Goal: Task Accomplishment & Management: Manage account settings

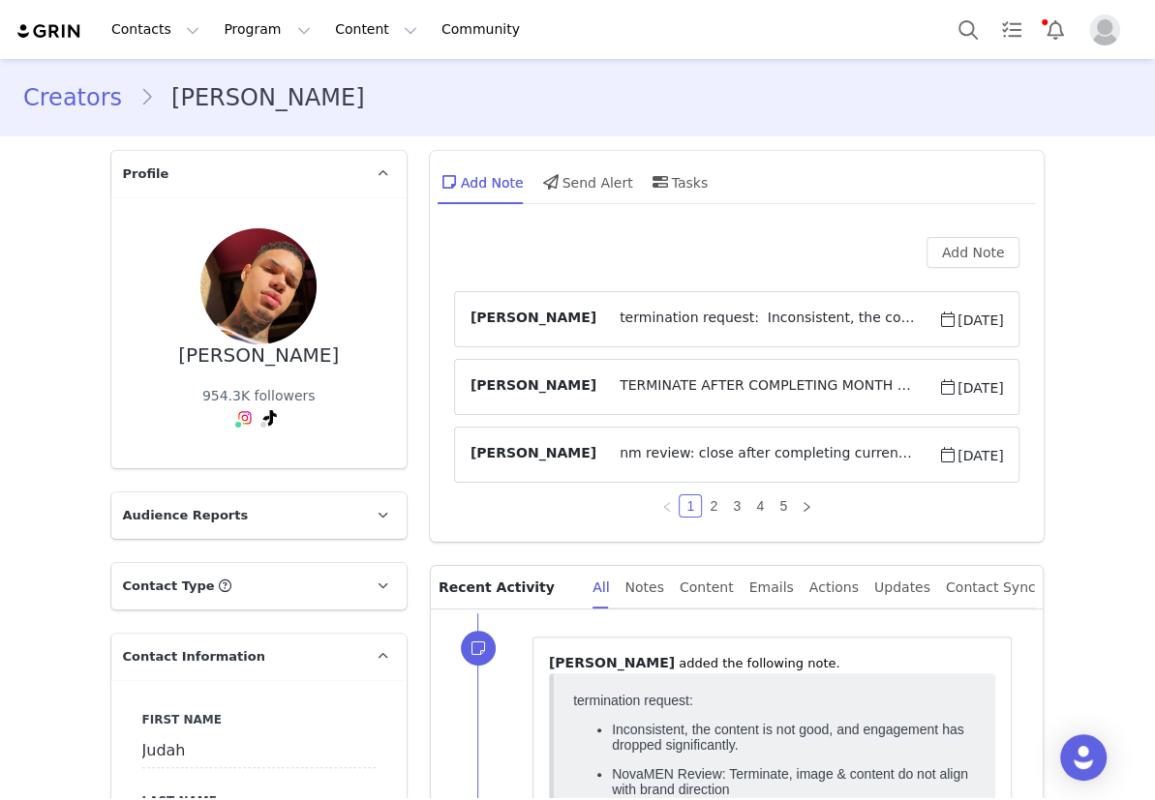
click at [88, 106] on link "Creators" at bounding box center [81, 97] width 116 height 35
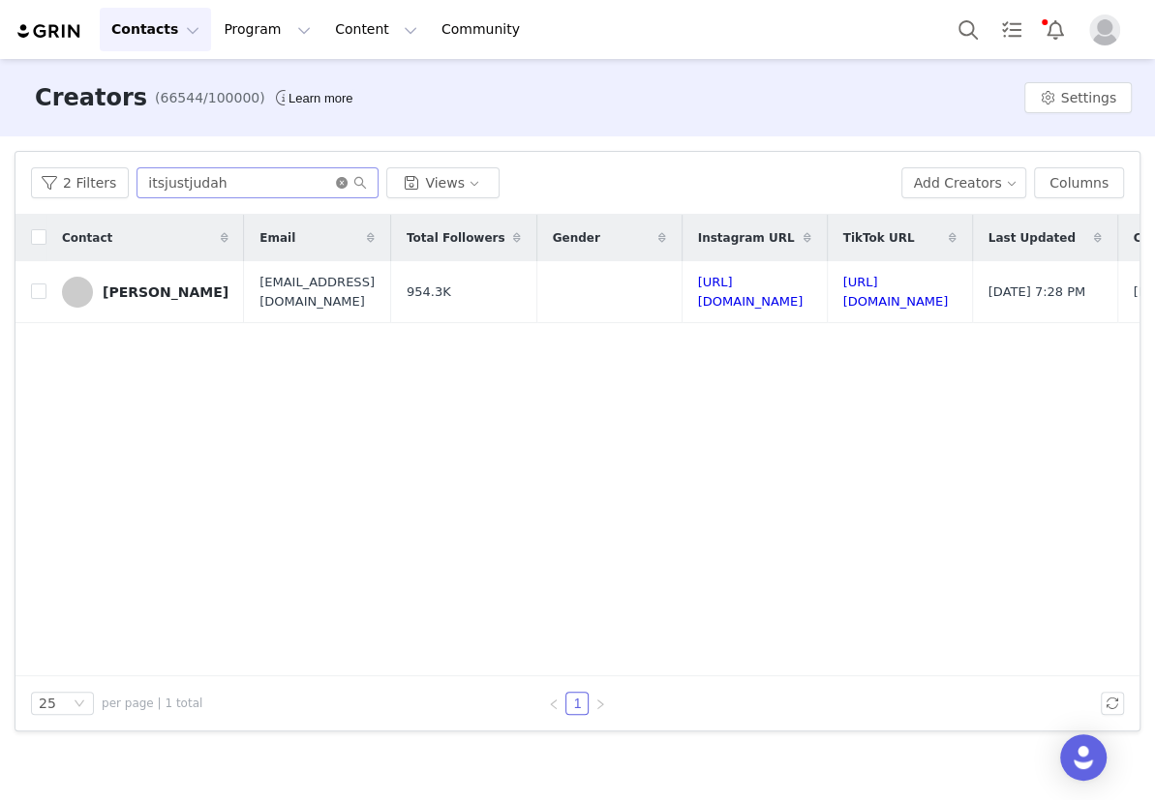
click at [336, 177] on icon "icon: close-circle" at bounding box center [342, 183] width 12 height 12
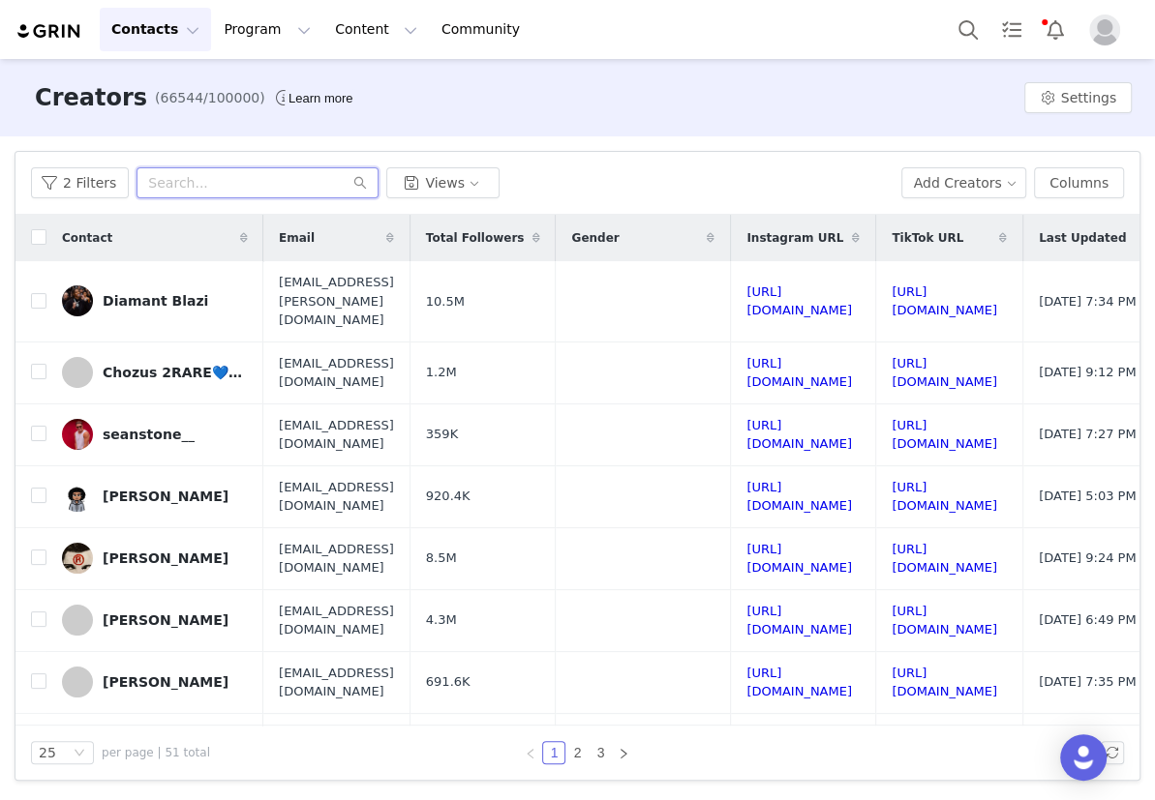
click at [192, 184] on input "text" at bounding box center [257, 182] width 242 height 31
paste input "Bobbyblandino"
type input "Bobbyblandino"
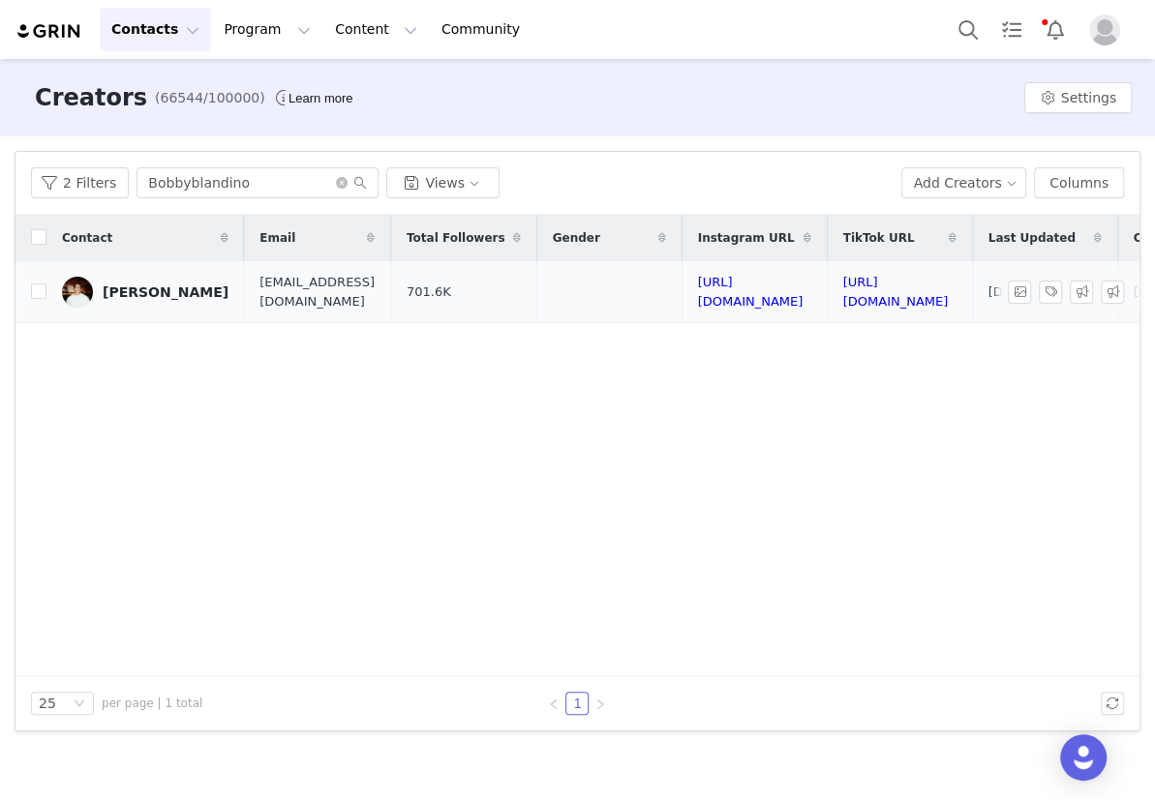
click at [177, 289] on div "[PERSON_NAME]" at bounding box center [166, 292] width 126 height 15
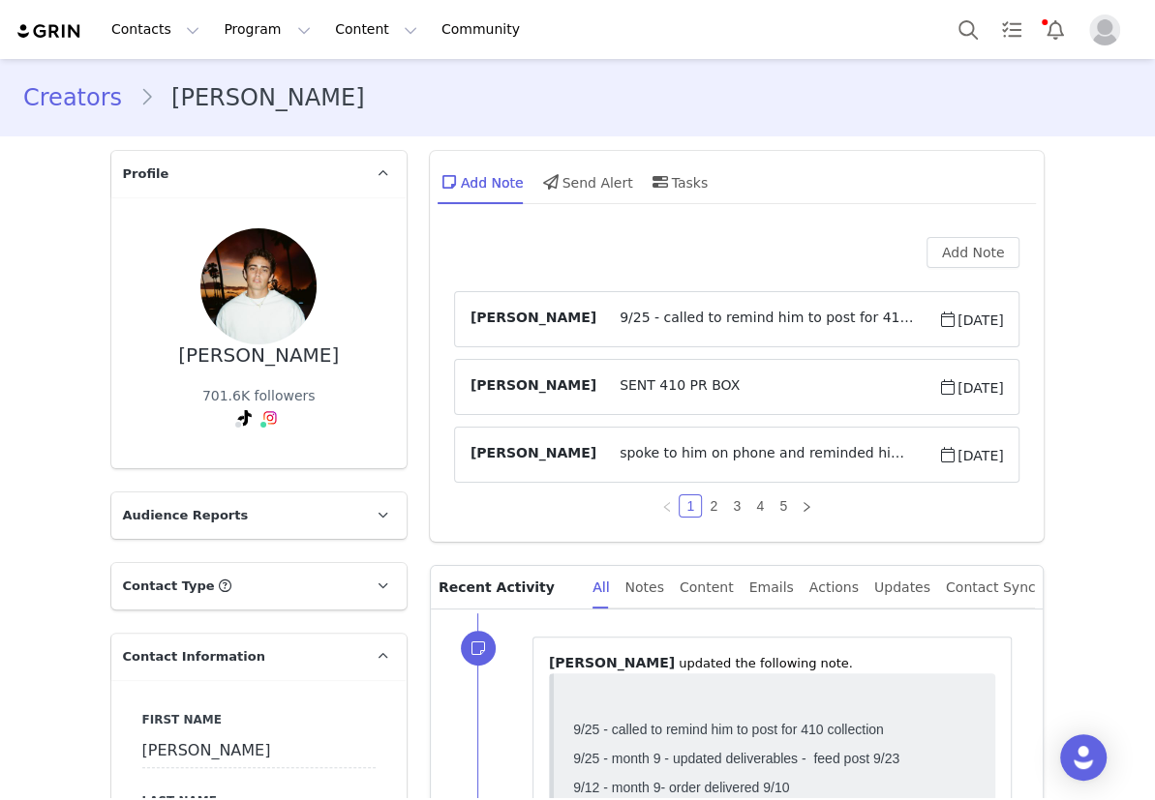
type input "+1 ([GEOGRAPHIC_DATA])"
click at [680, 325] on span "9/25 - called to remind him to post for 410 collection 9/25 - month 9 - updated…" at bounding box center [767, 319] width 342 height 23
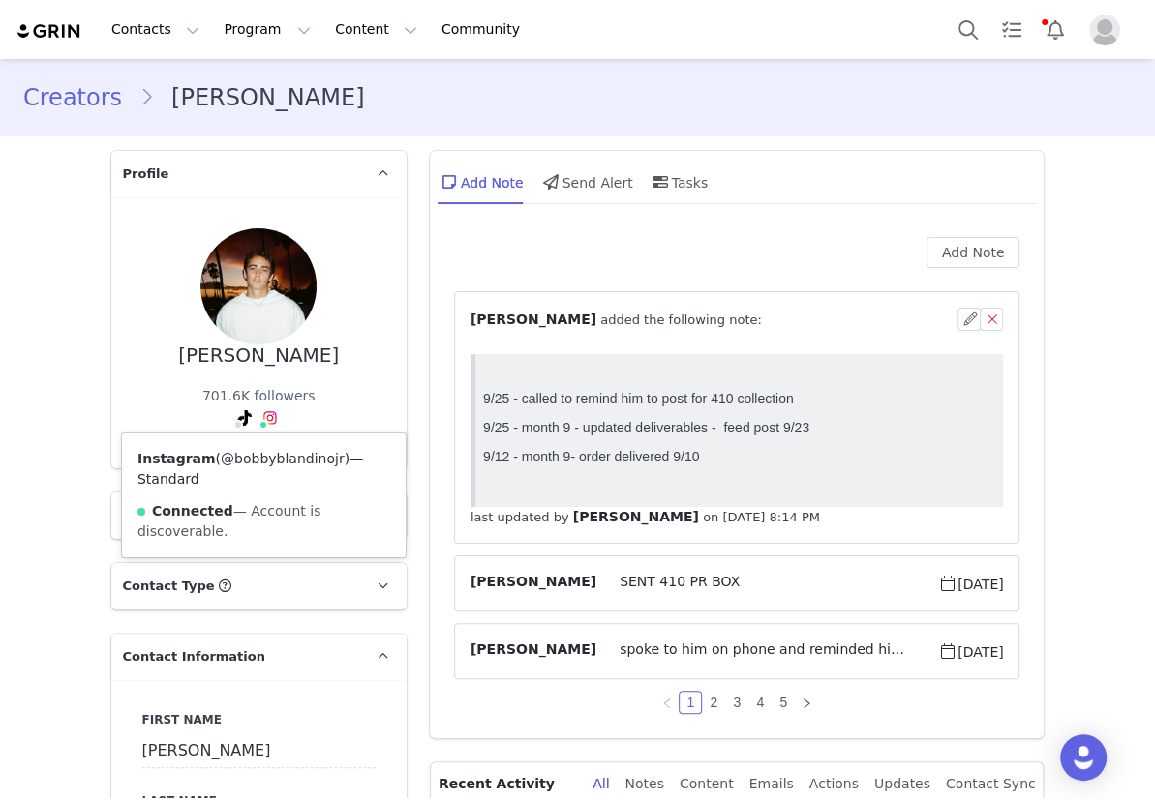
click at [266, 455] on link "@bobbyblandinojr" at bounding box center [283, 458] width 124 height 15
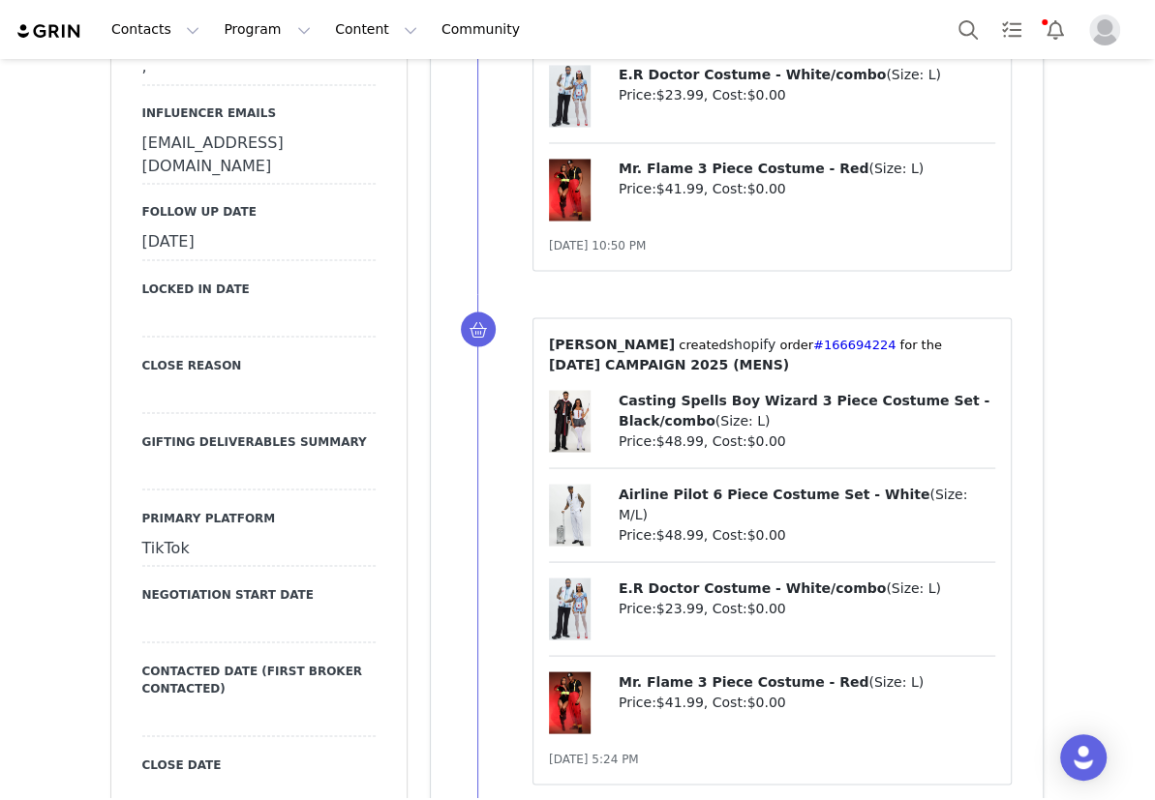
scroll to position [1936, 0]
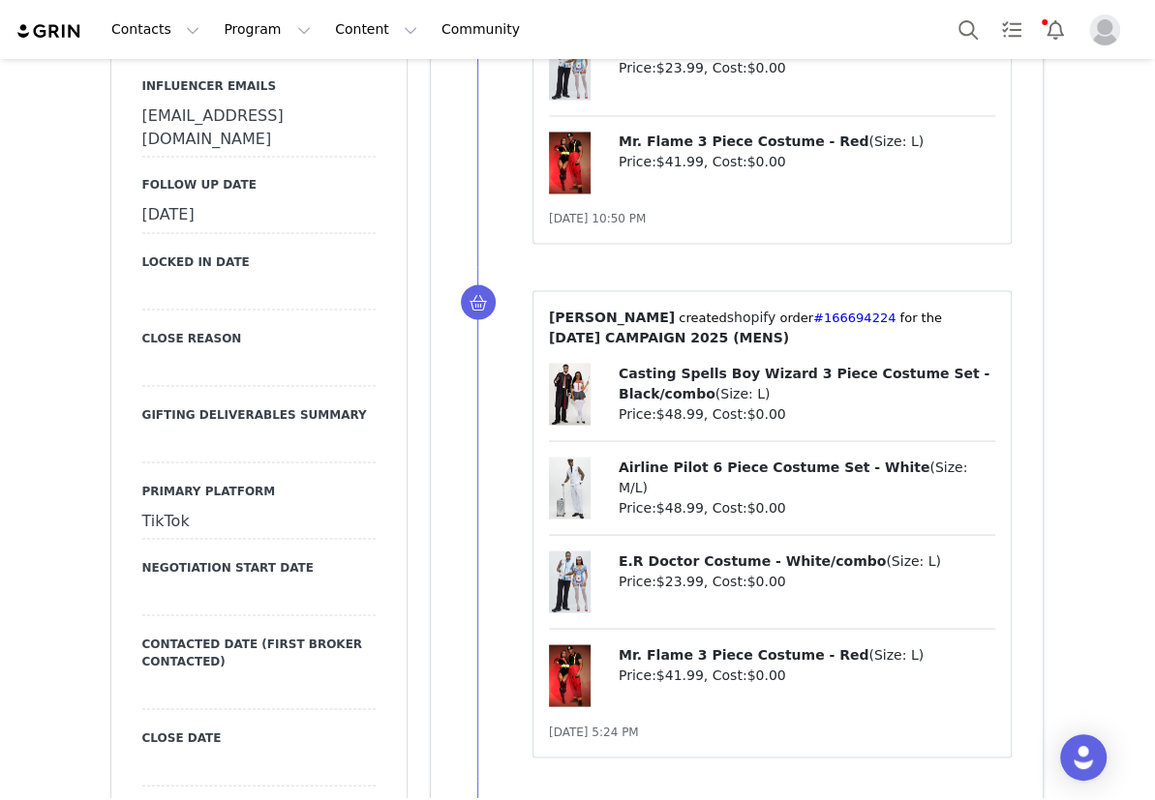
click at [231, 219] on div "[DATE]" at bounding box center [258, 215] width 233 height 35
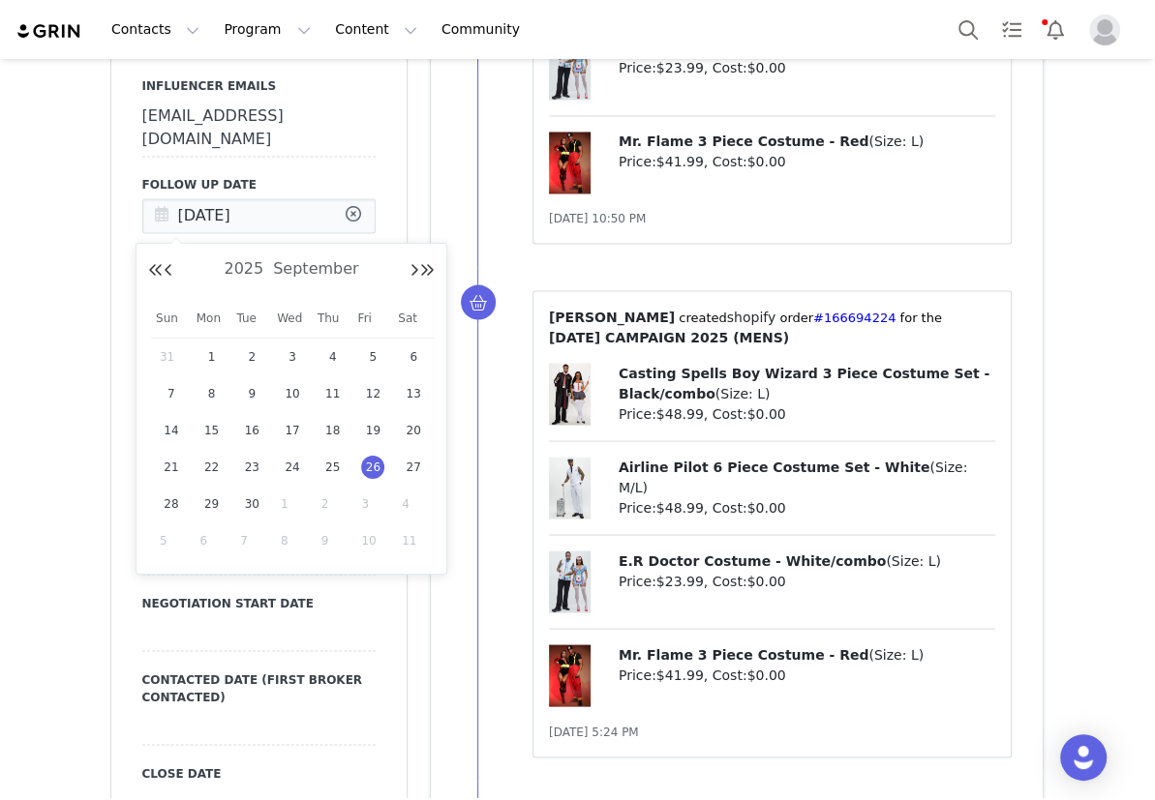
click at [231, 219] on input "[DATE]" at bounding box center [258, 215] width 233 height 35
click at [284, 505] on span "1" at bounding box center [292, 504] width 23 height 23
type input "[DATE]"
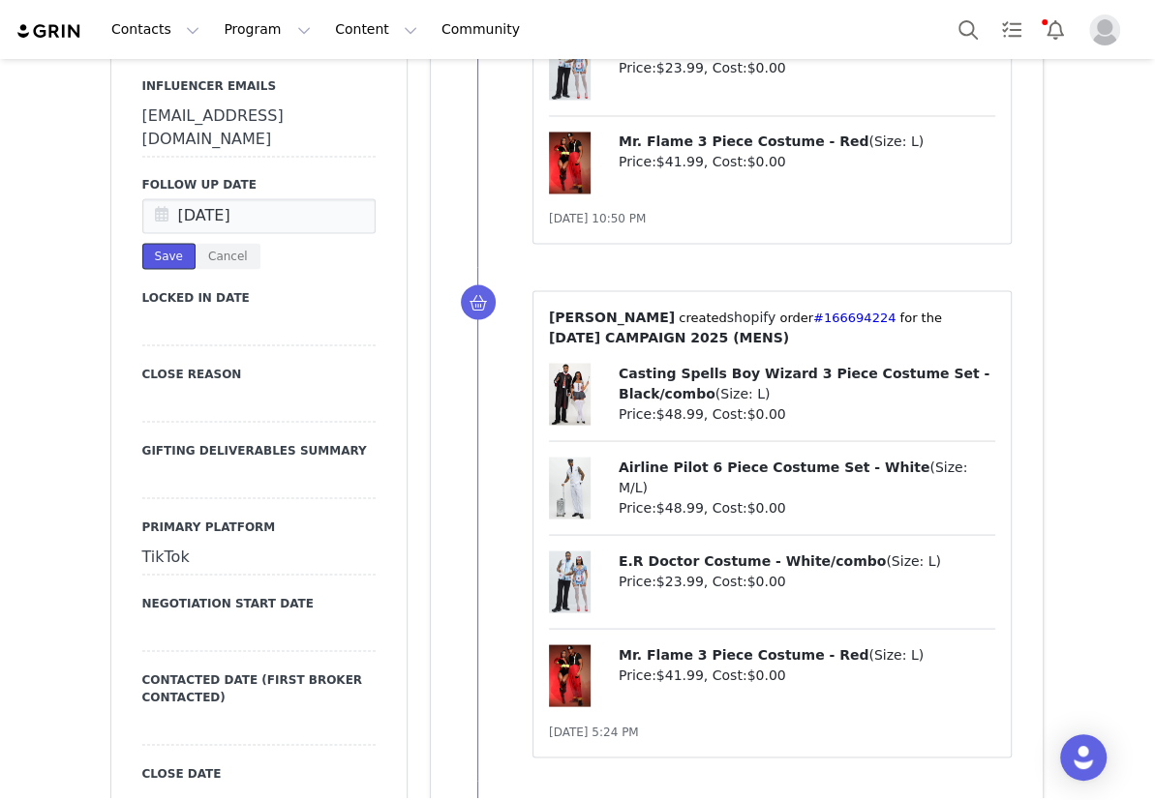
click at [154, 249] on button "Save" at bounding box center [168, 256] width 53 height 26
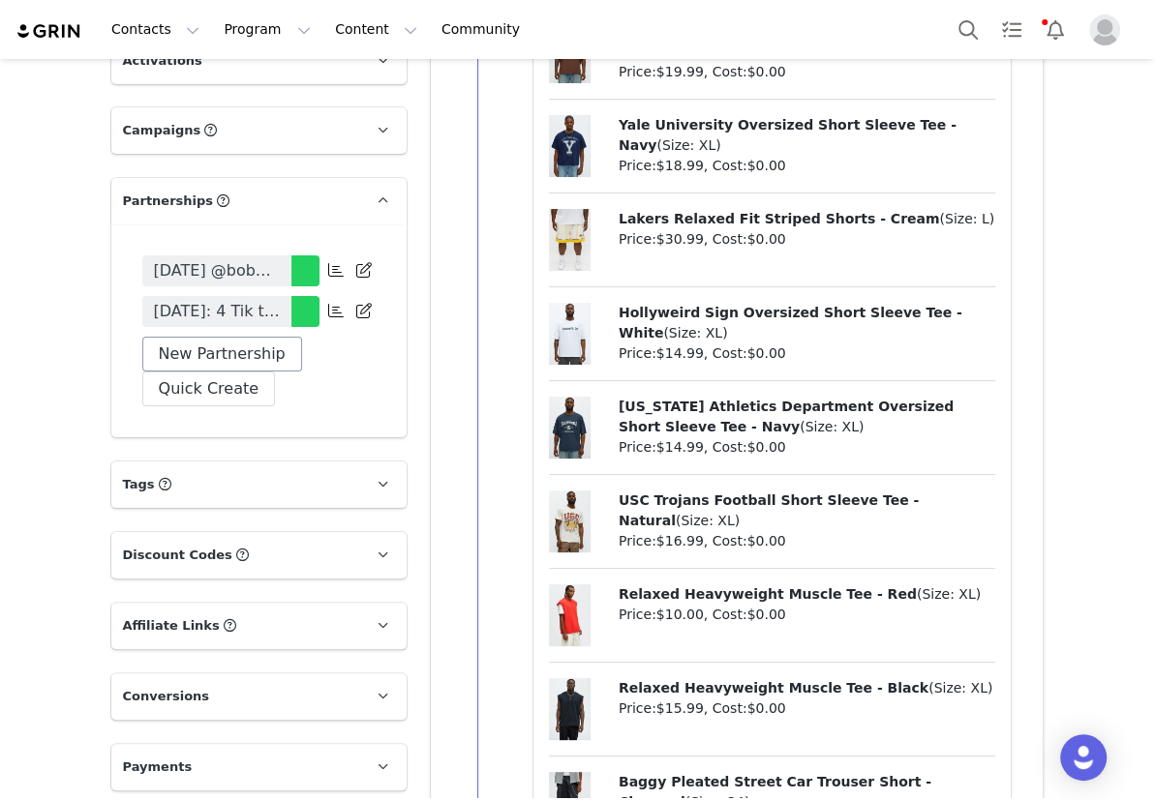
scroll to position [4311, 0]
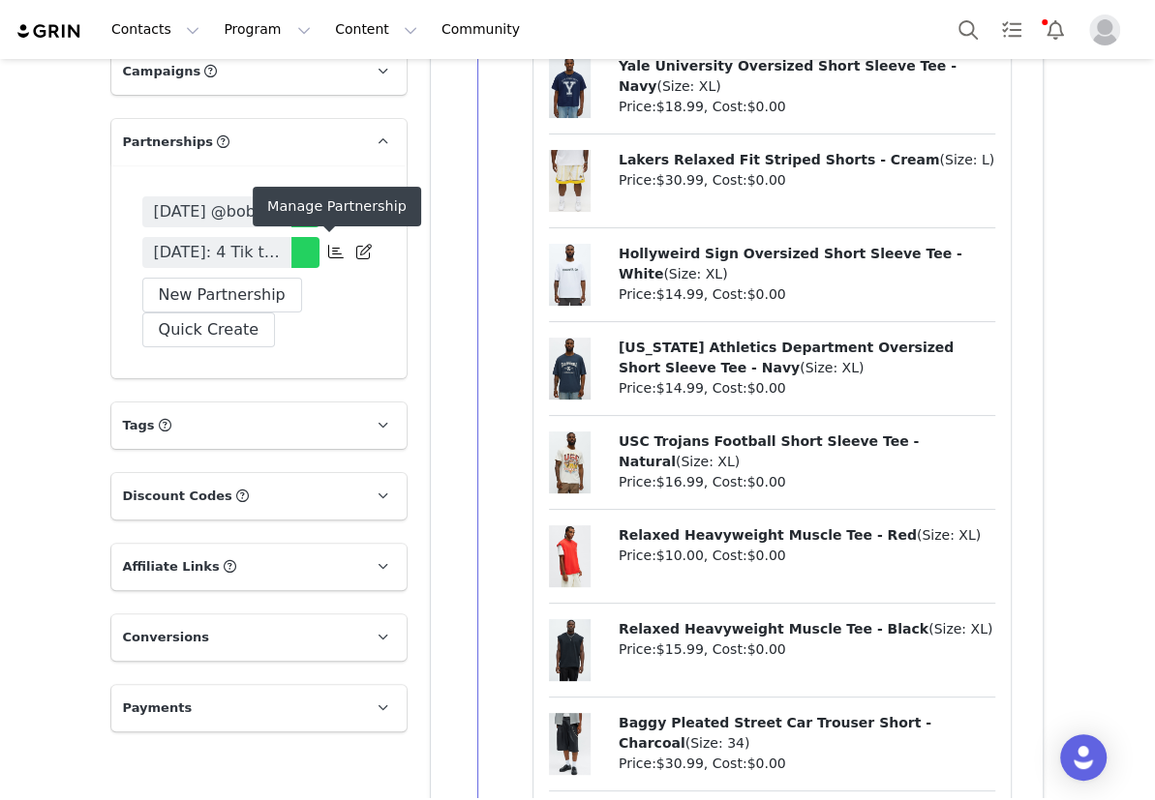
click at [335, 255] on icon at bounding box center [335, 251] width 15 height 15
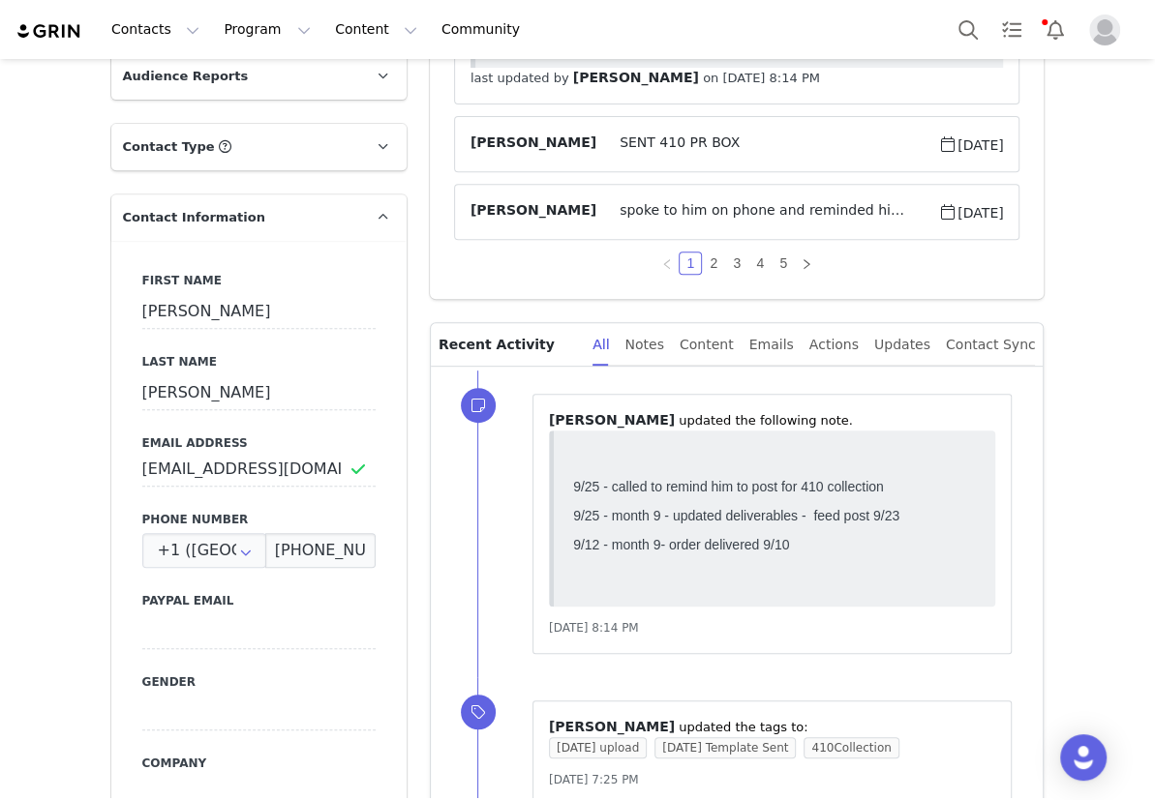
scroll to position [0, 0]
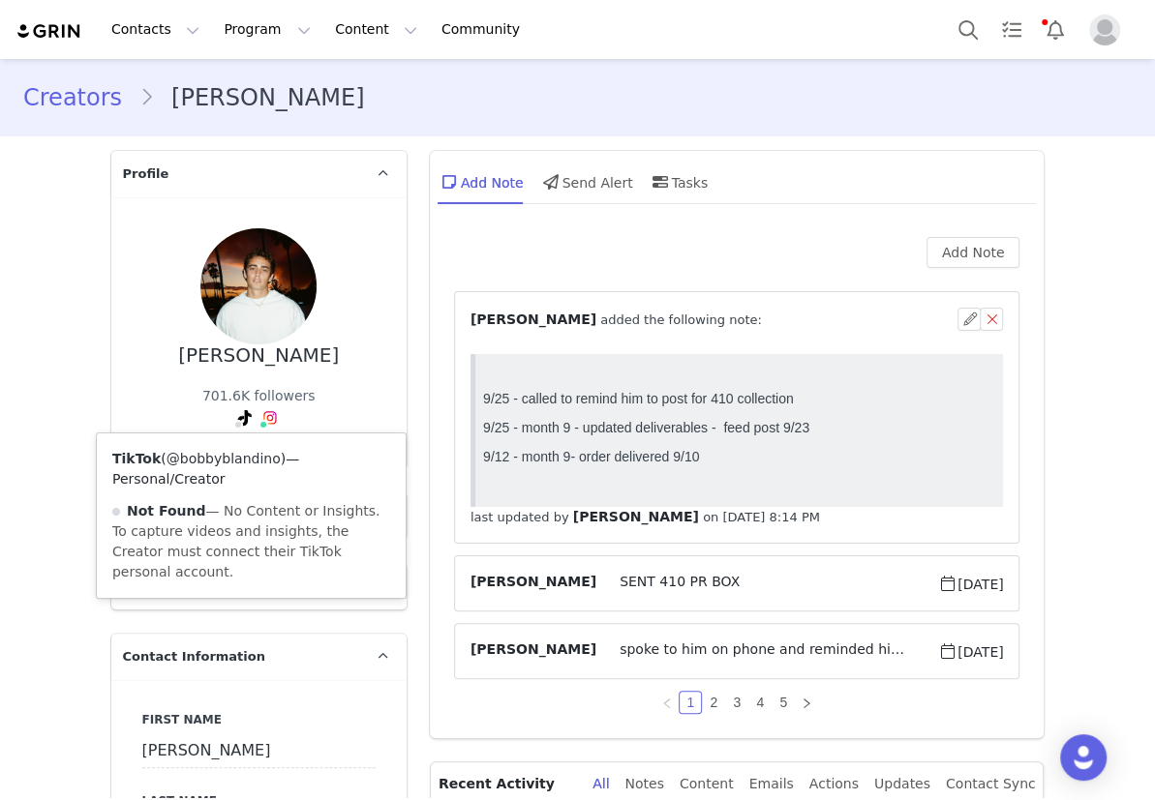
click at [236, 456] on link "@bobbyblandino" at bounding box center [223, 458] width 114 height 15
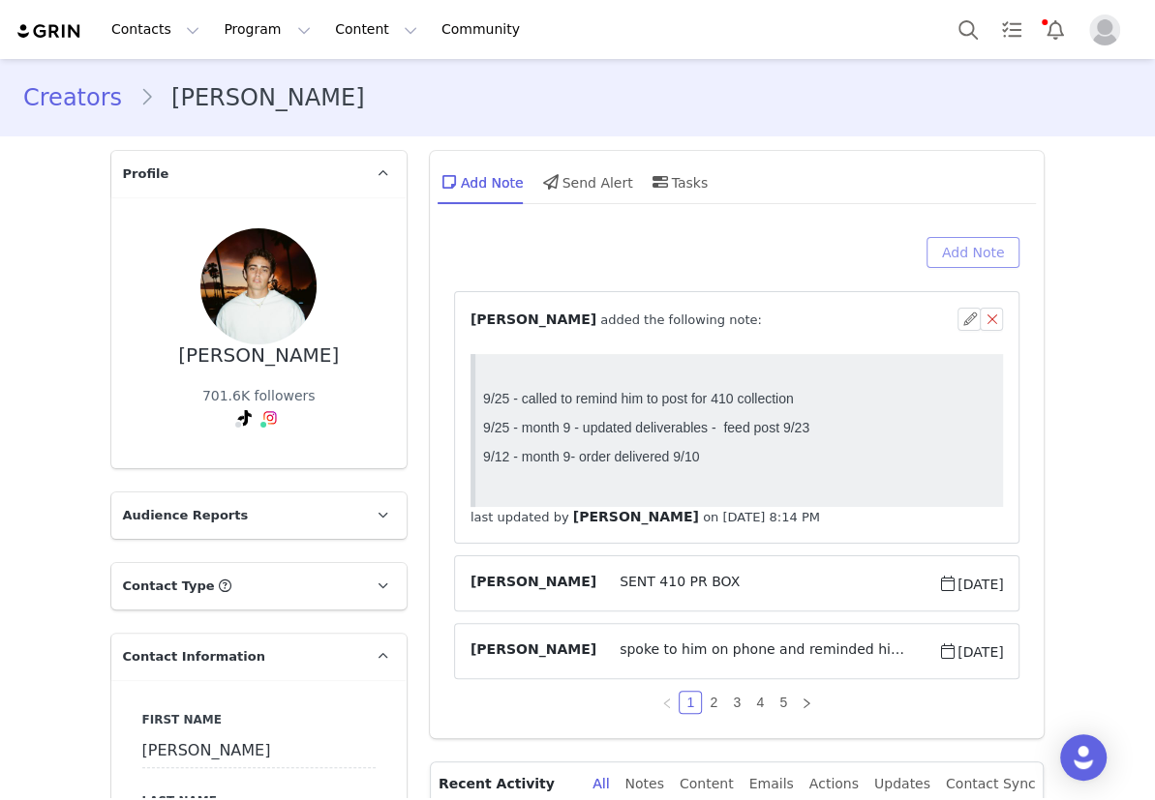
click at [957, 237] on button "Add Note" at bounding box center [973, 252] width 94 height 31
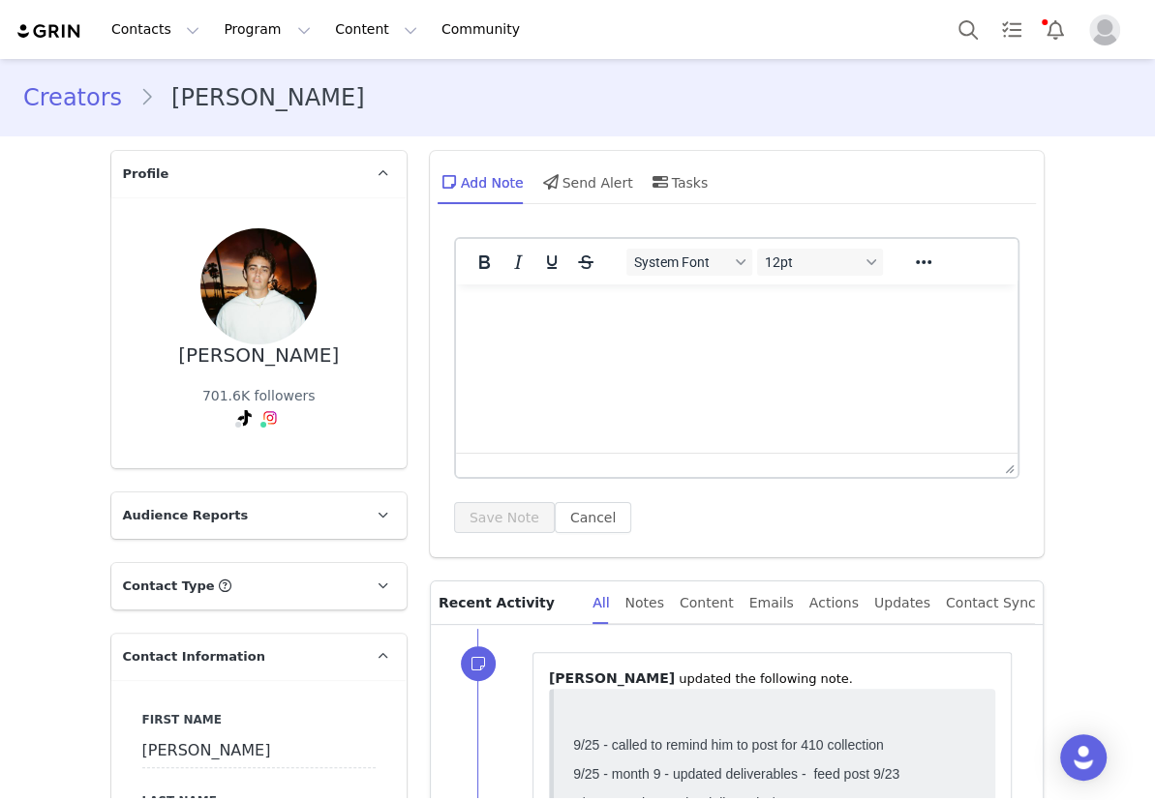
click at [589, 334] on html at bounding box center [736, 311] width 562 height 52
click at [537, 375] on html "Deal Complete | Renewal Request:" at bounding box center [736, 330] width 562 height 90
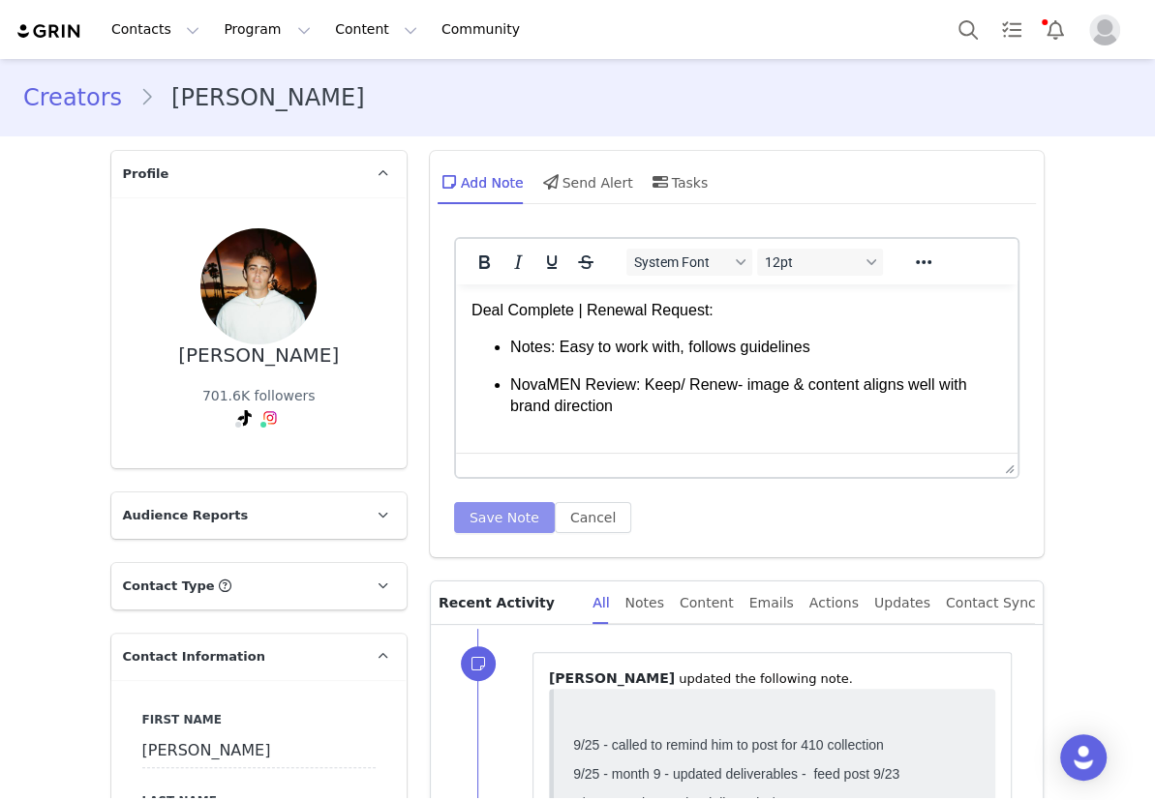
click at [474, 510] on button "Save Note" at bounding box center [504, 517] width 101 height 31
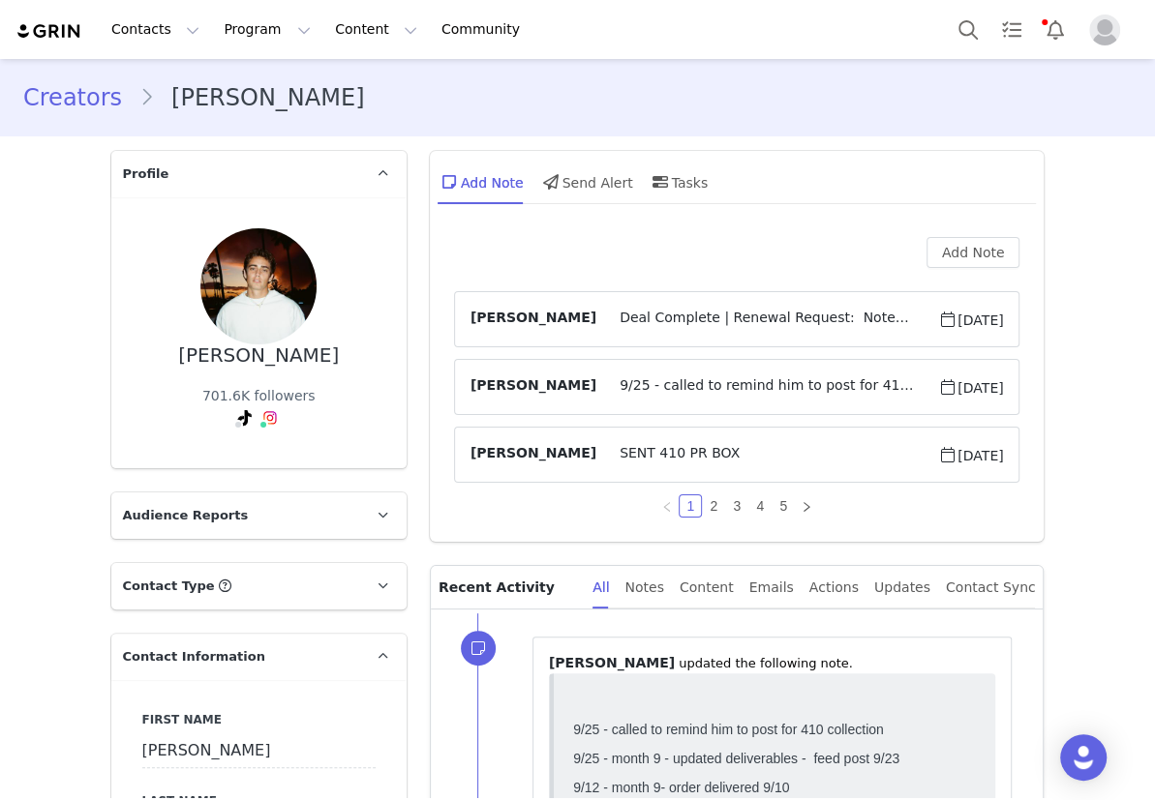
click at [50, 97] on link "Creators" at bounding box center [81, 97] width 116 height 35
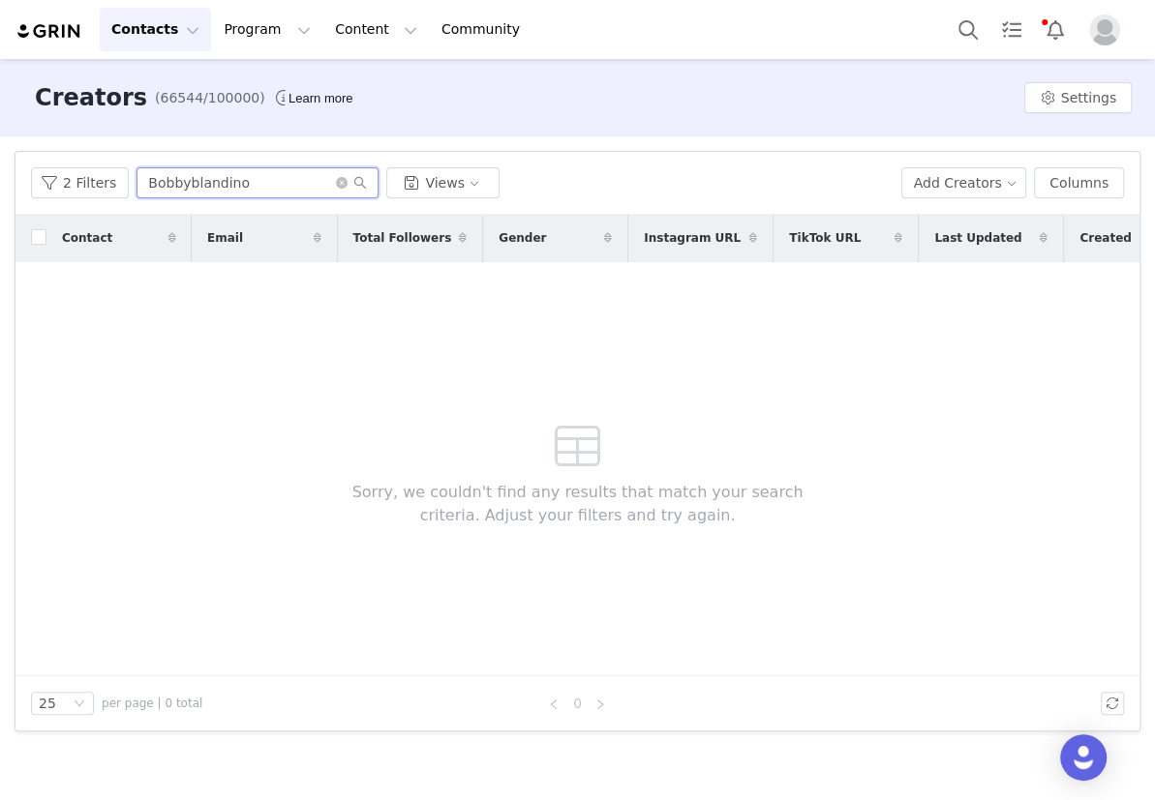
click at [330, 190] on input "Bobbyblandino" at bounding box center [257, 182] width 242 height 31
click at [336, 177] on icon "icon: close-circle" at bounding box center [342, 183] width 12 height 12
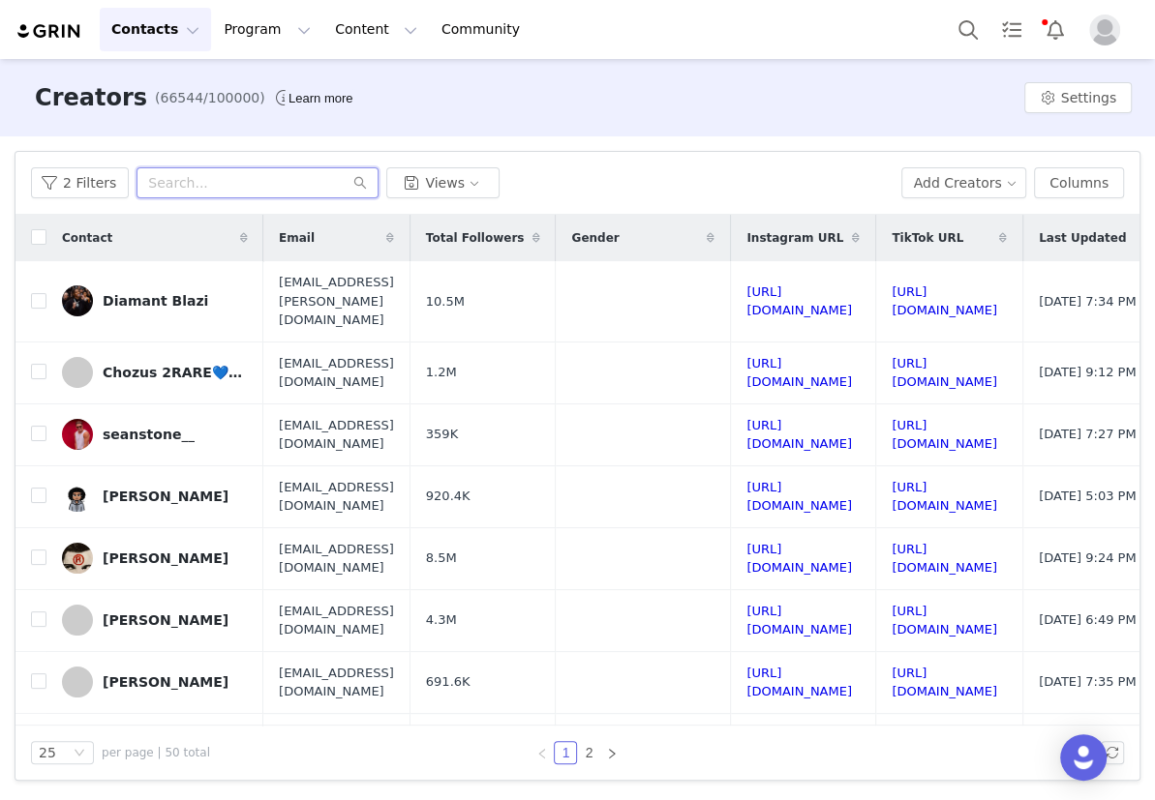
click at [215, 179] on input "text" at bounding box center [257, 182] width 242 height 31
paste input "thenoahjr"
type input "thenoahjr"
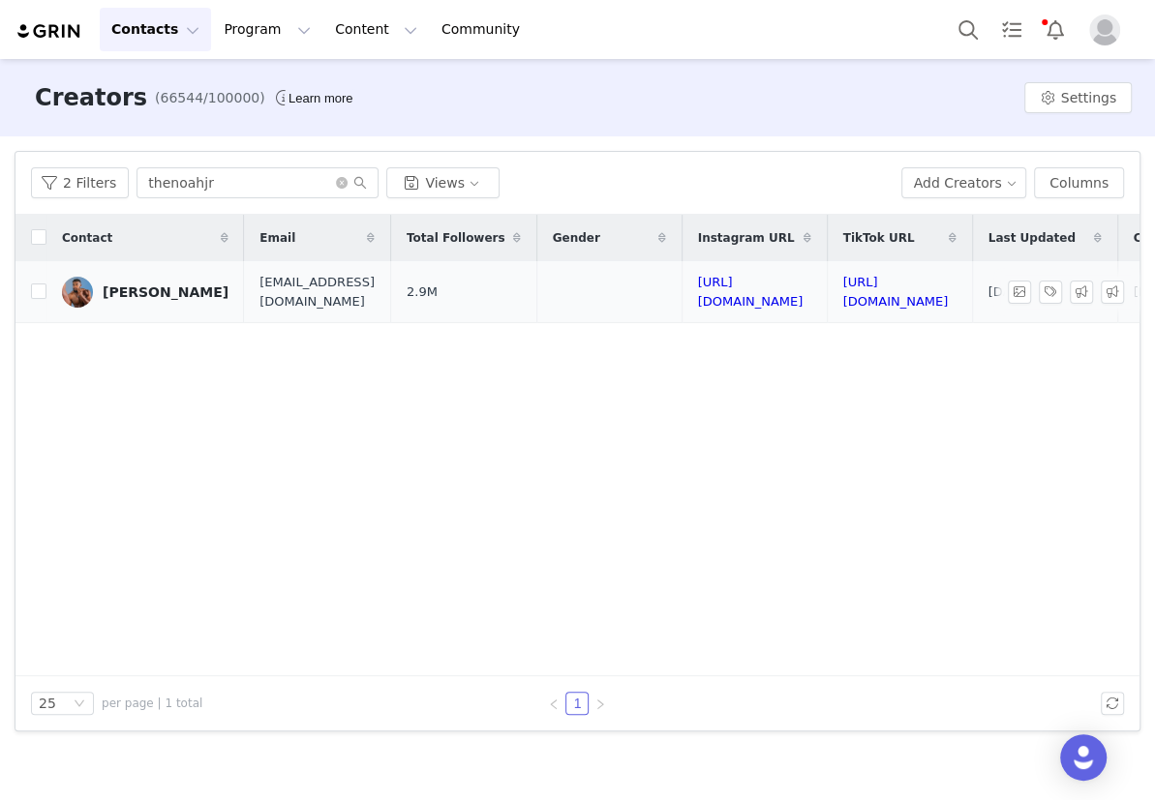
click at [156, 295] on div "[PERSON_NAME]" at bounding box center [166, 292] width 126 height 15
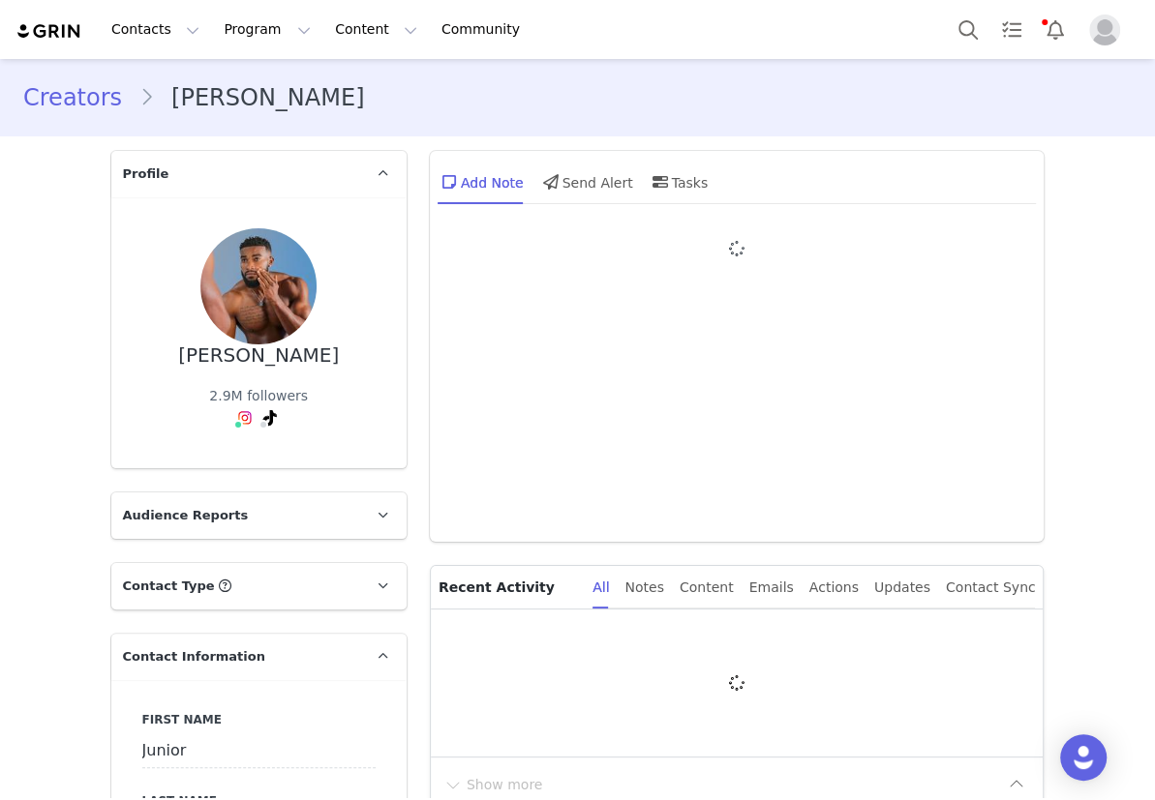
type input "+971 ([GEOGRAPHIC_DATA])"
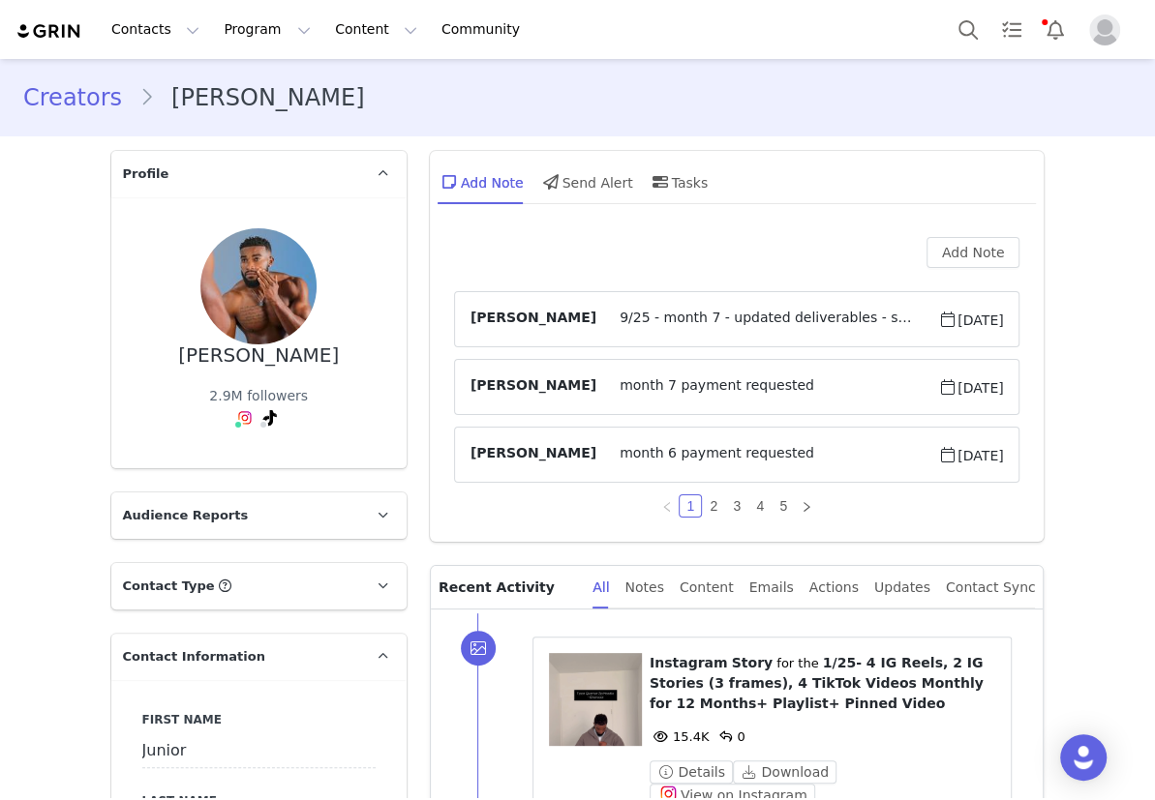
click at [626, 323] on span "9/25 - month 7 - updated deliverables - story 9/21 9/12 - month 7 - updated del…" at bounding box center [767, 319] width 342 height 23
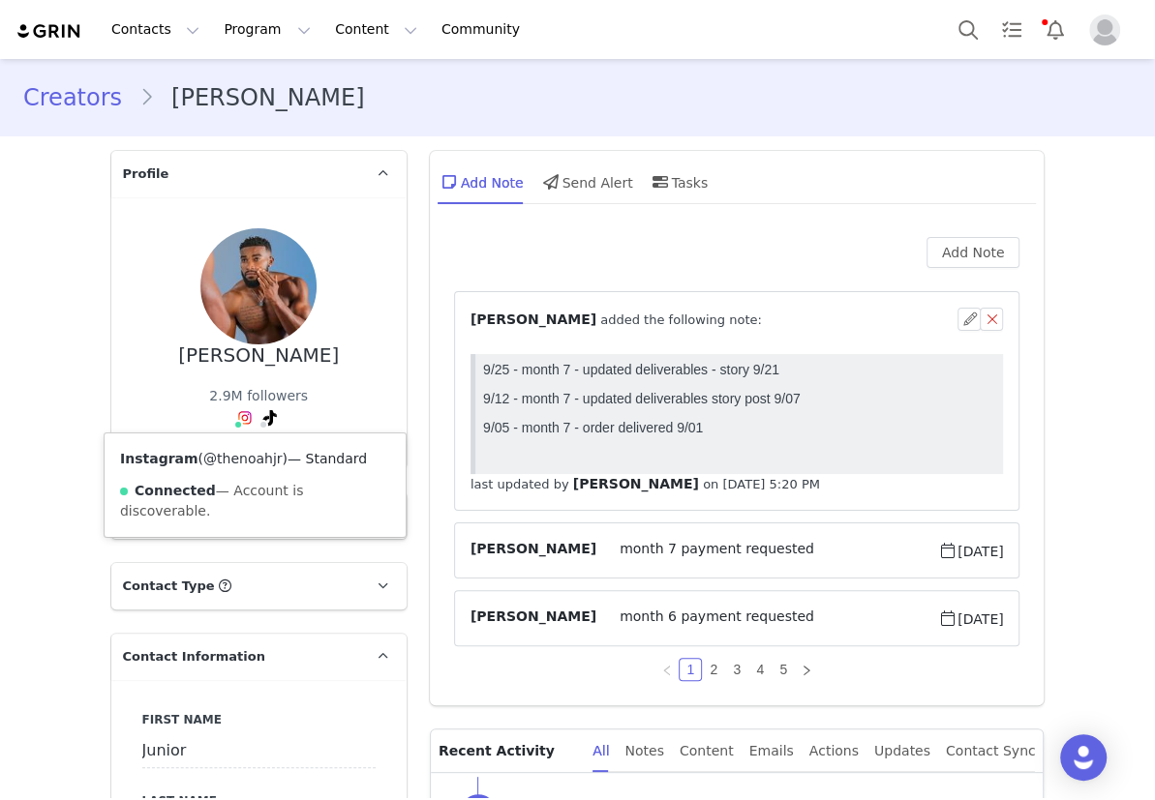
click at [241, 456] on link "@thenoahjr" at bounding box center [242, 458] width 79 height 15
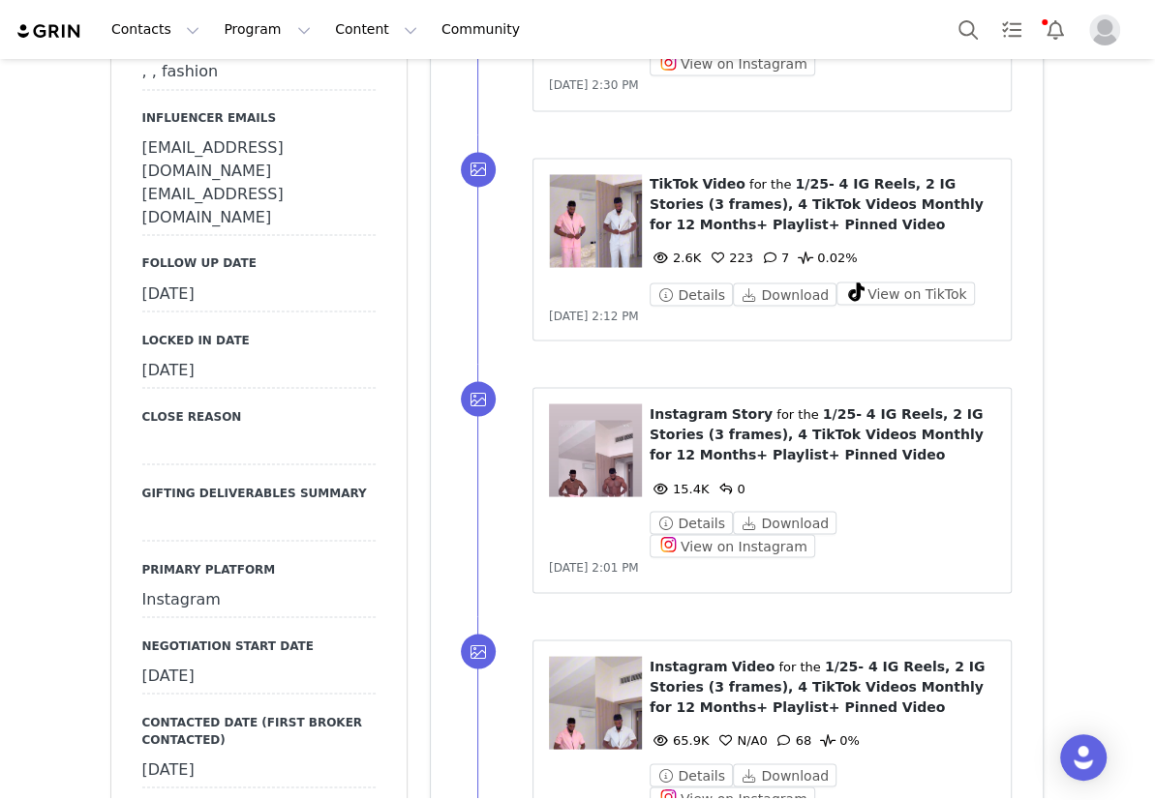
scroll to position [1848, 0]
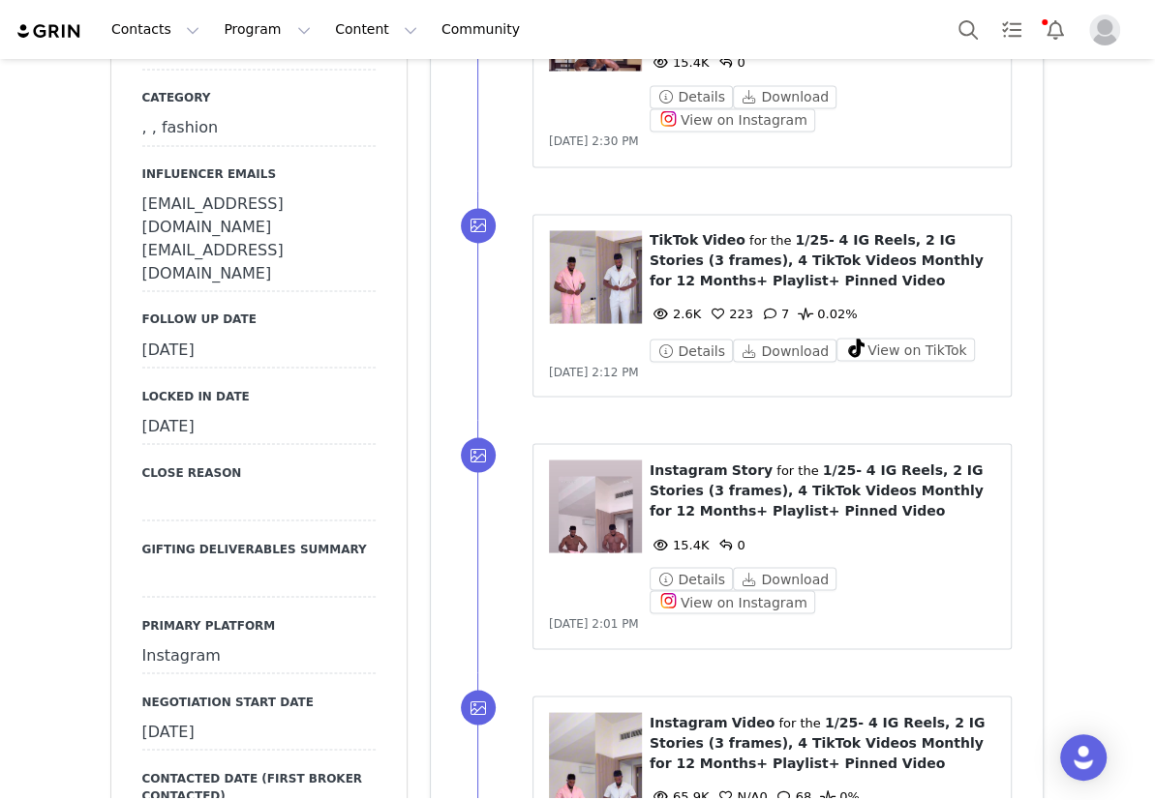
click at [240, 333] on div "[DATE]" at bounding box center [258, 350] width 233 height 35
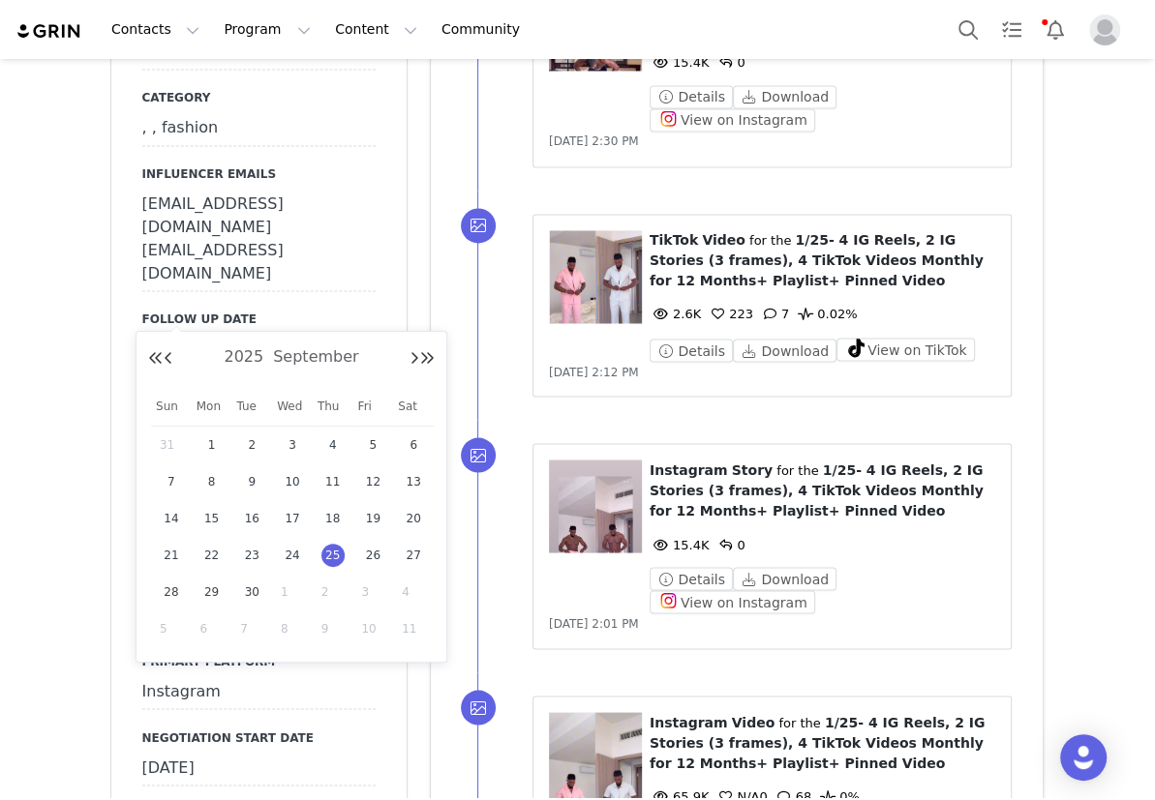
click at [240, 333] on input "[DATE]" at bounding box center [258, 350] width 233 height 35
click at [409, 357] on button "Next Month" at bounding box center [414, 358] width 10 height 15
click at [291, 441] on span "1" at bounding box center [292, 445] width 23 height 23
type input "[DATE]"
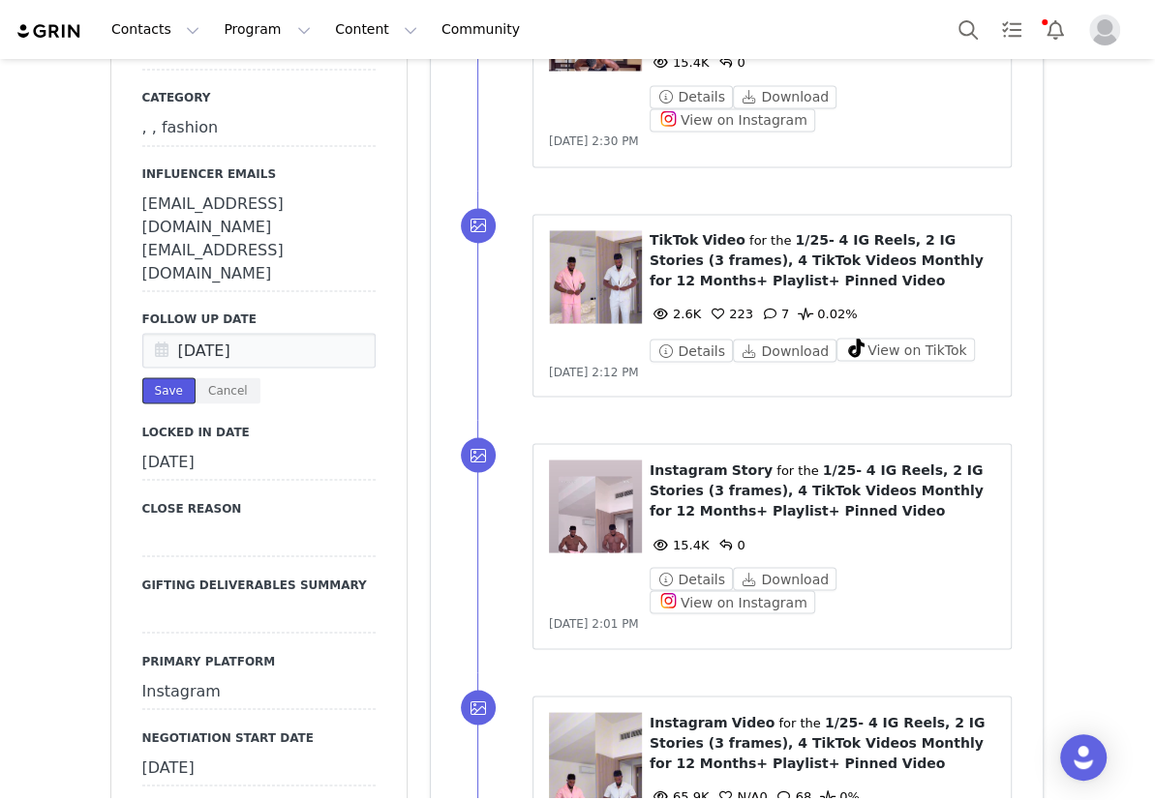
click at [150, 377] on button "Save" at bounding box center [168, 390] width 53 height 26
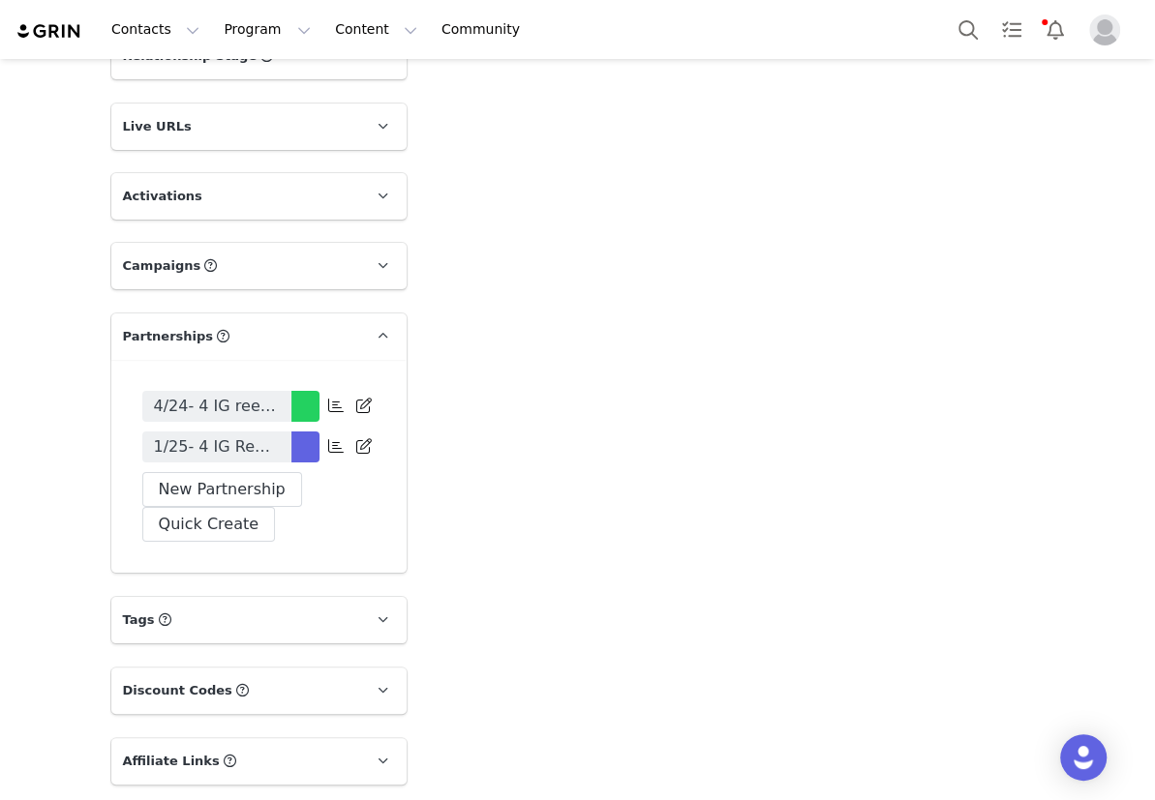
scroll to position [4187, 0]
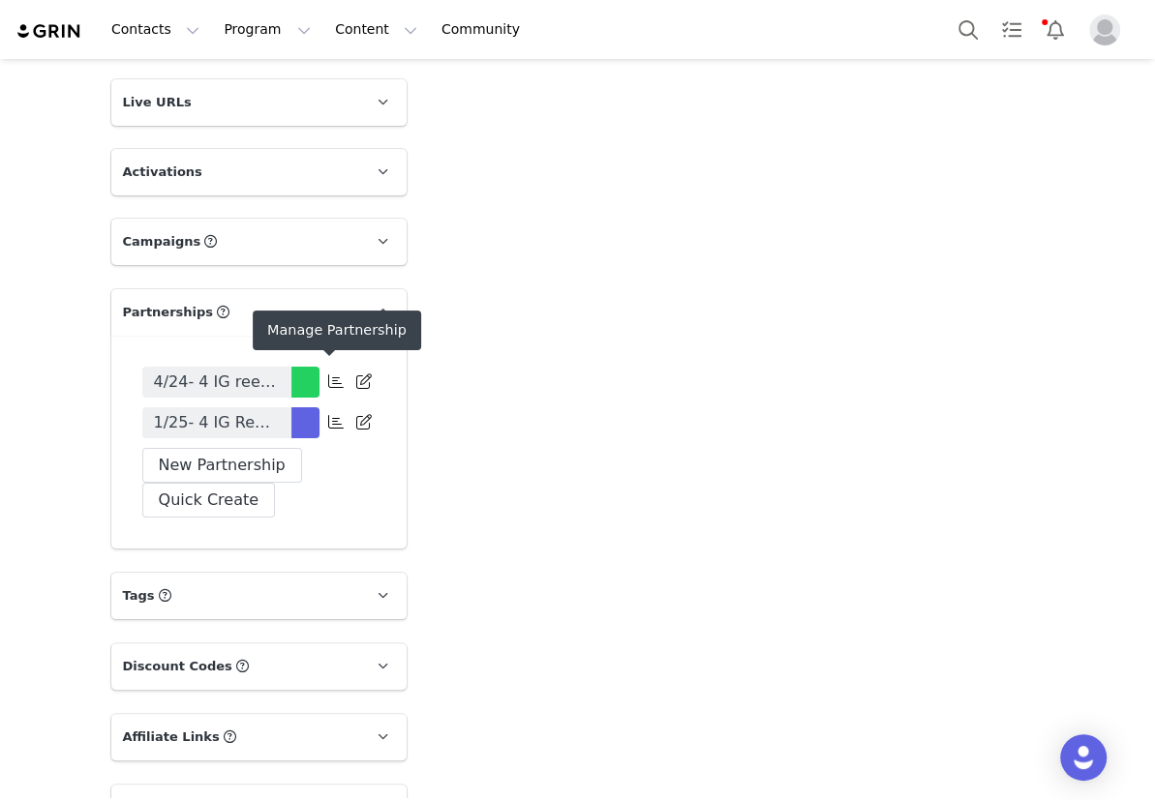
click at [329, 414] on icon at bounding box center [335, 421] width 15 height 15
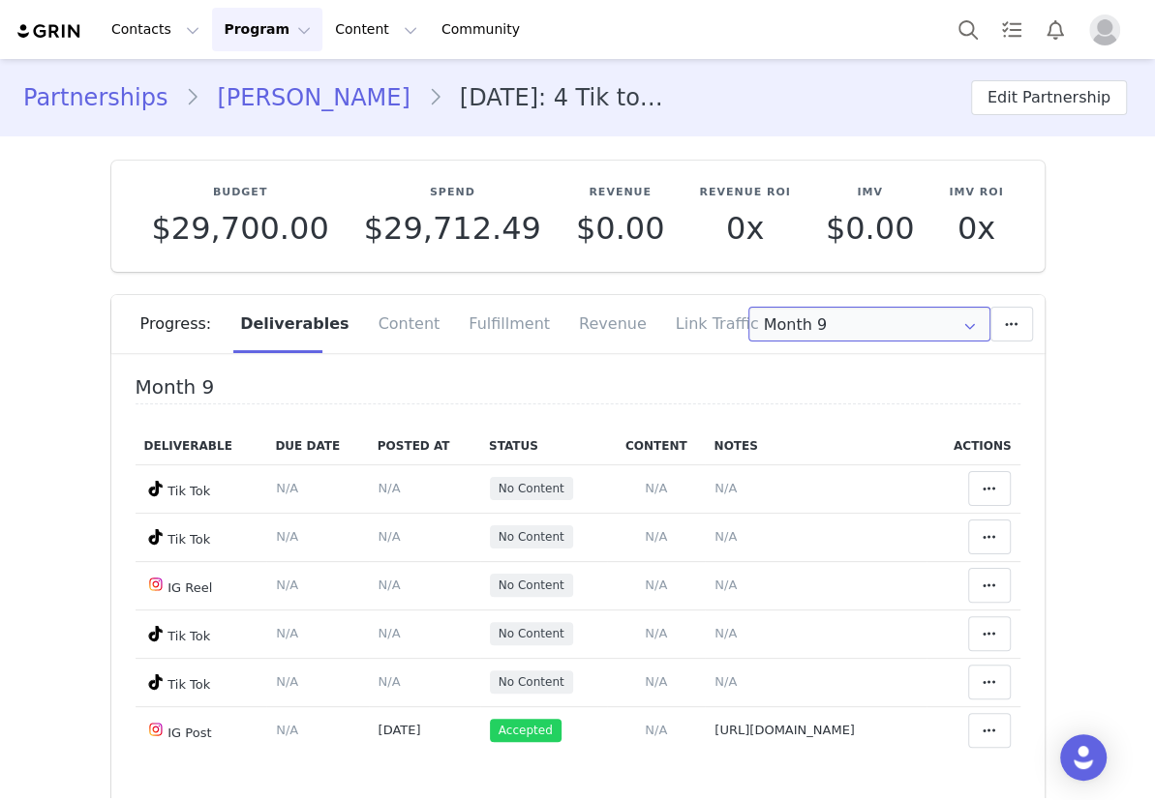
click at [851, 313] on input "Month 9" at bounding box center [869, 324] width 242 height 35
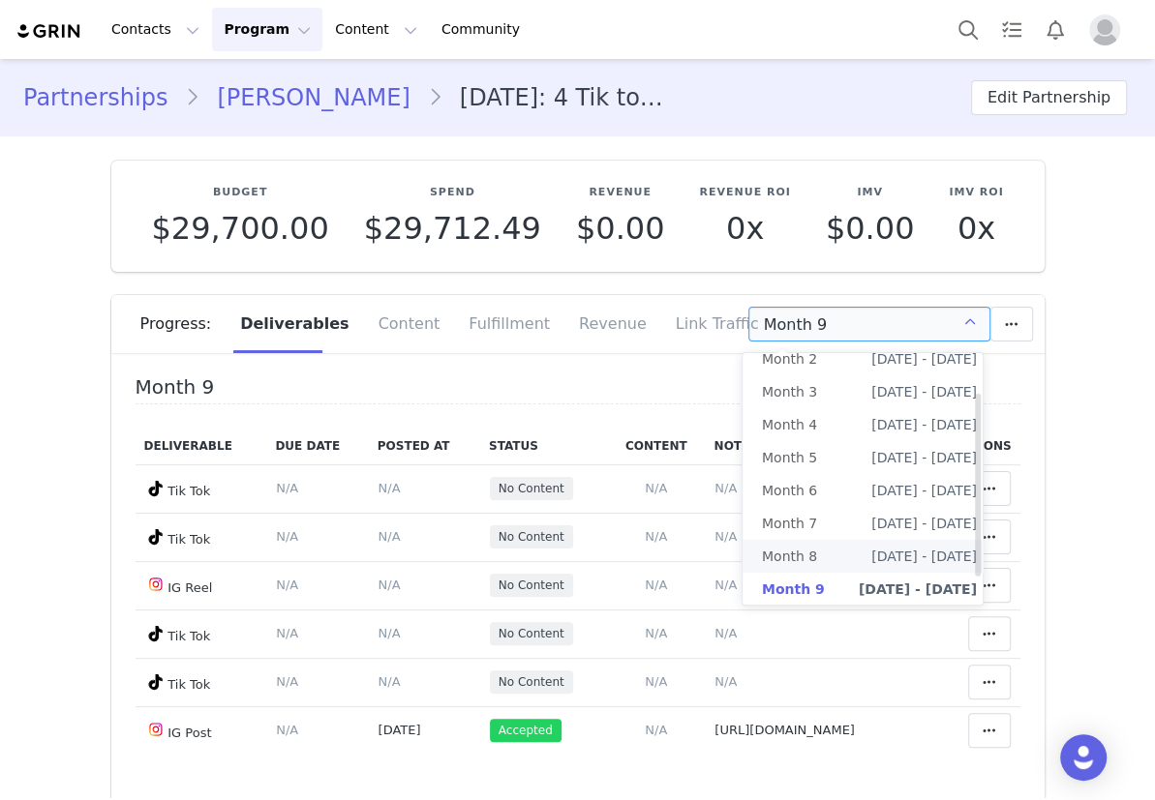
scroll to position [87, 0]
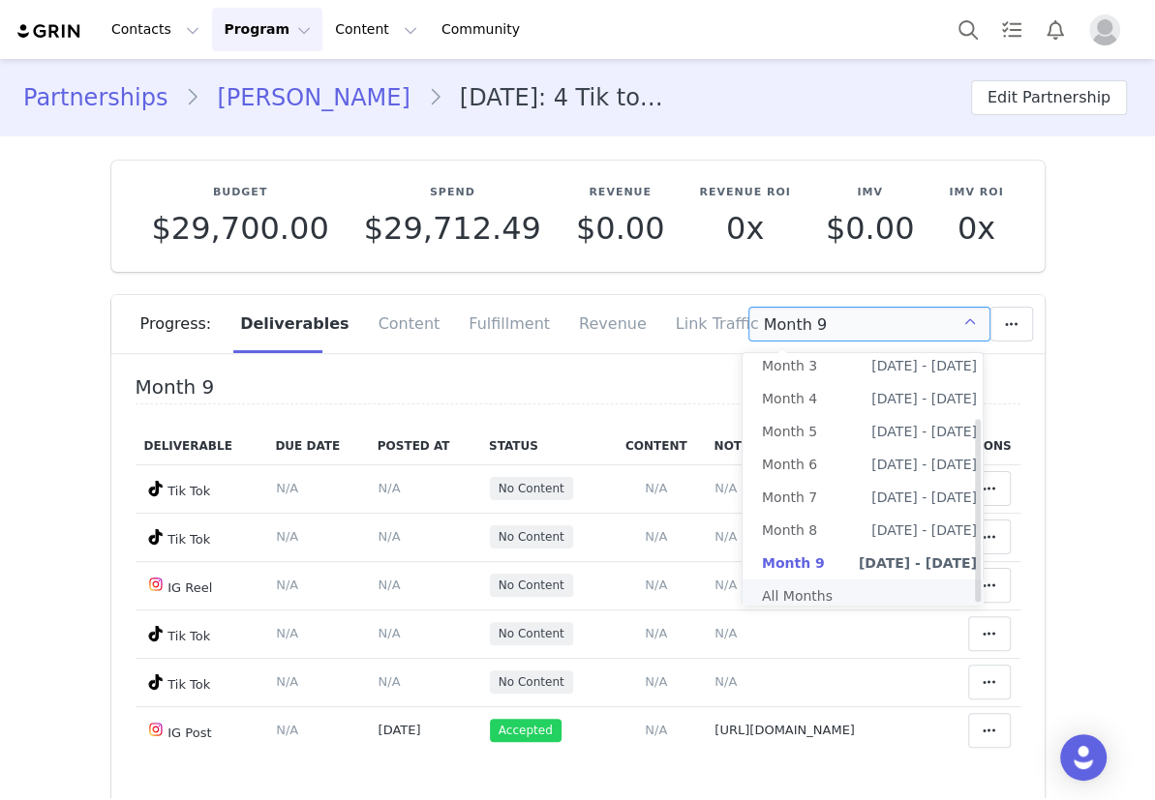
click at [813, 597] on div at bounding box center [862, 600] width 236 height 6
click at [800, 581] on li "All Months" at bounding box center [869, 596] width 254 height 33
type input "All"
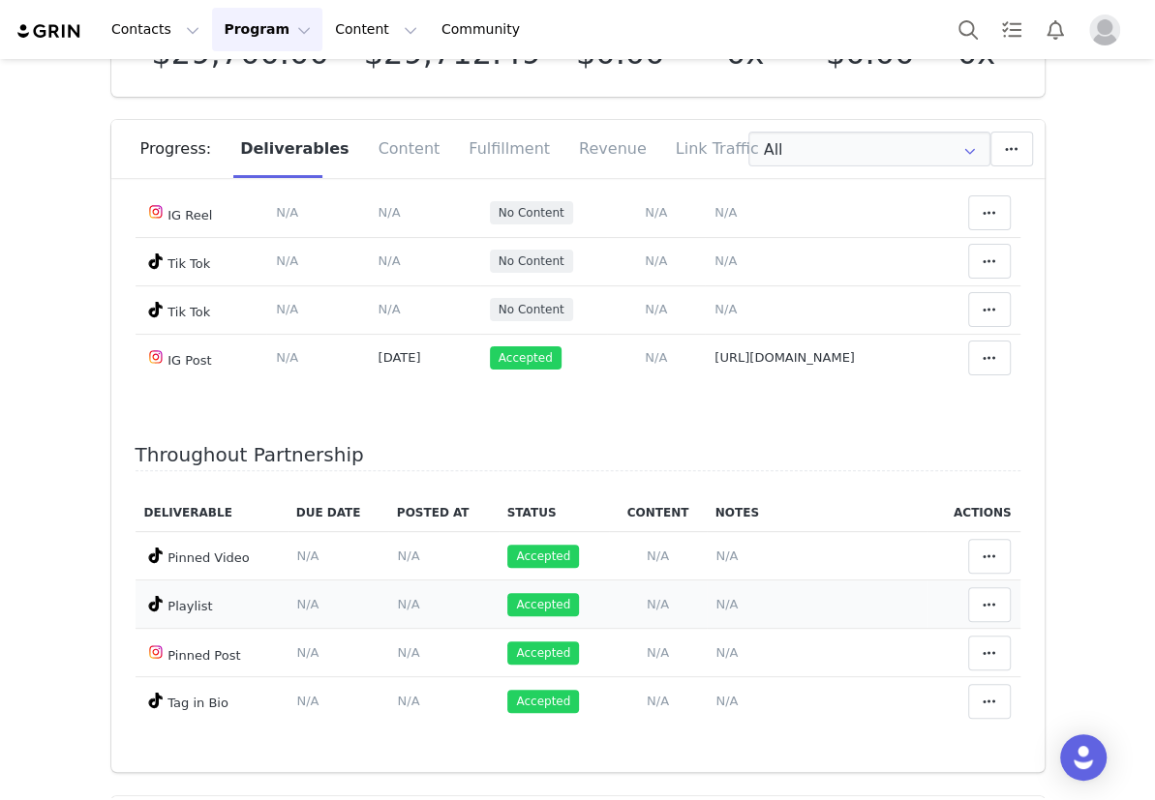
scroll to position [3790, 0]
click at [714, 123] on span "N/A" at bounding box center [725, 115] width 22 height 15
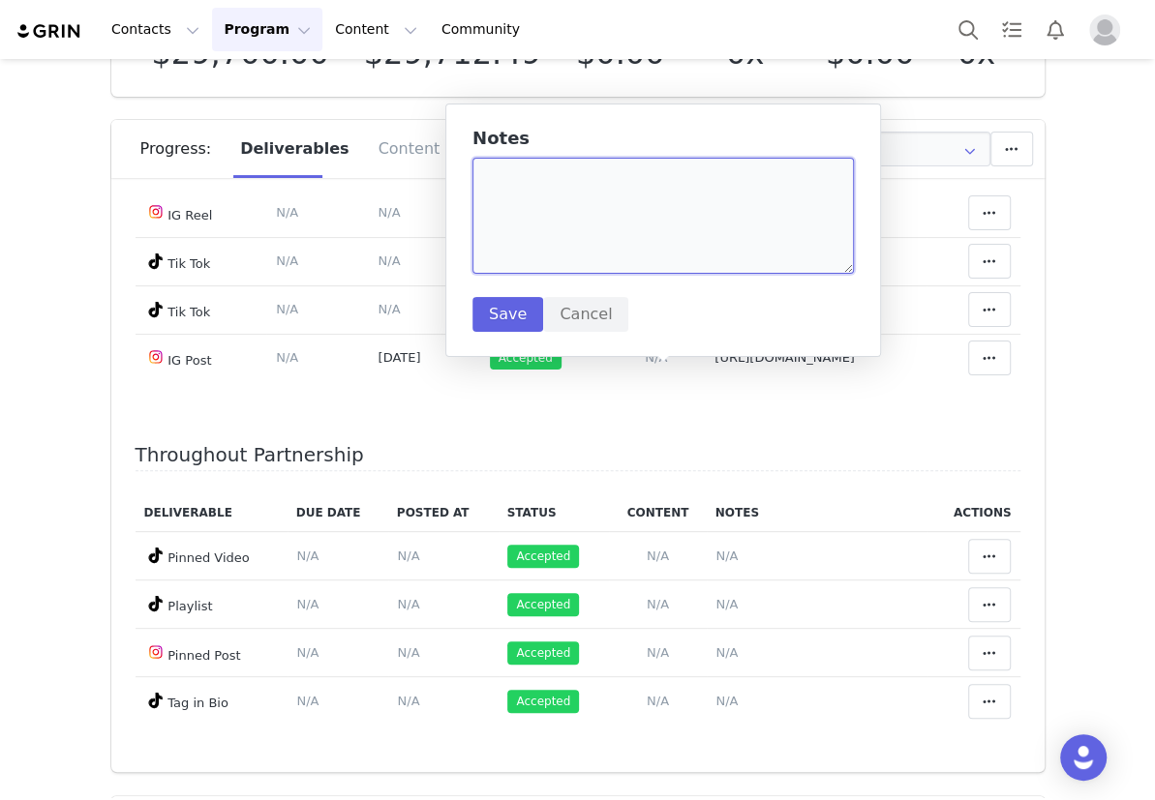
click at [607, 238] on textarea at bounding box center [662, 216] width 381 height 116
paste textarea "https://www.tiktok.com/@bobbyblandino/video/7553814508523900215"
type textarea "https://www.tiktok.com/@bobbyblandino/video/7553814508523900215"
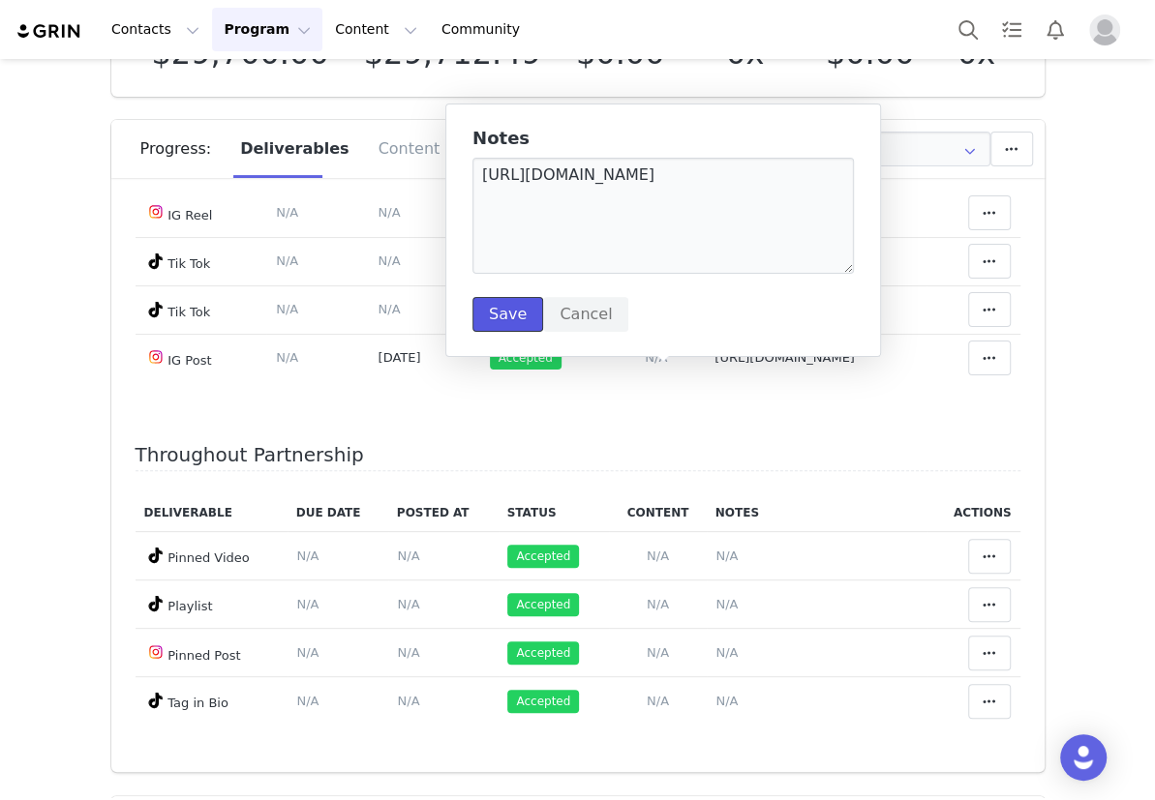
click at [520, 310] on button "Save" at bounding box center [507, 314] width 71 height 35
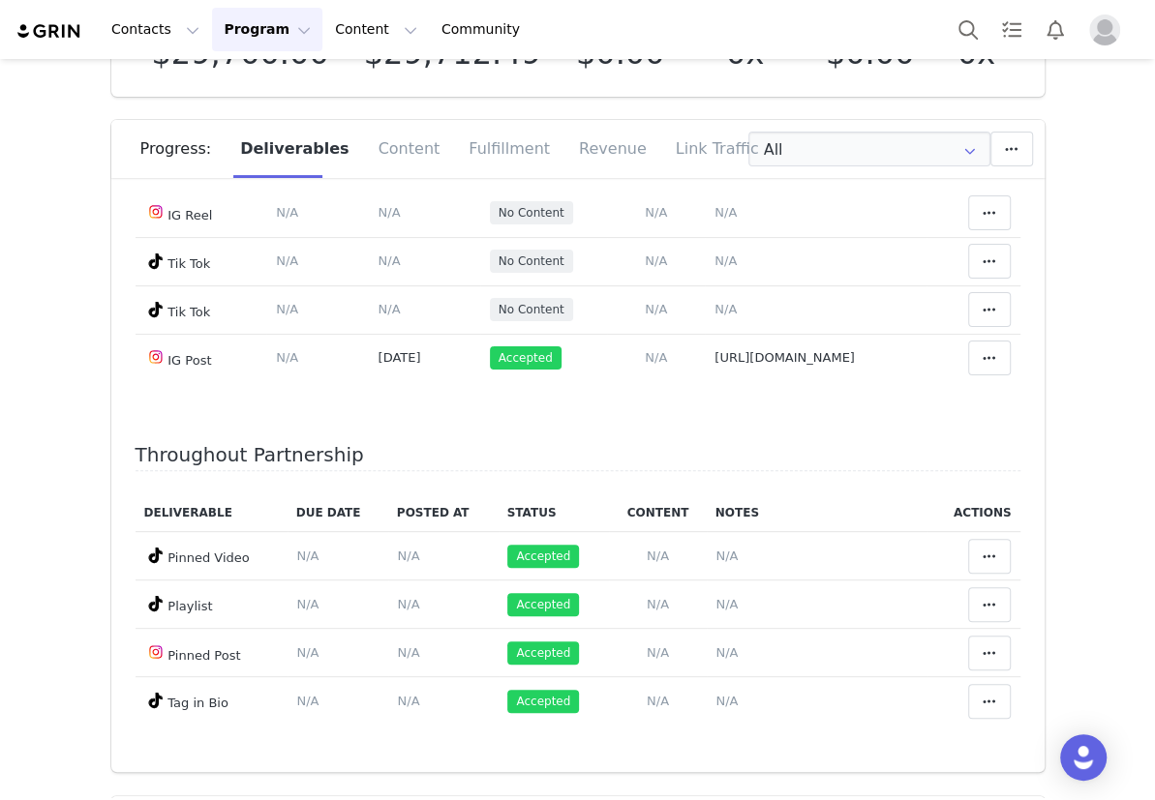
click at [377, 123] on span "N/A" at bounding box center [388, 115] width 22 height 15
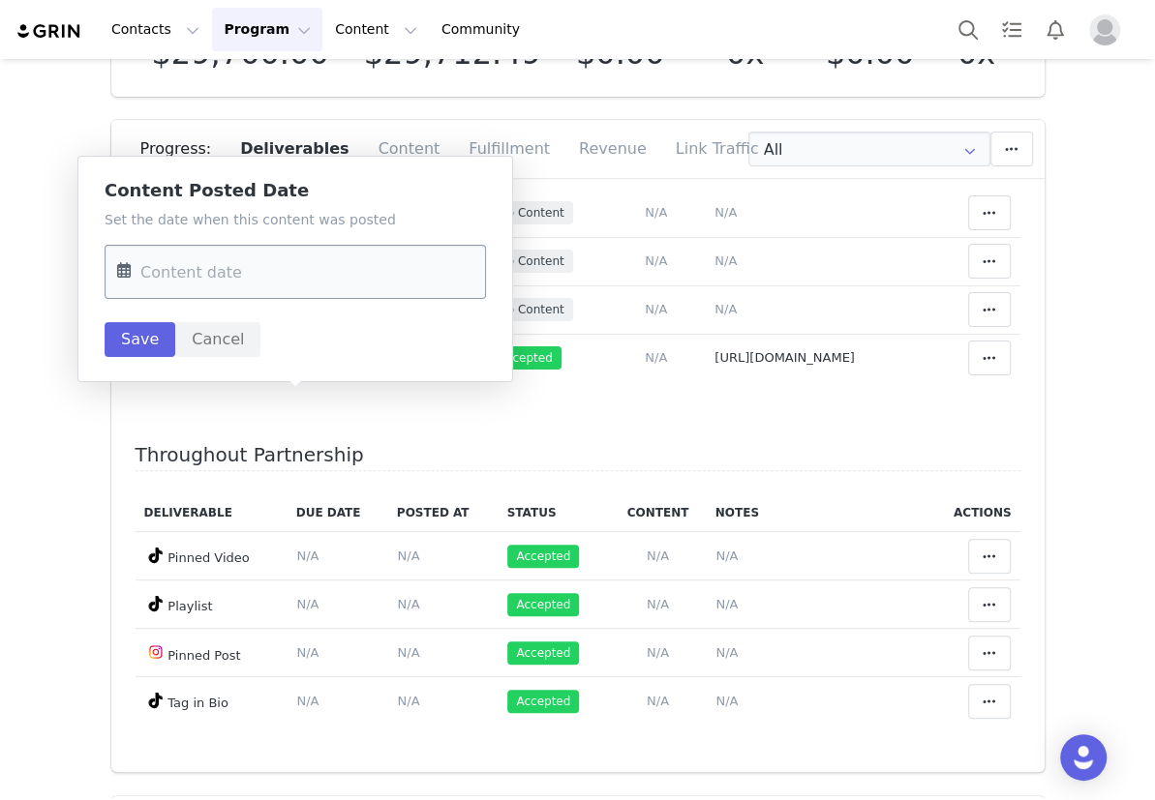
click at [282, 273] on input "text" at bounding box center [295, 272] width 381 height 54
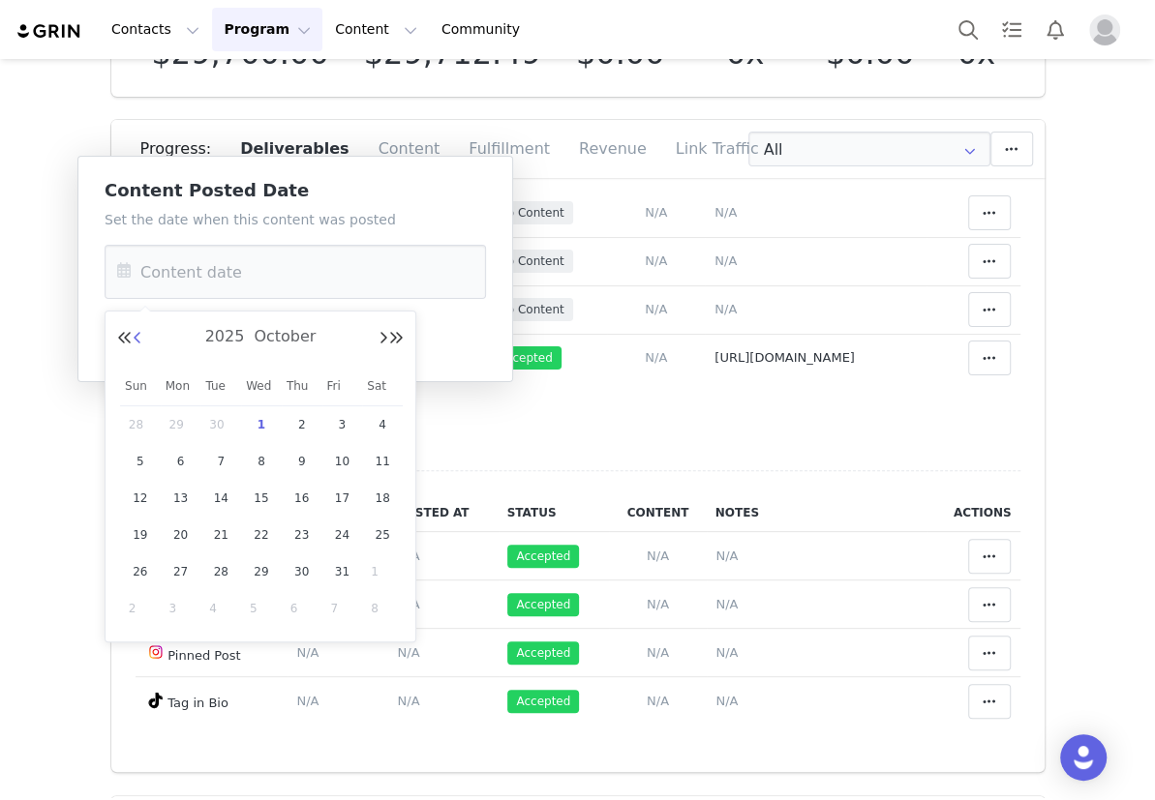
click at [139, 335] on button "Previous Month" at bounding box center [138, 338] width 10 height 15
click at [297, 539] on span "25" at bounding box center [301, 535] width 23 height 23
type input "[DATE]"
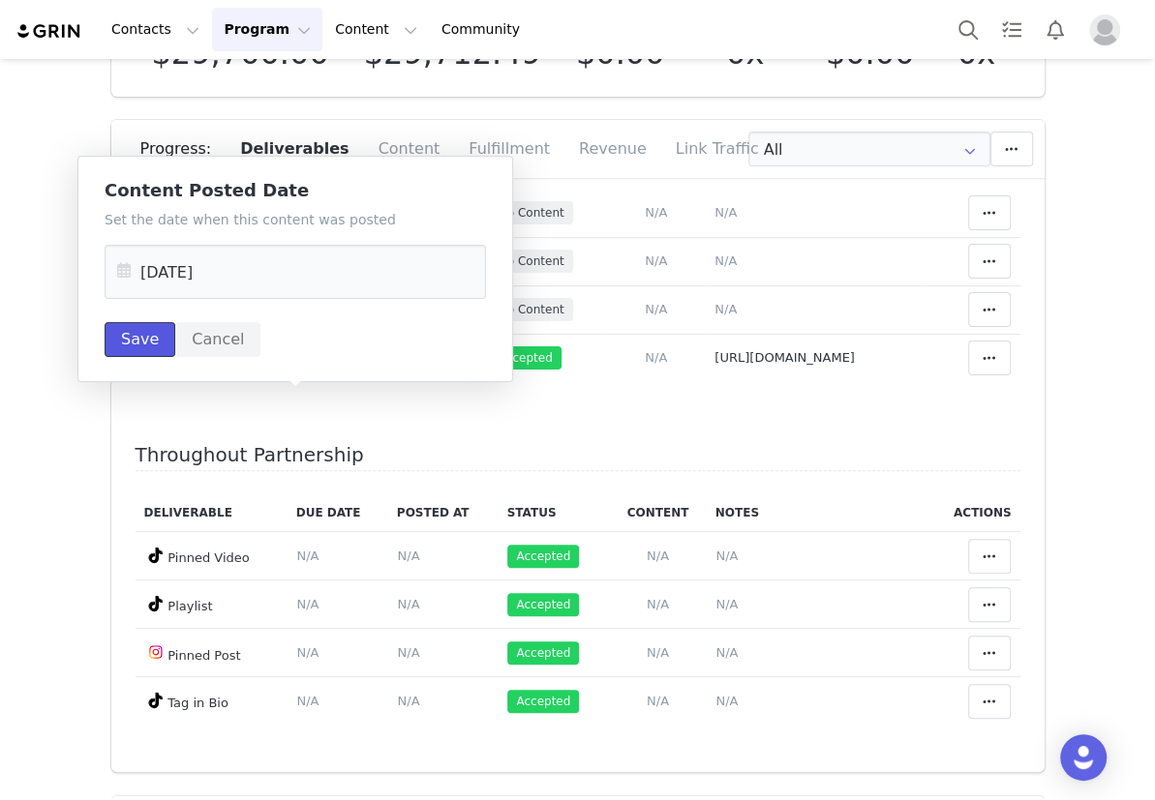
click at [147, 353] on button "Save" at bounding box center [140, 339] width 71 height 35
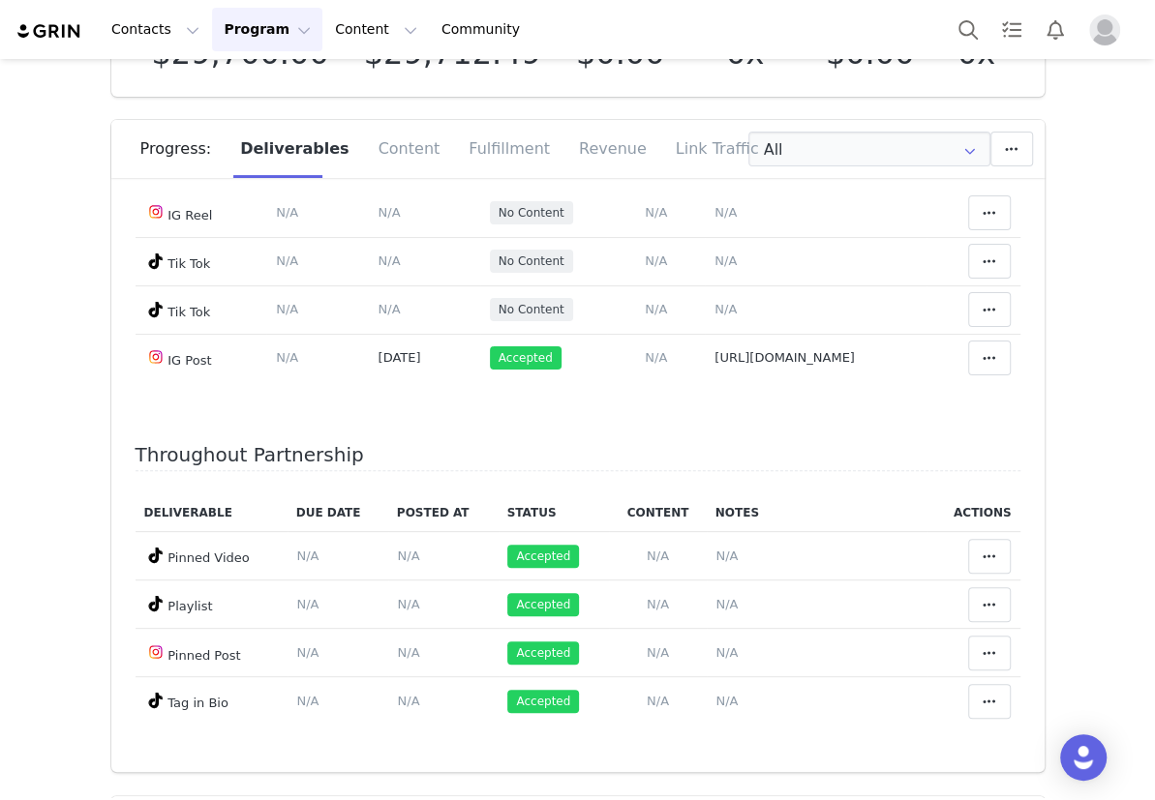
click at [714, 171] on span "N/A" at bounding box center [725, 164] width 22 height 15
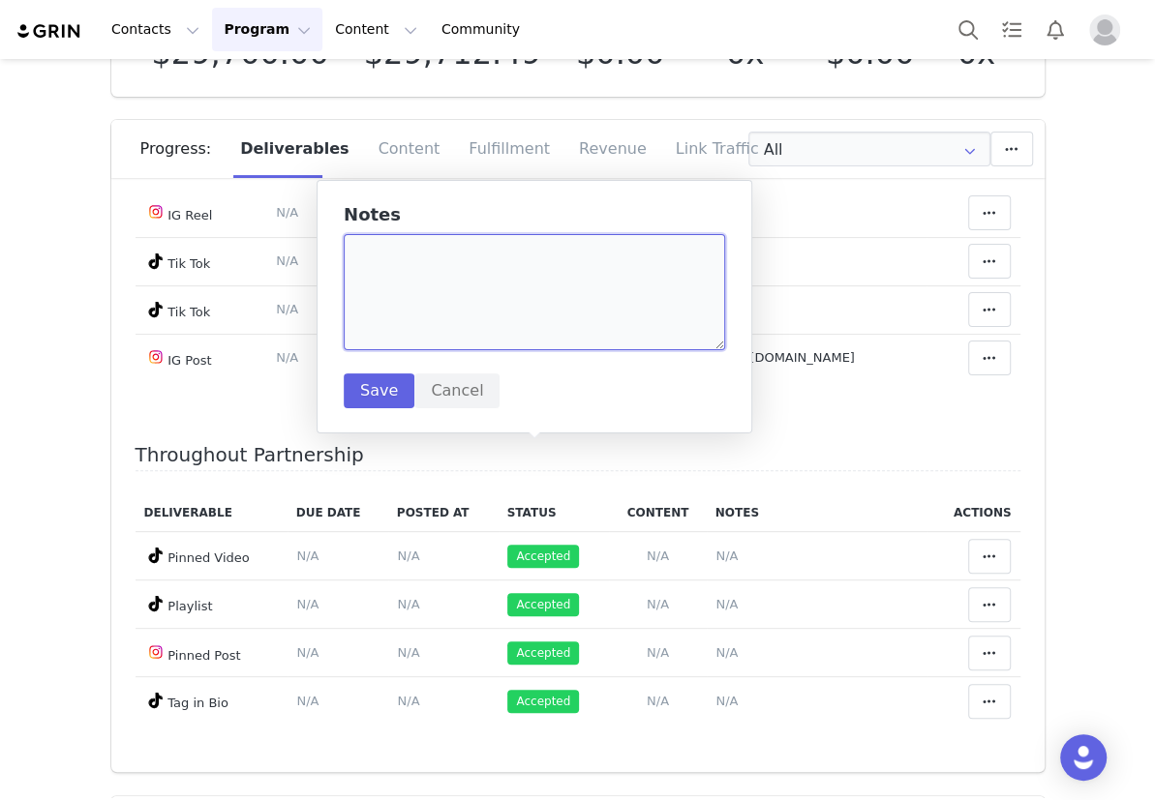
click at [527, 317] on textarea at bounding box center [534, 292] width 381 height 116
paste textarea "https://www.tiktok.com/@bobbyblandino/video/7555392524286709006"
type textarea "https://www.tiktok.com/@bobbyblandino/video/7555392524286709006"
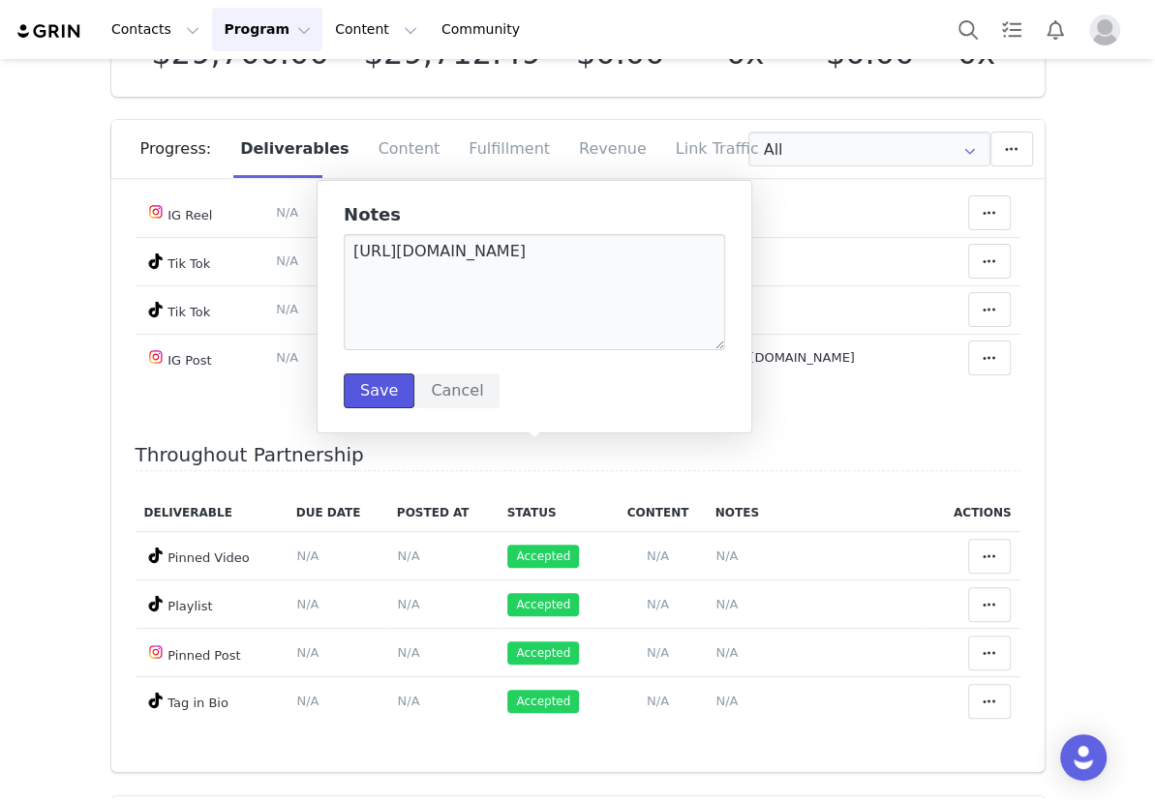
click at [397, 392] on button "Save" at bounding box center [379, 391] width 71 height 35
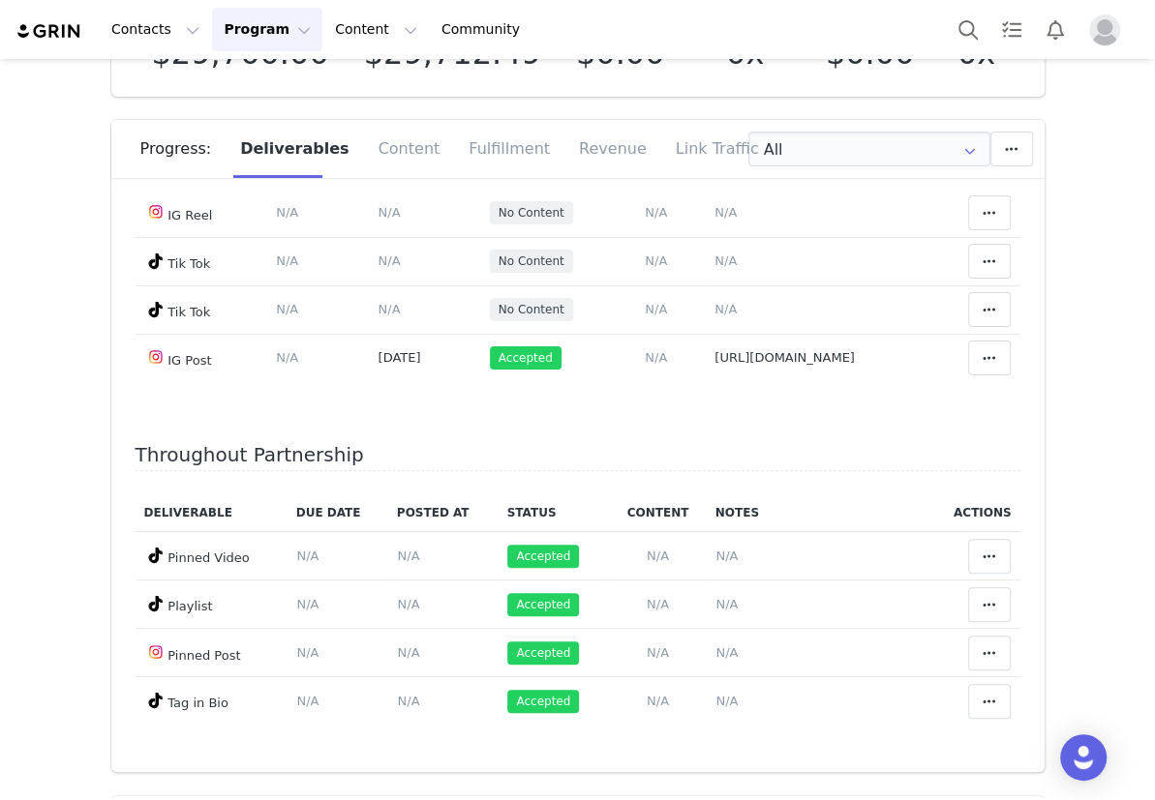
click at [377, 171] on span "N/A" at bounding box center [388, 164] width 22 height 15
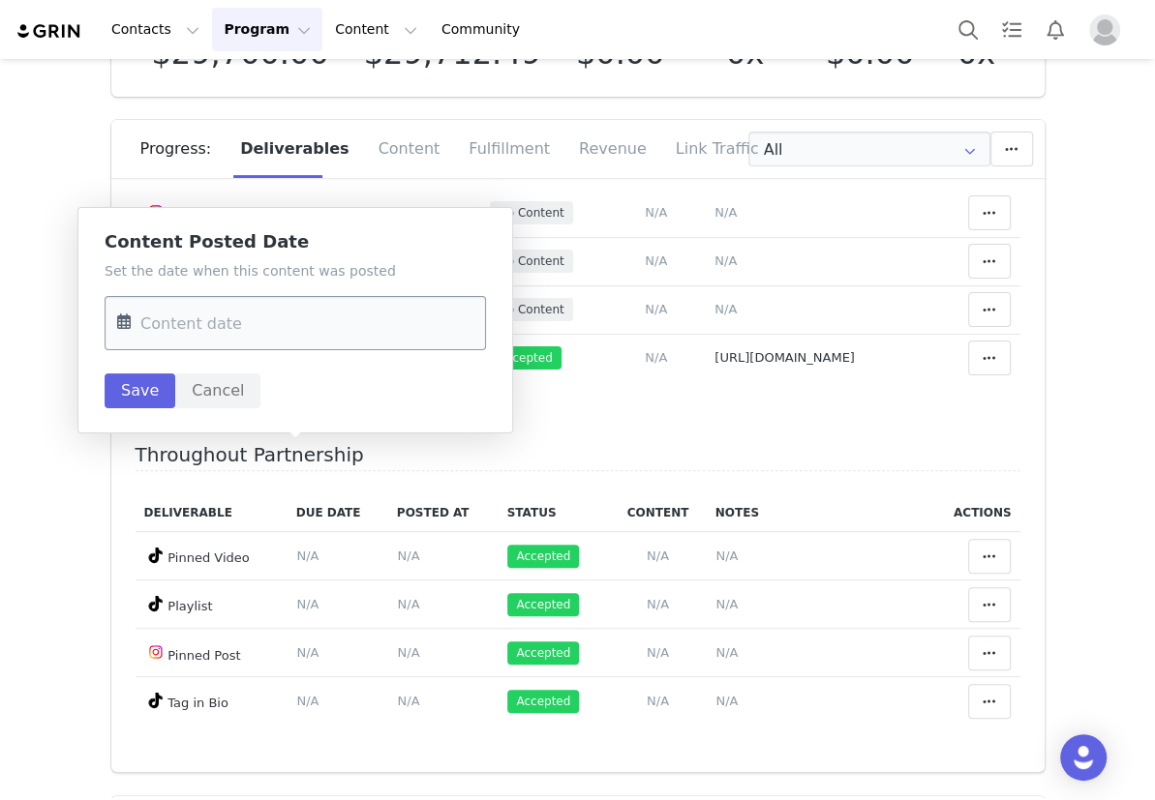
click at [274, 317] on input "text" at bounding box center [295, 323] width 381 height 54
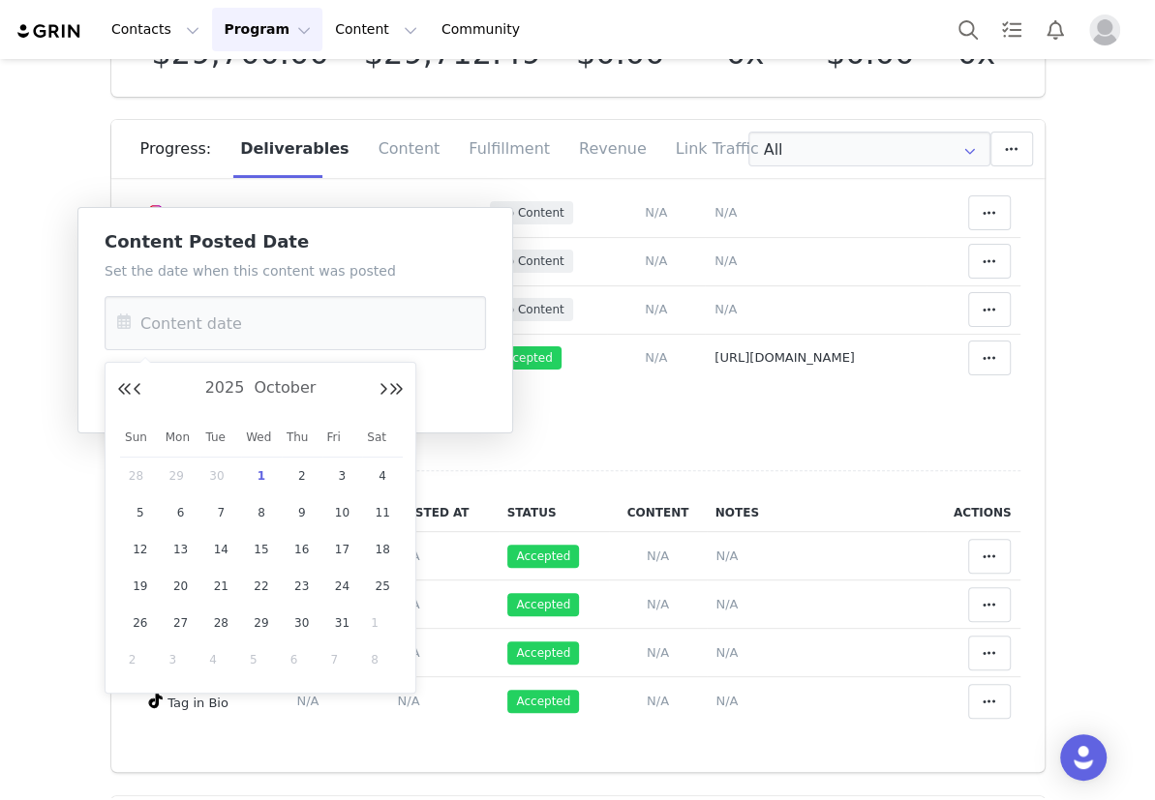
click at [179, 471] on span "29" at bounding box center [180, 476] width 23 height 23
type input "Sep 29 2025"
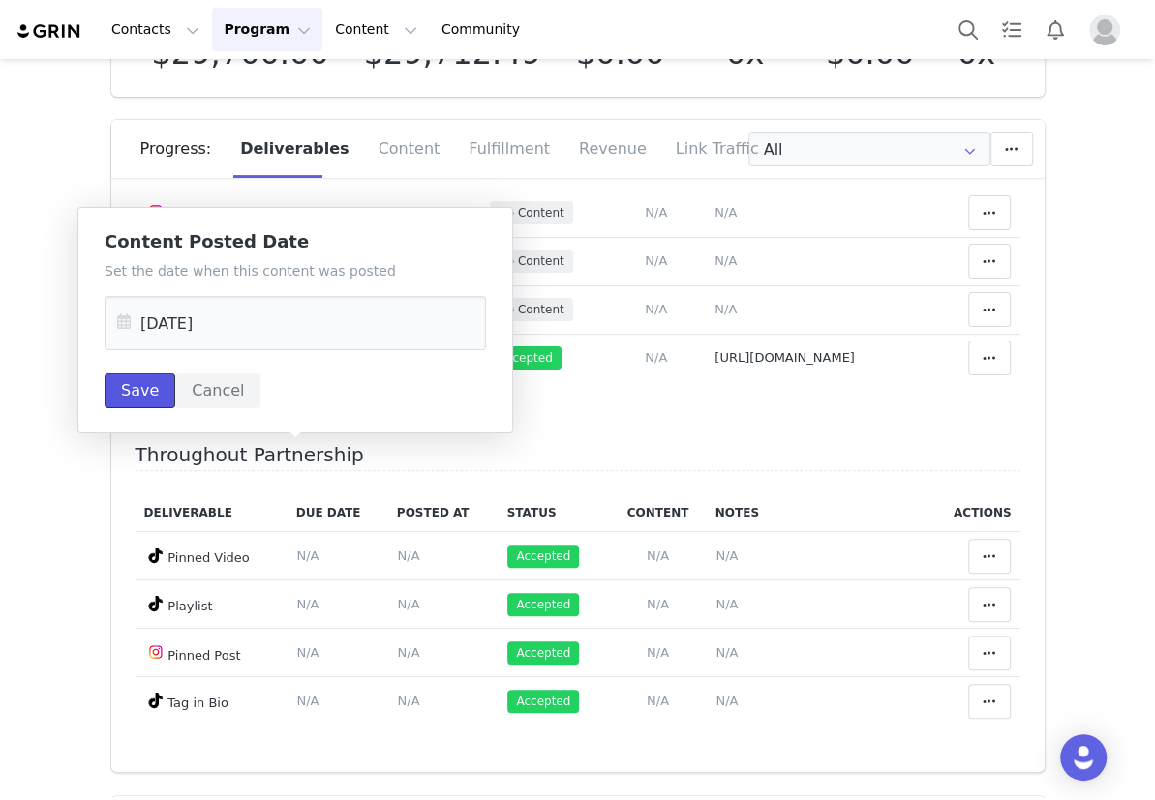
click at [152, 391] on button "Save" at bounding box center [140, 391] width 71 height 35
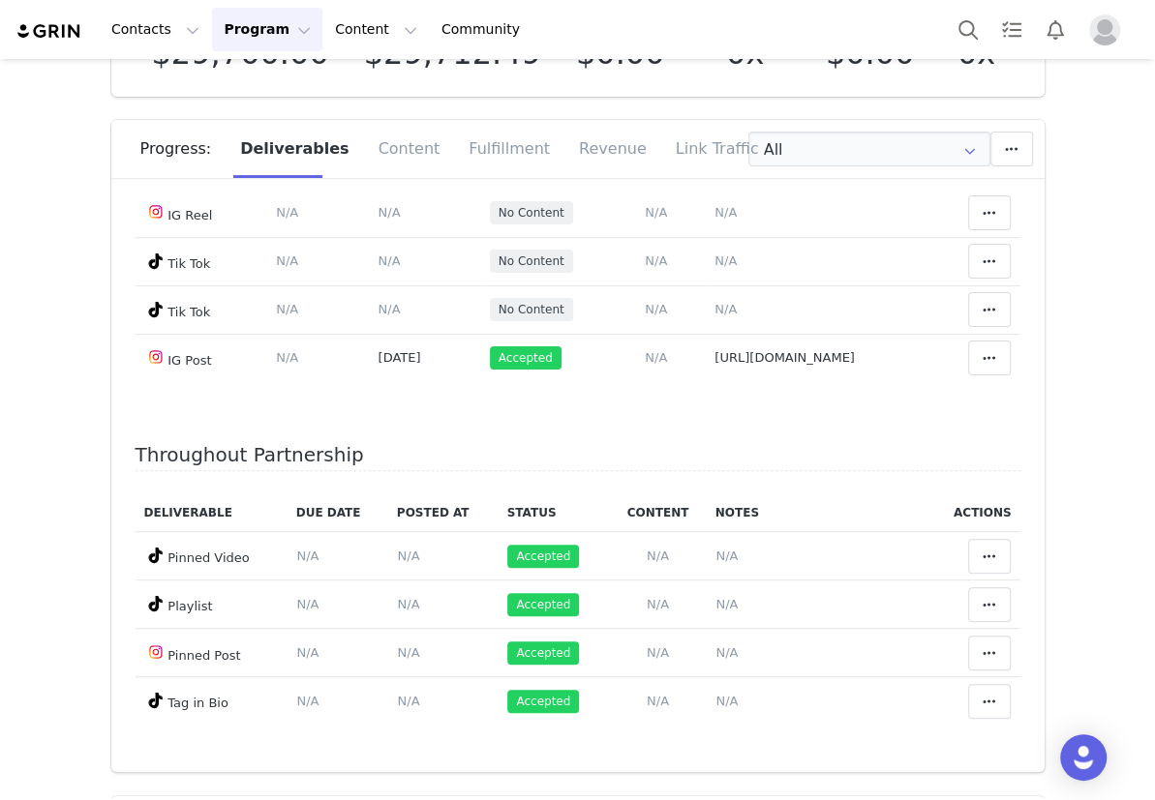
scroll to position [3879, 0]
click at [714, 220] on span "N/A" at bounding box center [725, 212] width 22 height 15
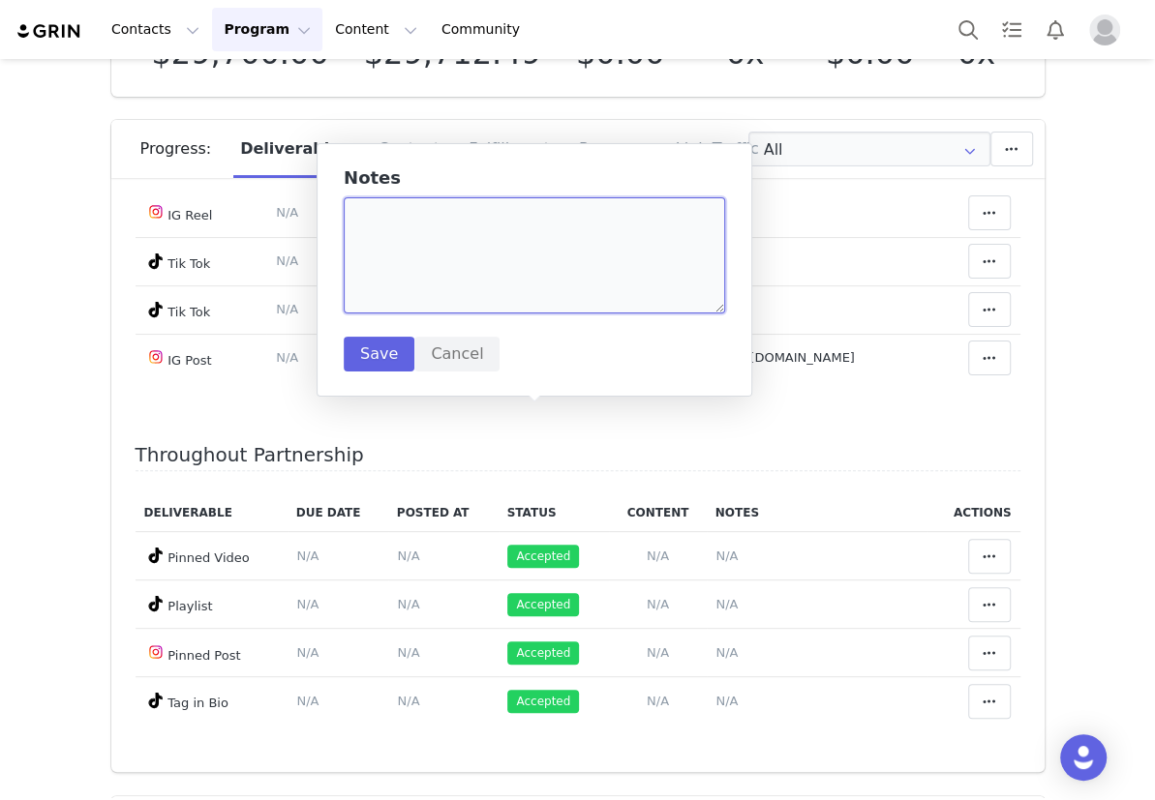
click at [494, 287] on textarea at bounding box center [534, 255] width 381 height 116
paste textarea "https://www.instagram.com/reel/DPFyHECkeiB/"
type textarea "https://www.instagram.com/reel/DPFyHECkeiB/"
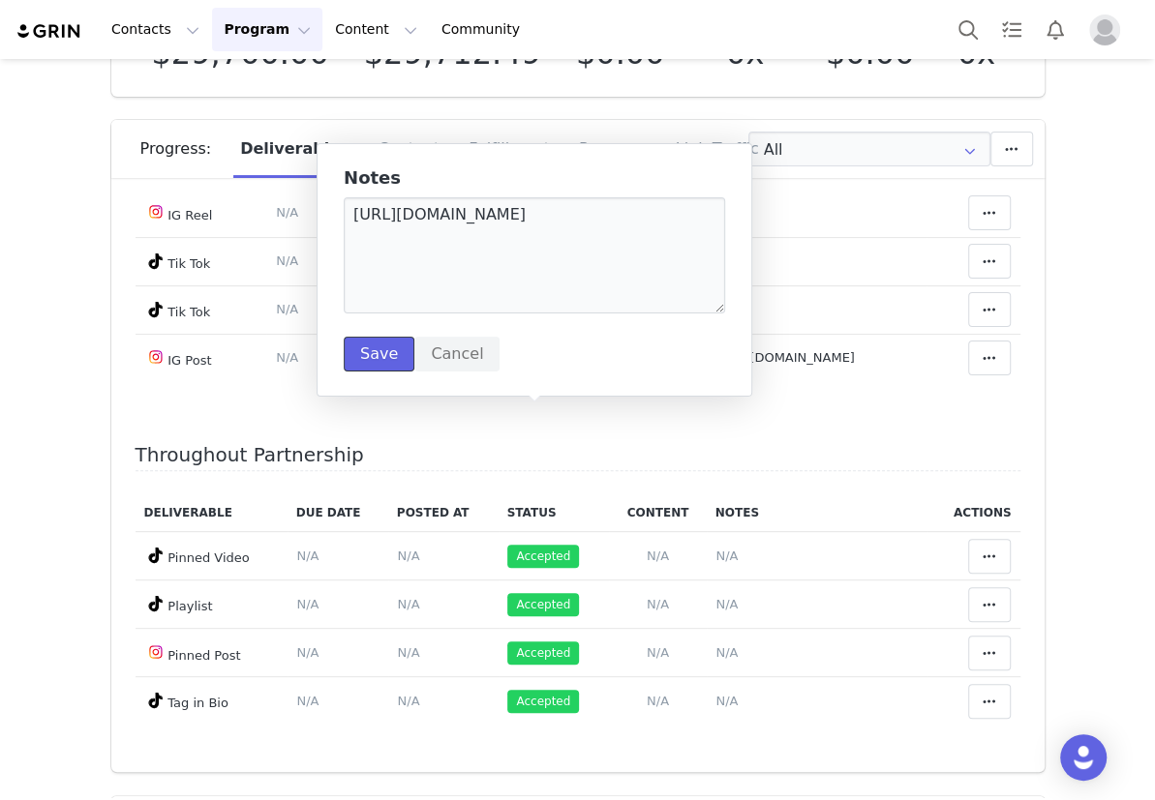
drag, startPoint x: 387, startPoint y: 361, endPoint x: 349, endPoint y: 379, distance: 42.0
click at [387, 361] on button "Save" at bounding box center [379, 354] width 71 height 35
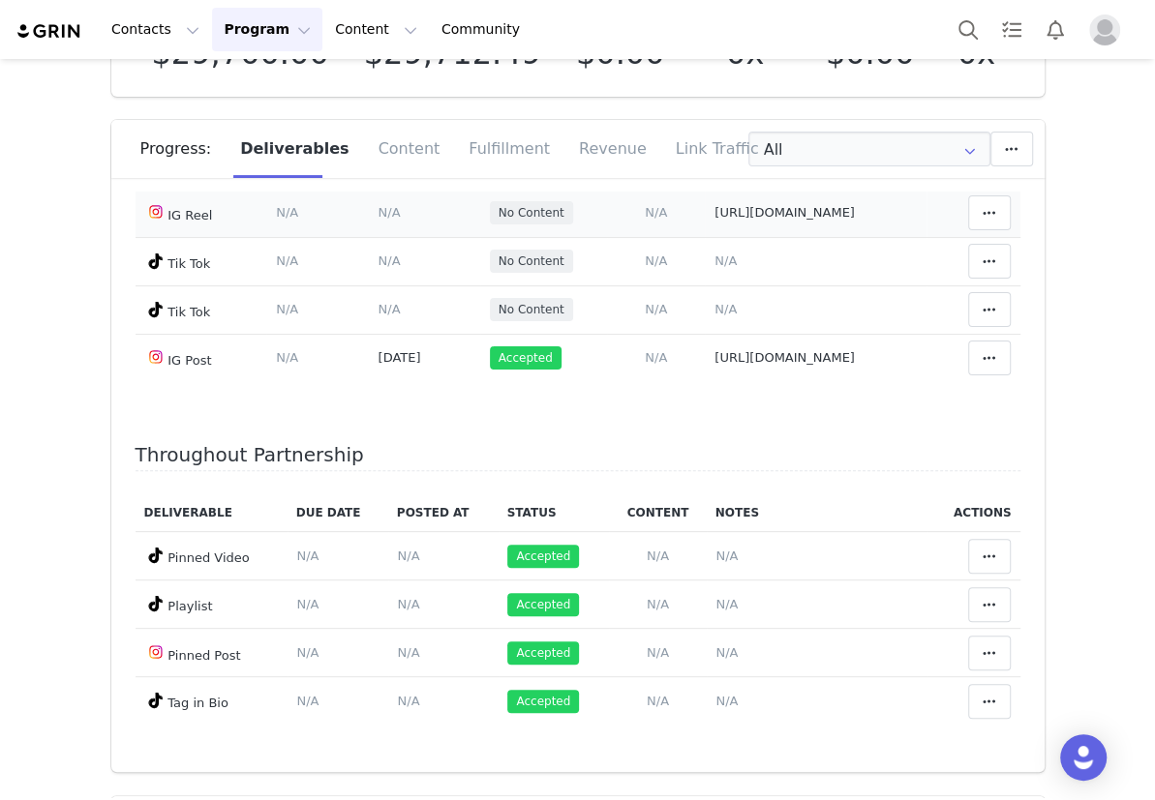
click at [377, 220] on span "N/A" at bounding box center [388, 212] width 22 height 15
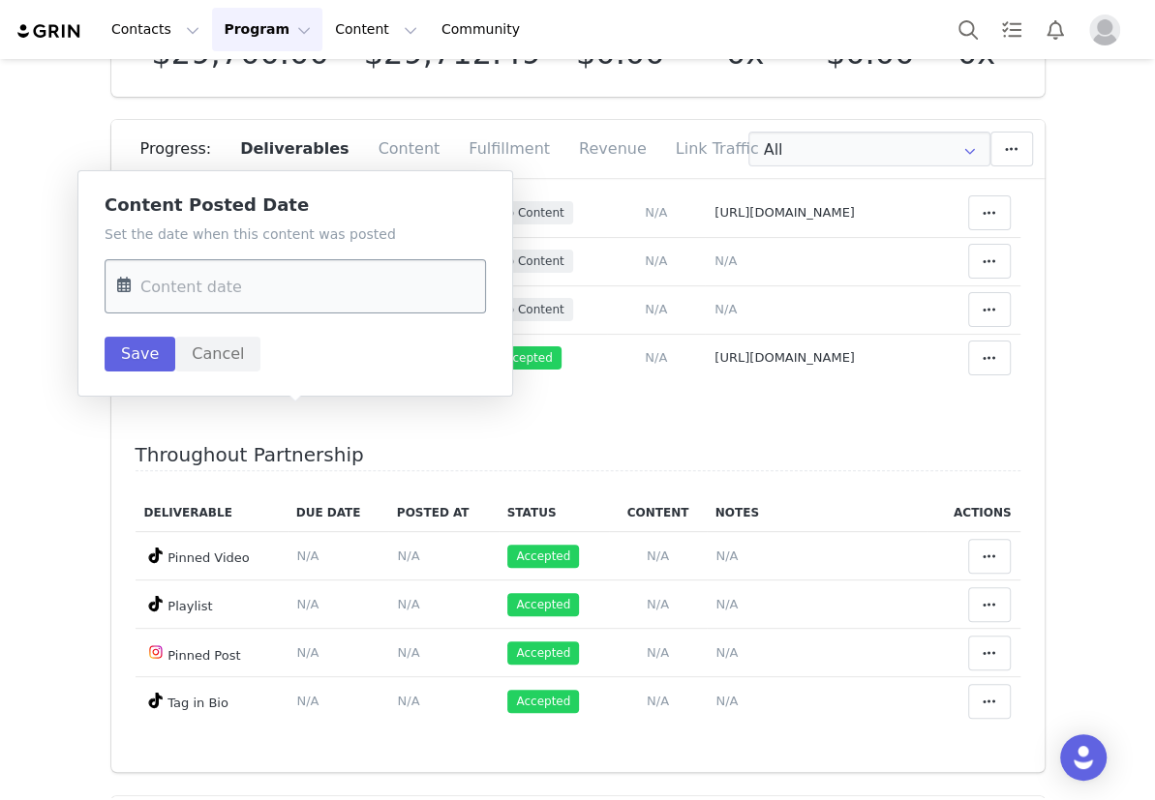
click at [283, 270] on input "text" at bounding box center [295, 286] width 381 height 54
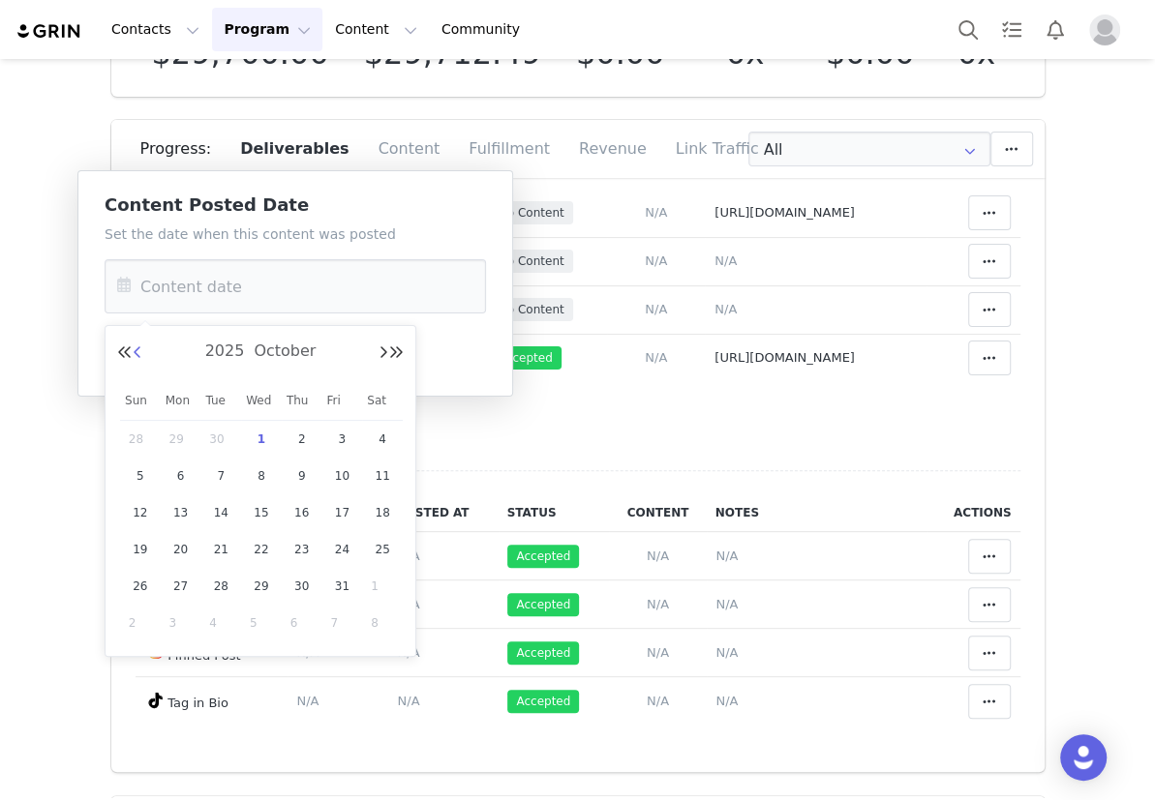
click at [134, 359] on button "Previous Month" at bounding box center [138, 353] width 10 height 15
click at [347, 551] on span "26" at bounding box center [341, 549] width 23 height 23
type input "[DATE]"
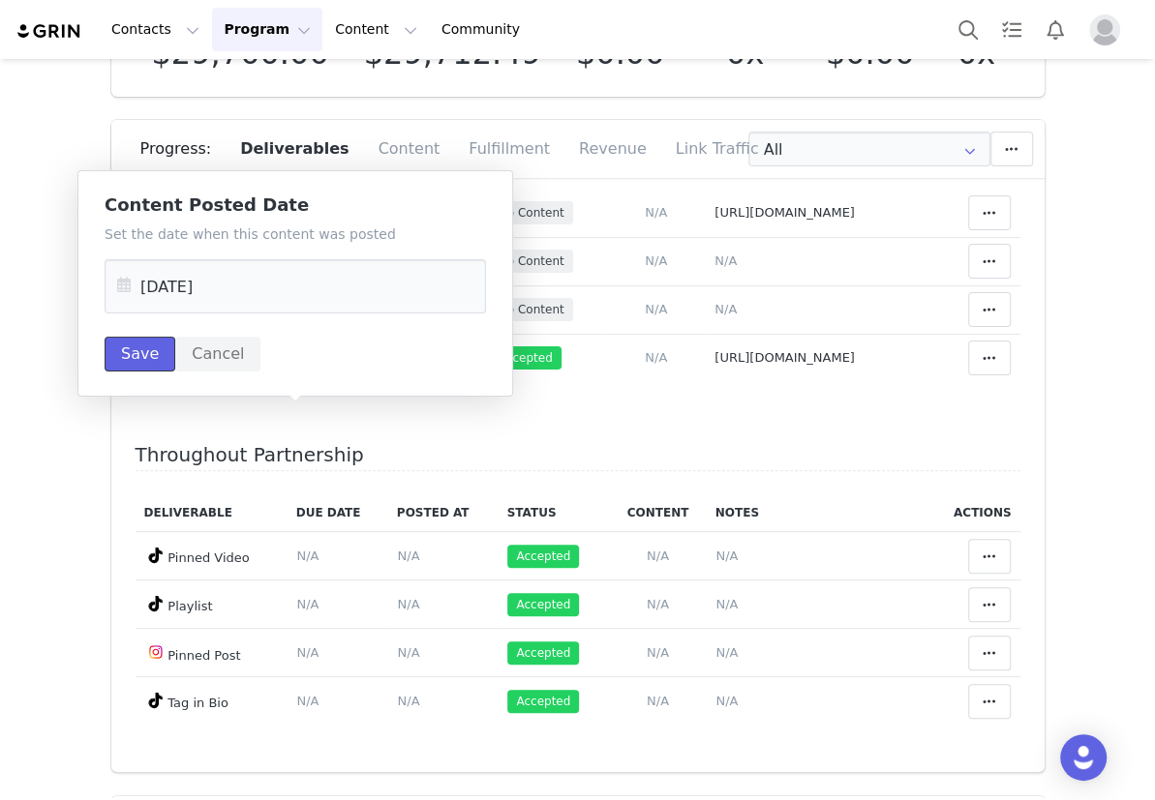
click at [125, 363] on button "Save" at bounding box center [140, 354] width 71 height 35
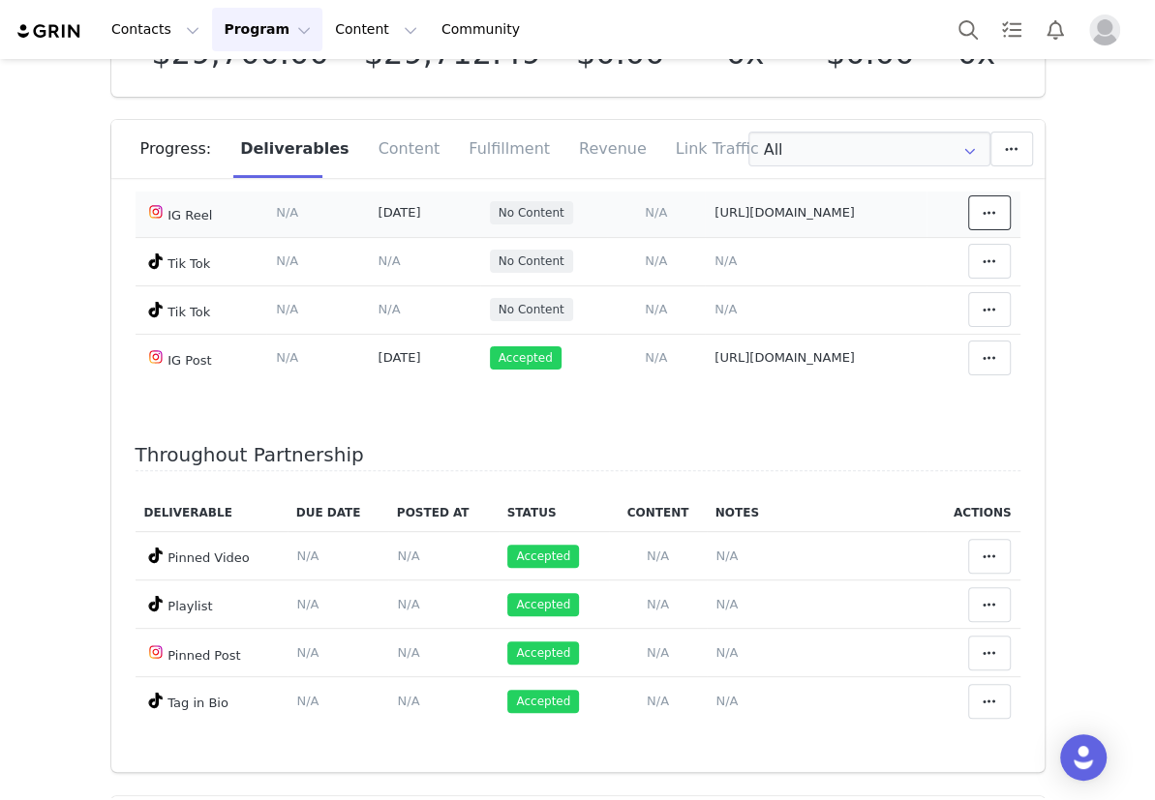
click at [978, 225] on span at bounding box center [989, 212] width 23 height 23
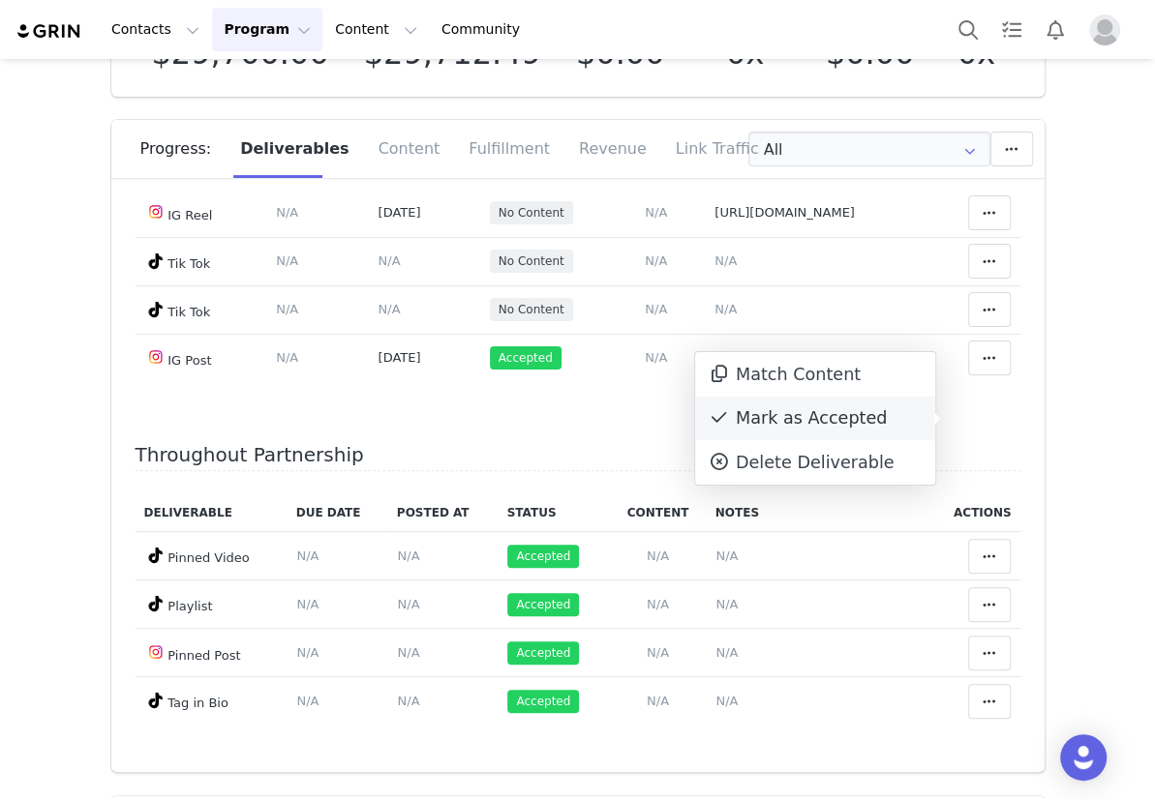
click at [846, 421] on div "Mark as Accepted" at bounding box center [815, 419] width 240 height 45
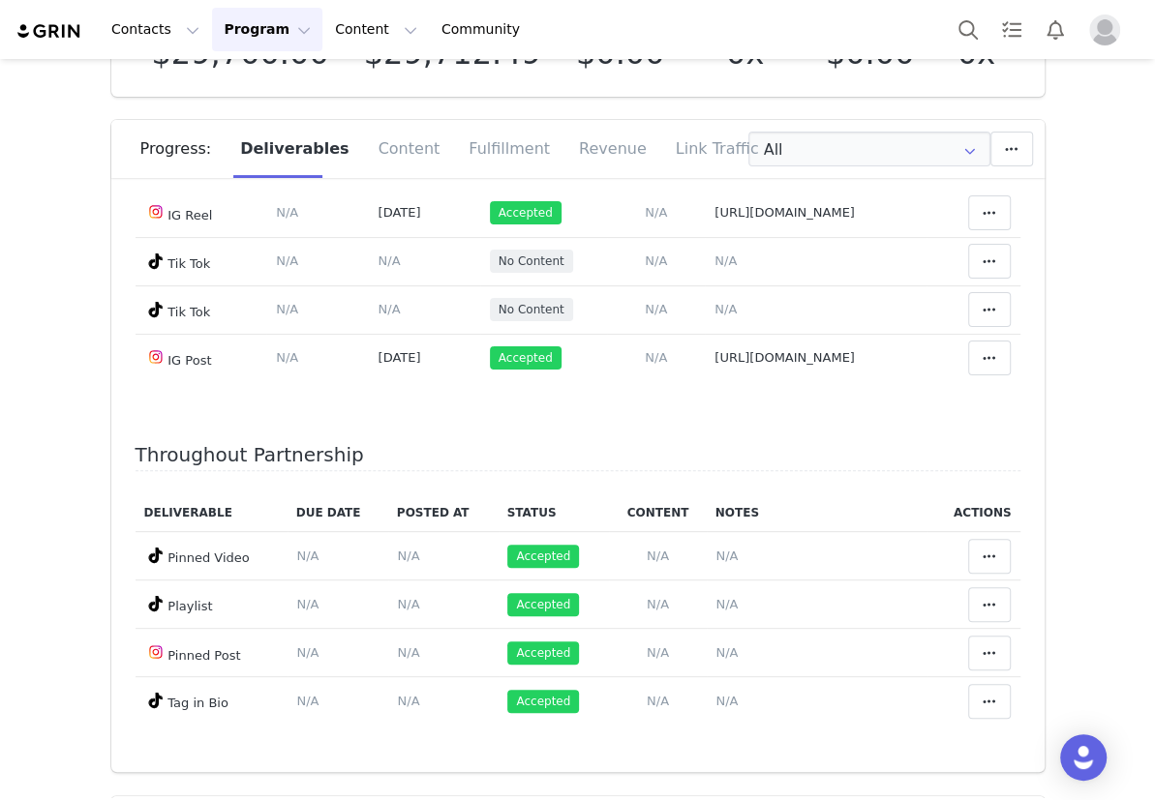
click at [727, 15] on div "Contacts Contacts Creators Prospects Applicants Program Program Activations Cam…" at bounding box center [577, 29] width 1155 height 59
click at [714, 268] on span "N/A" at bounding box center [725, 261] width 22 height 15
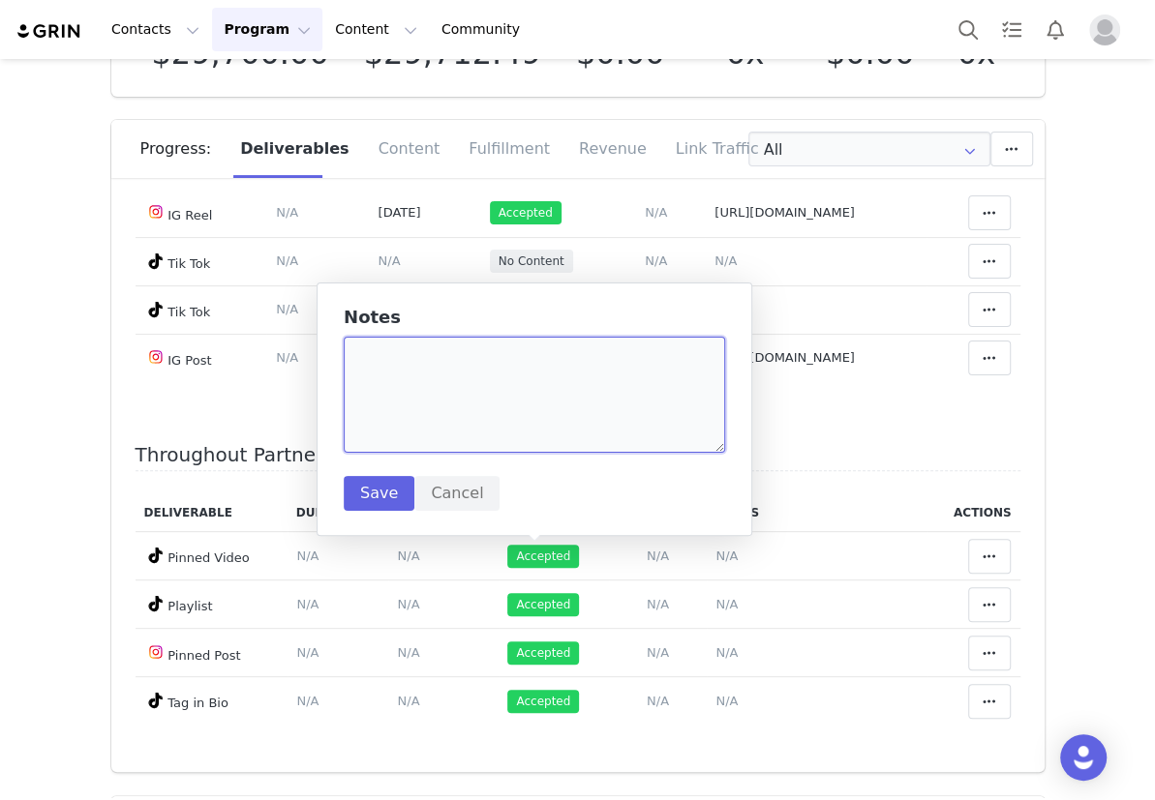
click at [478, 439] on textarea at bounding box center [534, 395] width 381 height 116
paste textarea "https://www.tiktok.com/@bobbyblandino/video/7551535875058847031?lang=en"
type textarea "https://www.tiktok.com/@bobbyblandino/video/7551535875058847031?lang=en"
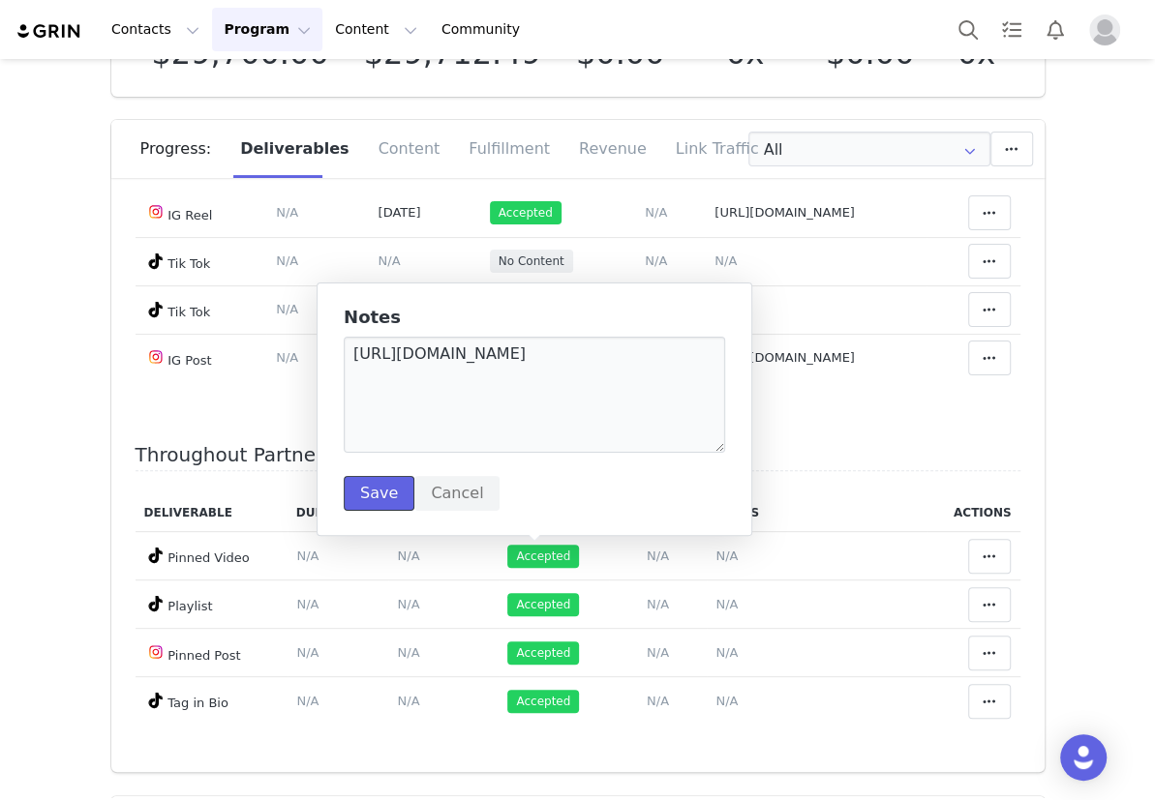
drag, startPoint x: 391, startPoint y: 484, endPoint x: 348, endPoint y: 521, distance: 56.3
click at [391, 484] on button "Save" at bounding box center [379, 493] width 71 height 35
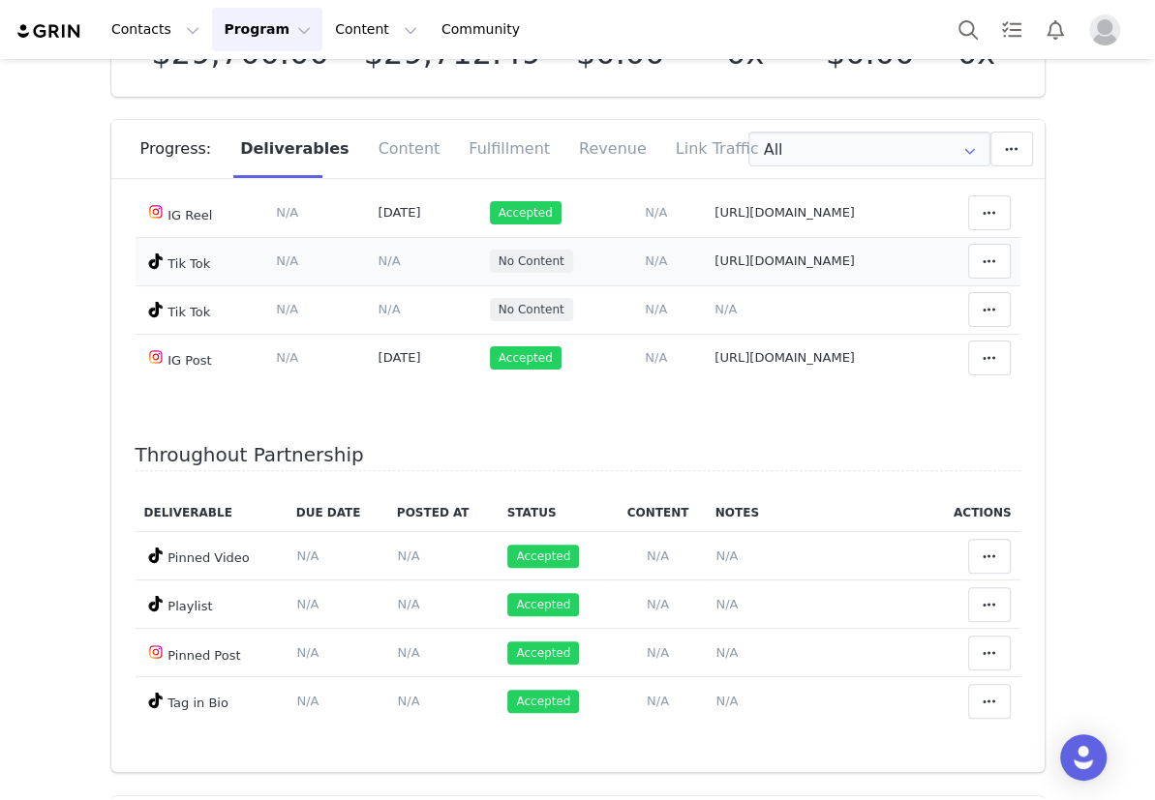
click at [377, 268] on span "N/A" at bounding box center [388, 261] width 22 height 15
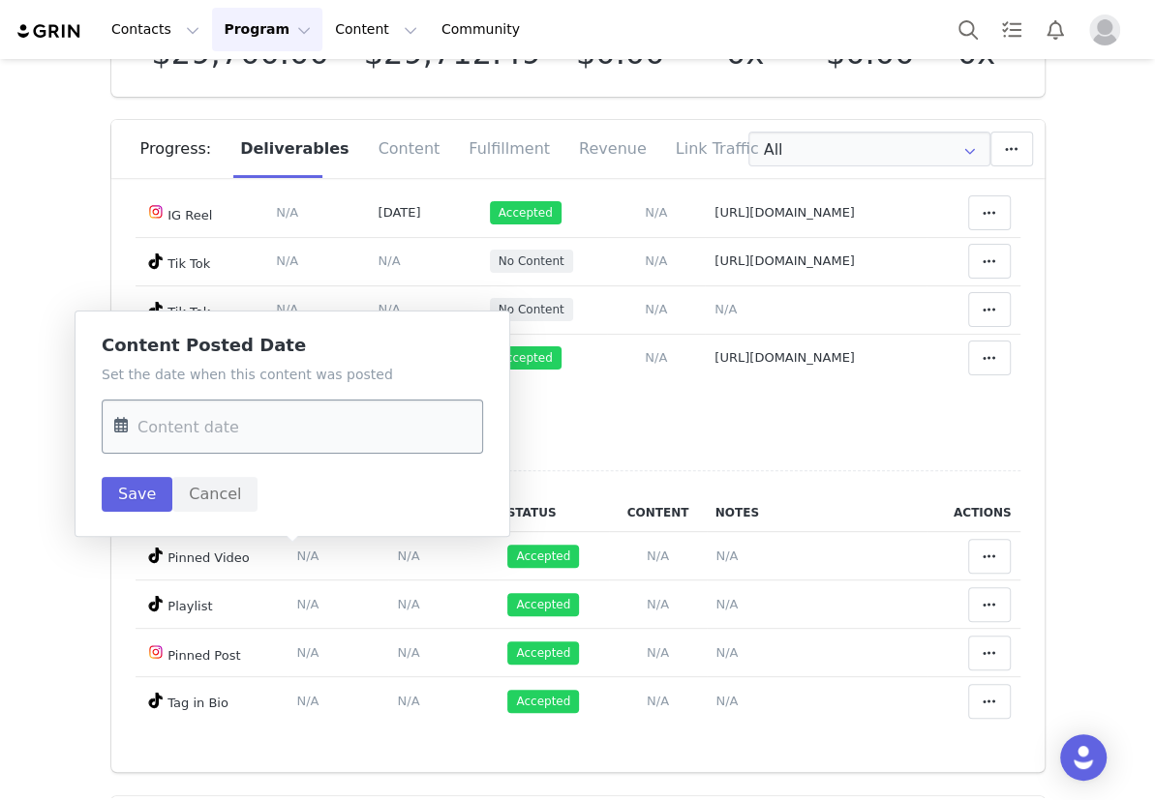
click at [317, 446] on input "text" at bounding box center [292, 427] width 381 height 54
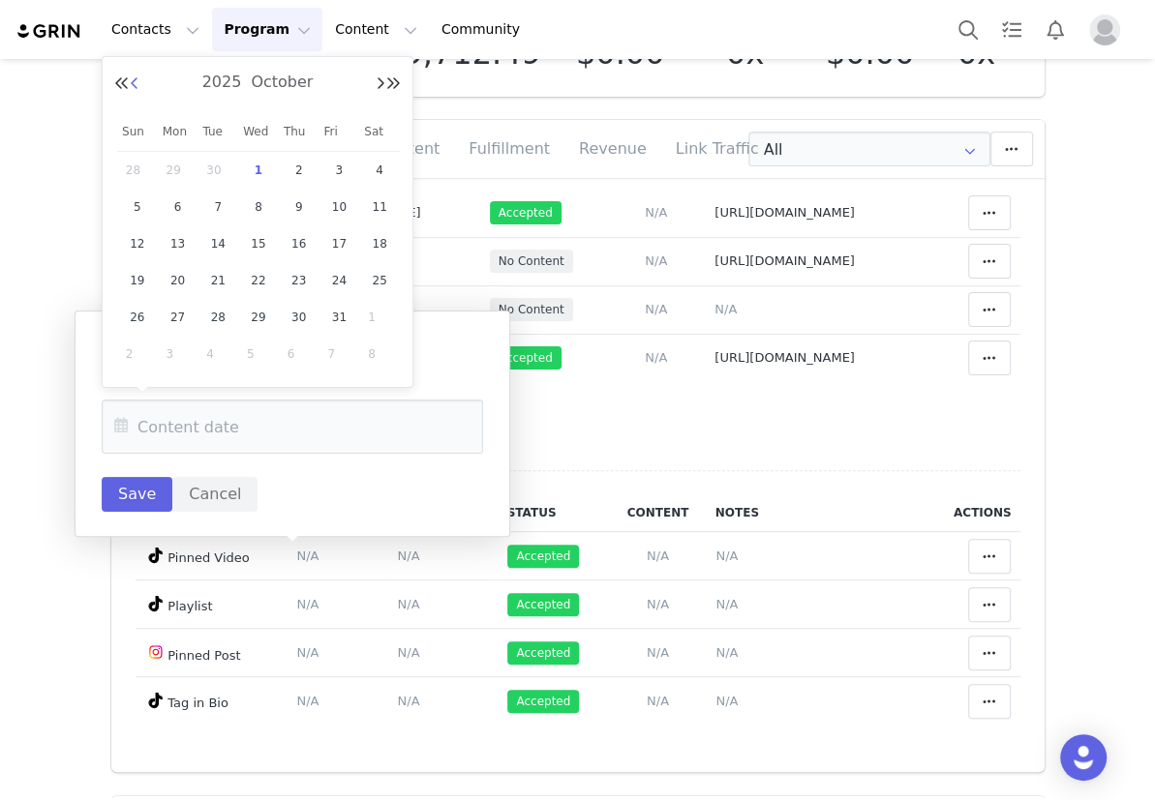
click at [136, 84] on button "Previous Month" at bounding box center [135, 83] width 10 height 15
click at [379, 86] on button "Next Month" at bounding box center [381, 83] width 10 height 15
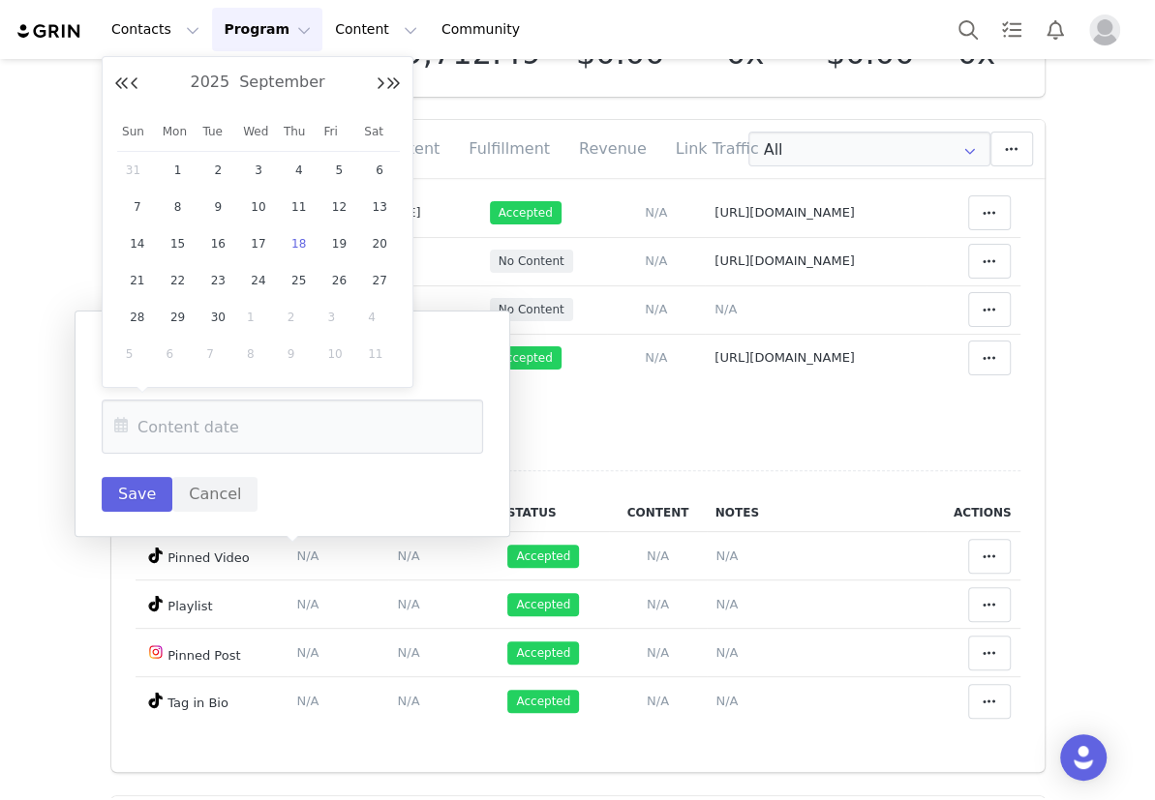
click at [300, 246] on span "18" at bounding box center [298, 243] width 23 height 23
type input "Sep 18 2025"
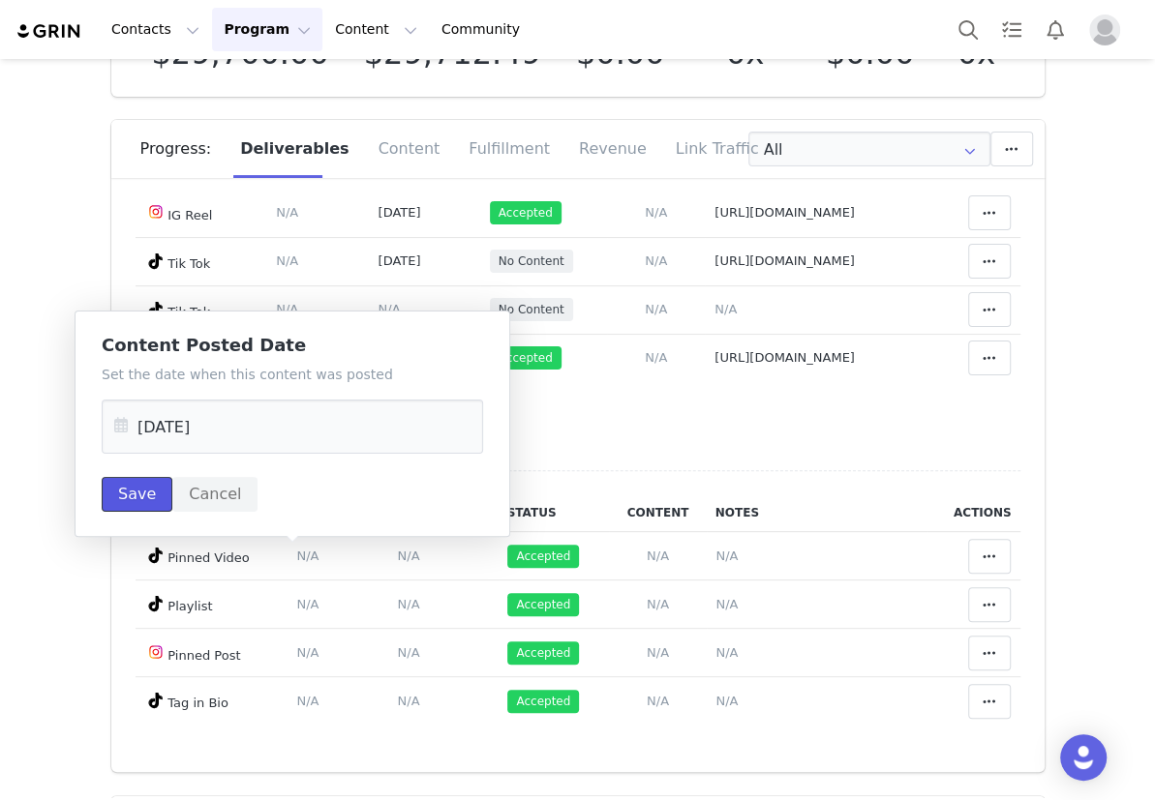
click at [160, 486] on button "Save" at bounding box center [137, 494] width 71 height 35
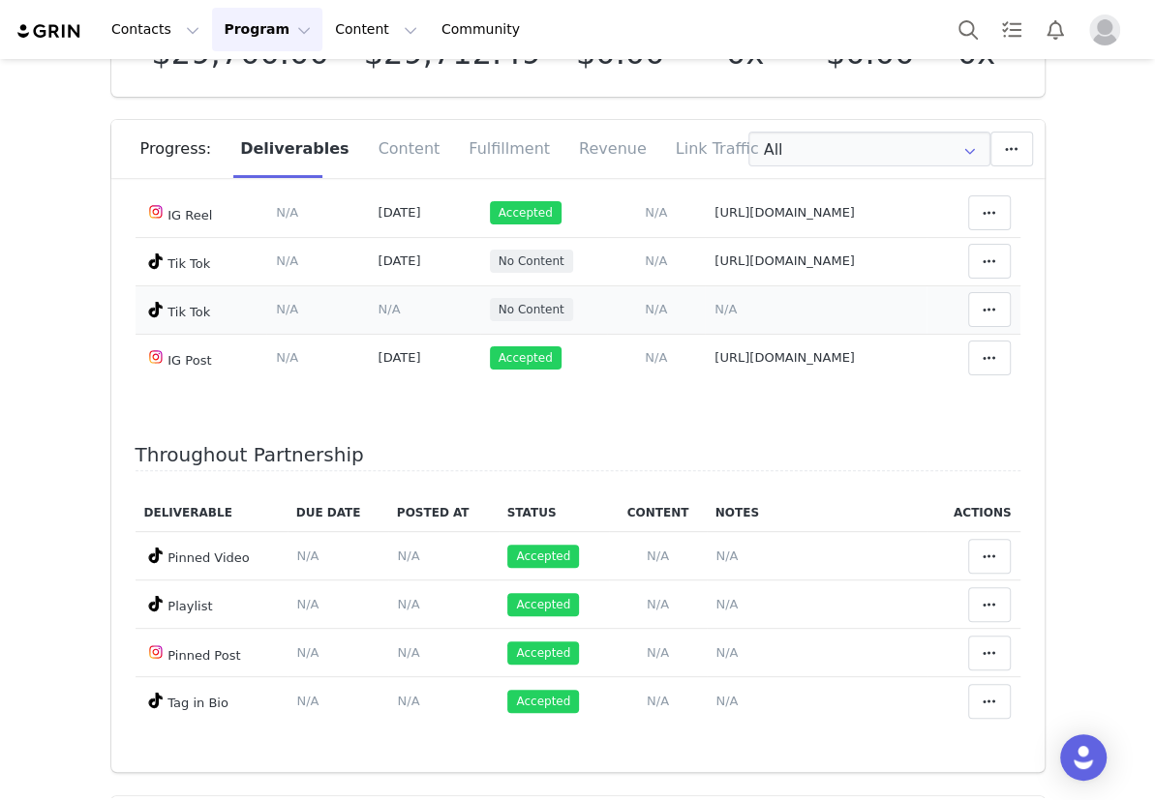
click at [714, 317] on span "N/A" at bounding box center [725, 309] width 22 height 15
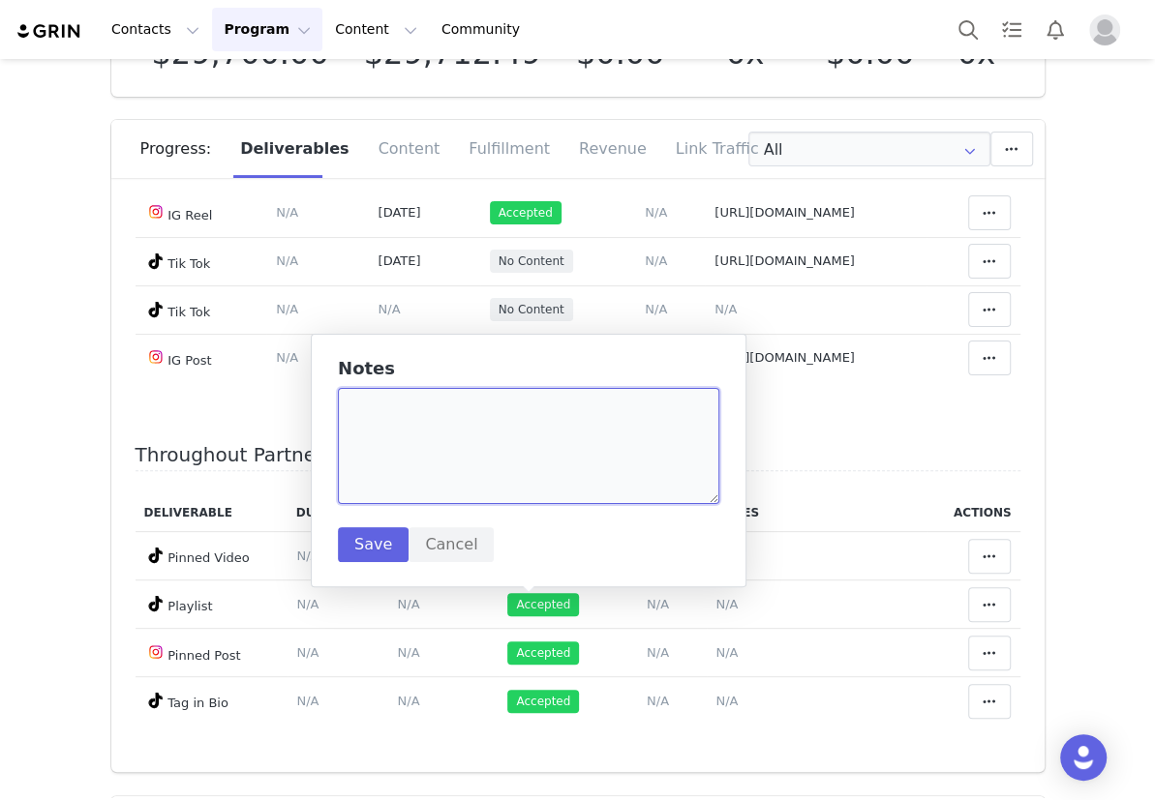
click at [513, 462] on textarea at bounding box center [528, 446] width 381 height 116
paste textarea "https://www.tiktok.com/@bobbyblandino/video/7551144407752396087?lang=en"
type textarea "https://www.tiktok.com/@bobbyblandino/video/7551144407752396087?lang=en"
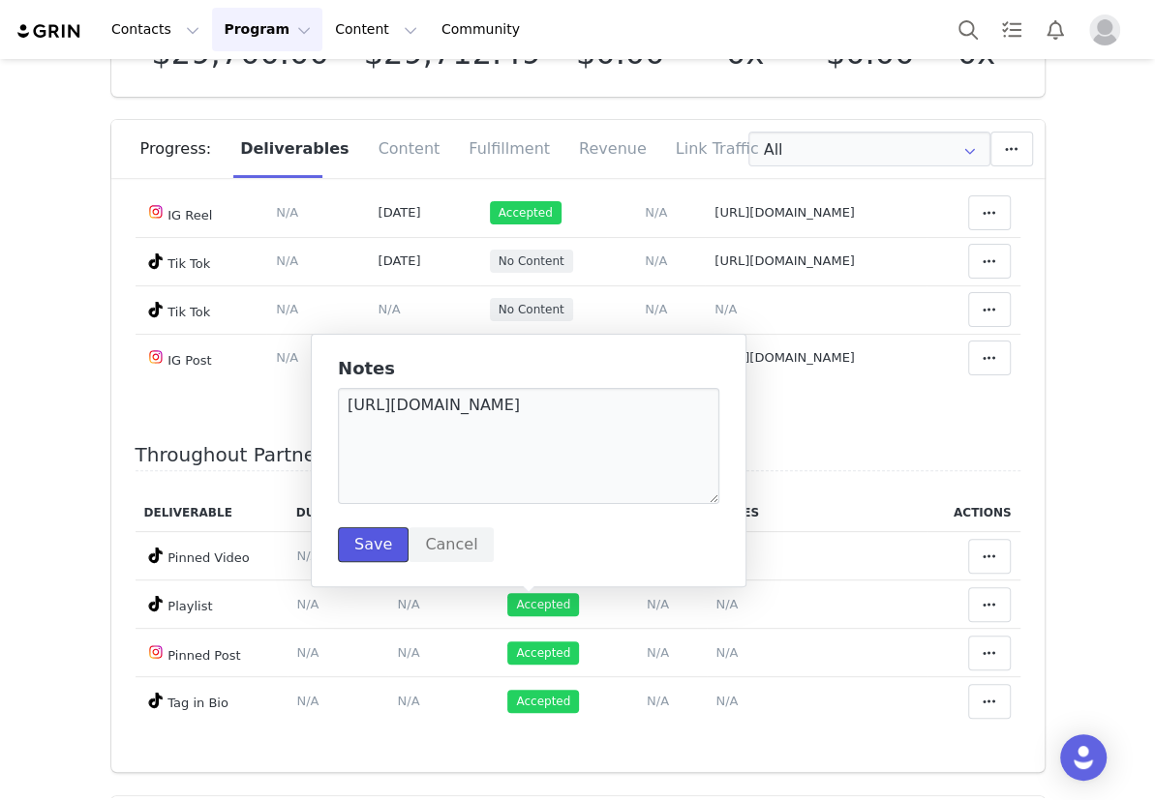
click at [372, 544] on button "Save" at bounding box center [373, 545] width 71 height 35
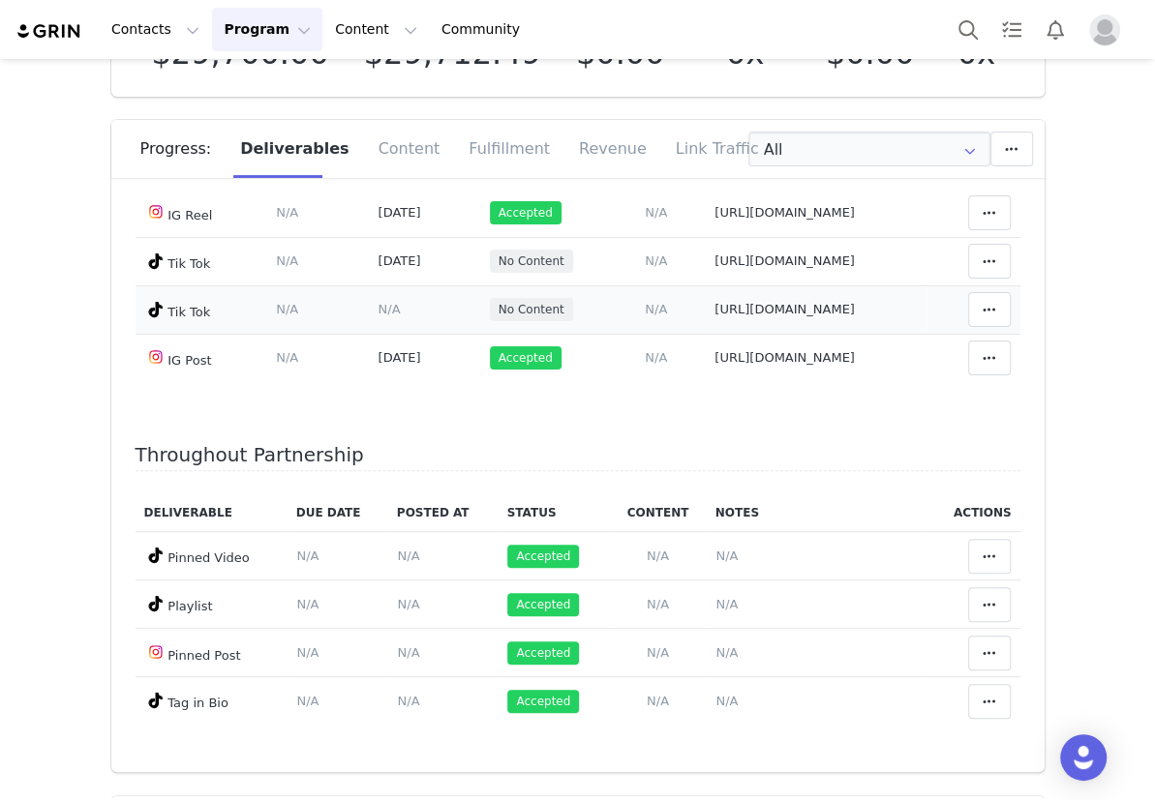
click at [377, 317] on span "N/A" at bounding box center [388, 309] width 22 height 15
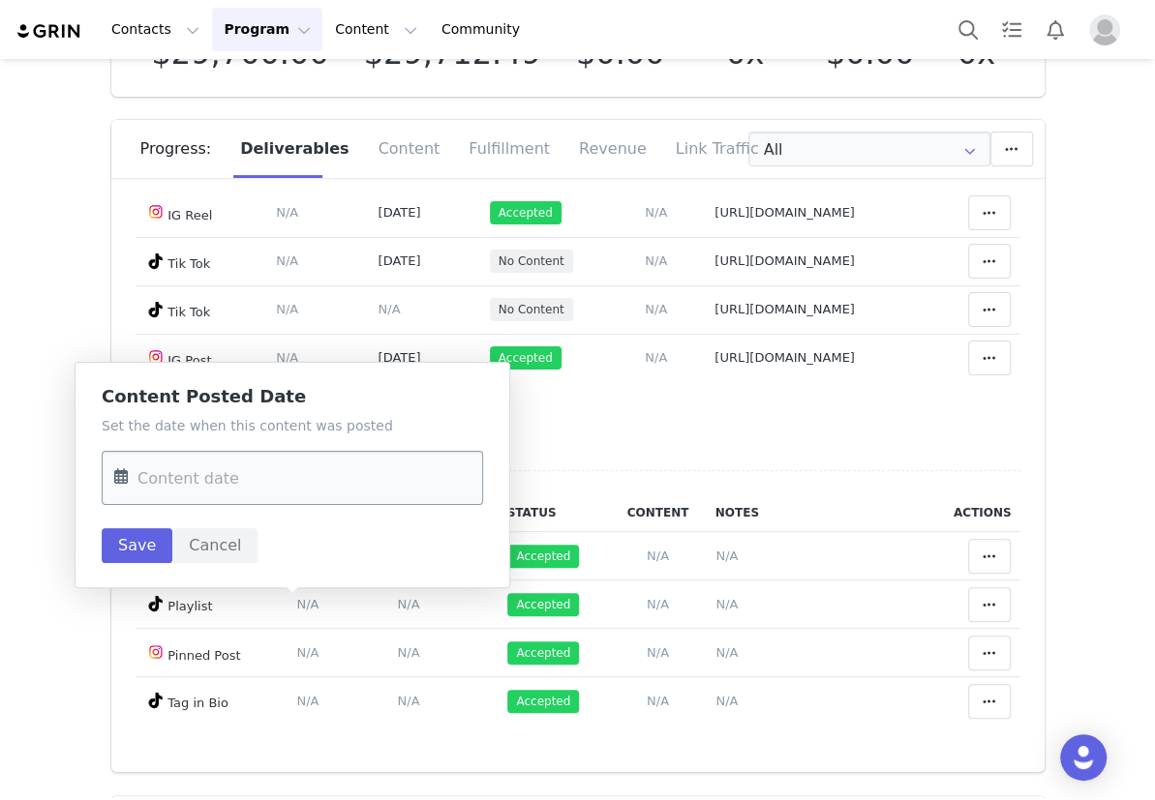
click at [284, 473] on input "text" at bounding box center [292, 478] width 381 height 54
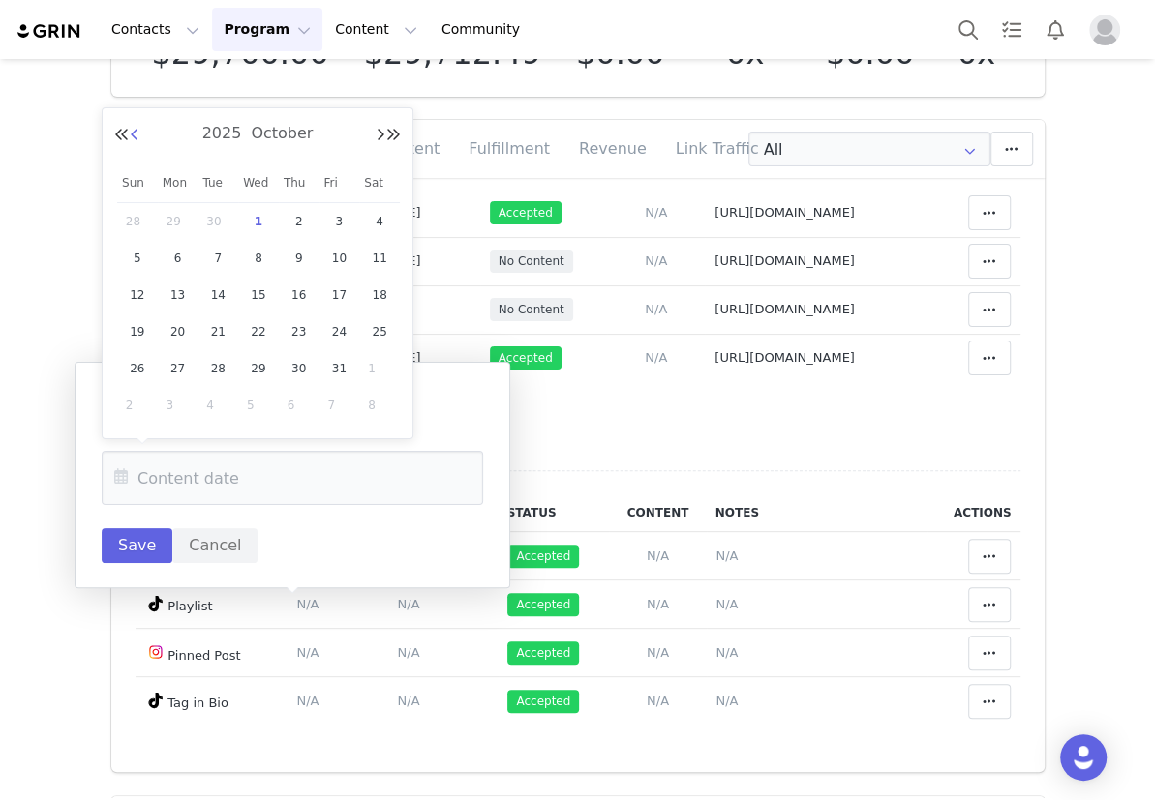
click at [136, 140] on button "Previous Month" at bounding box center [135, 135] width 10 height 15
click at [259, 292] on span "17" at bounding box center [258, 295] width 23 height 23
type input "Sep 17 2025"
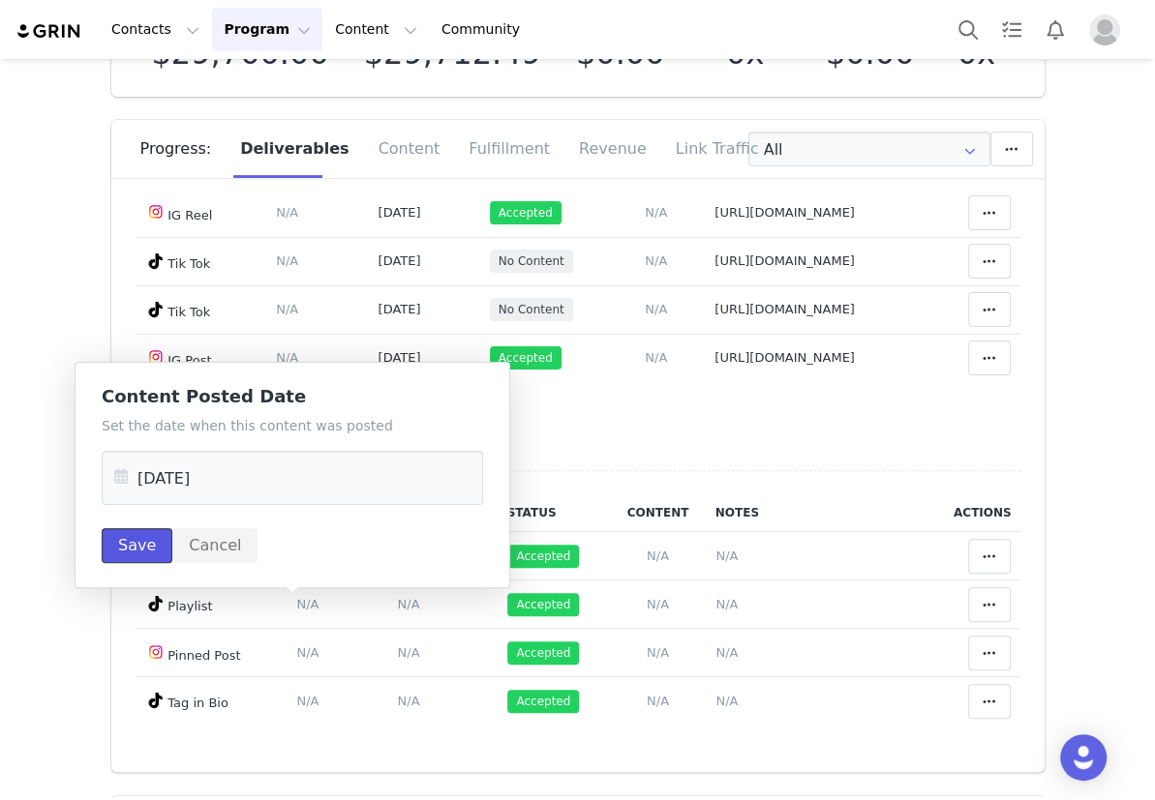
click at [125, 553] on button "Save" at bounding box center [137, 545] width 71 height 35
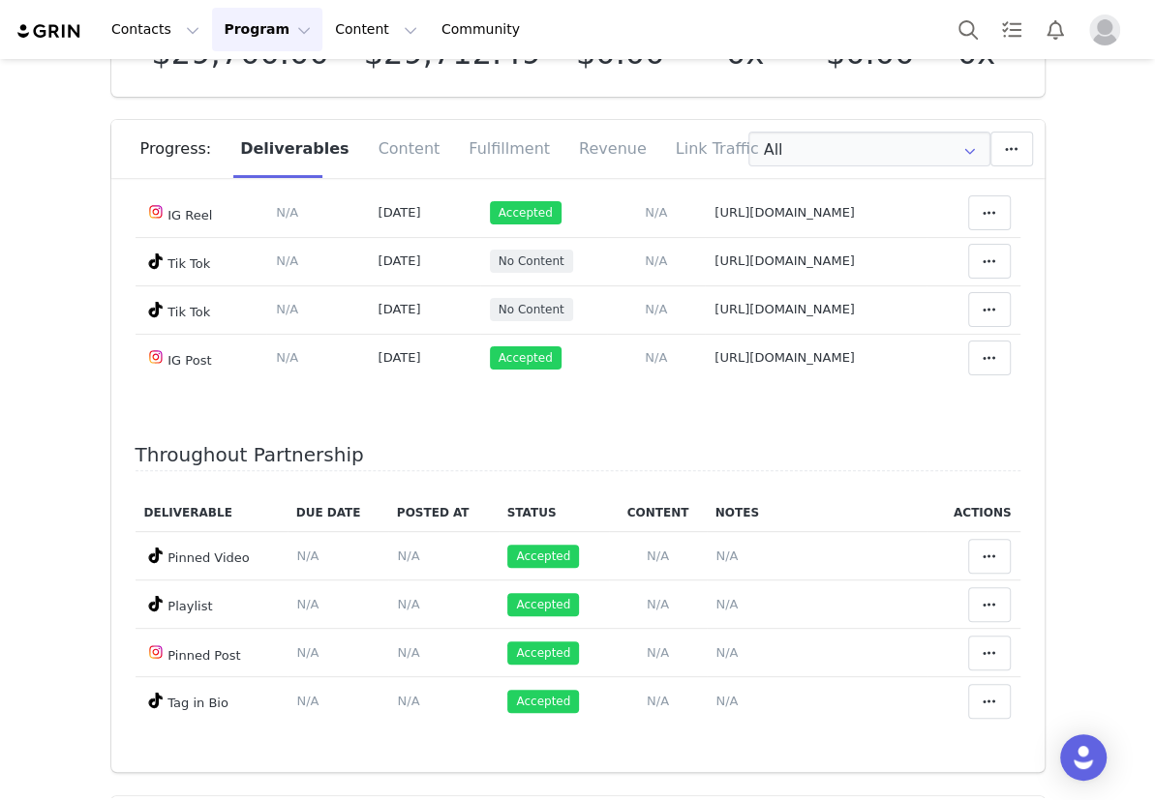
click at [982, 124] on icon at bounding box center [989, 115] width 14 height 15
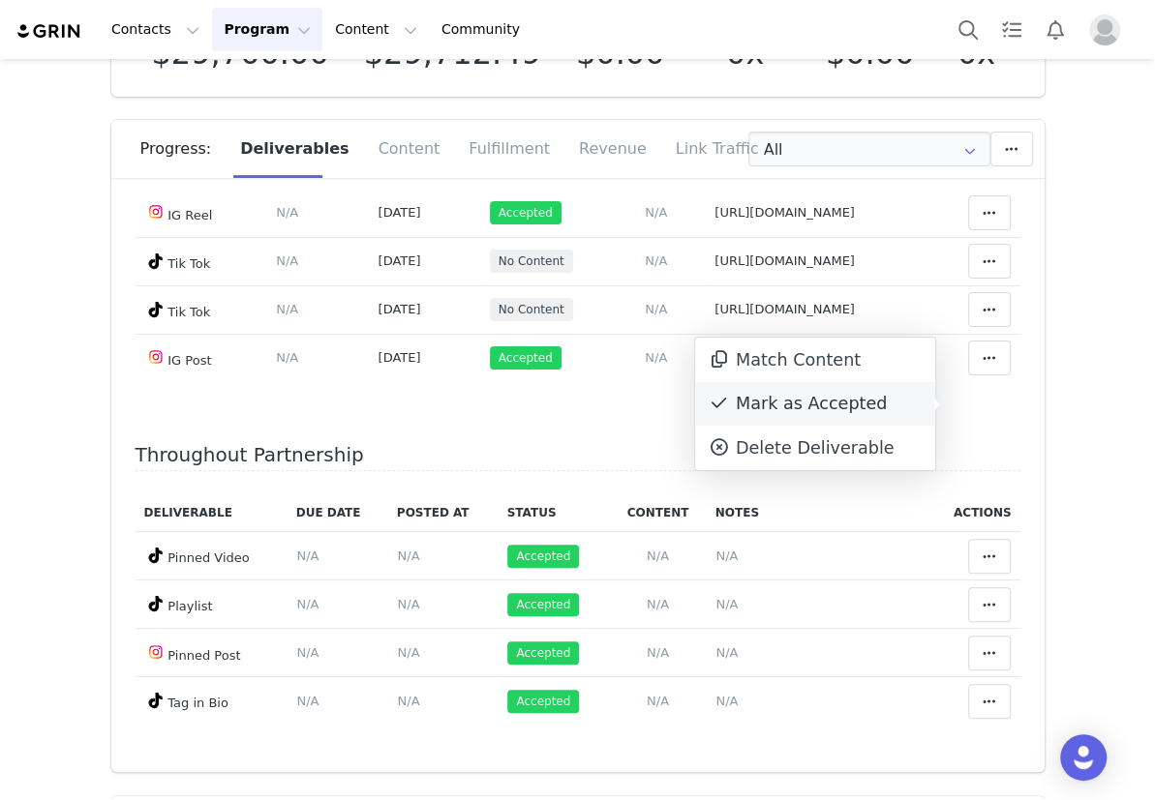
click at [844, 402] on div "Mark as Accepted" at bounding box center [815, 404] width 240 height 45
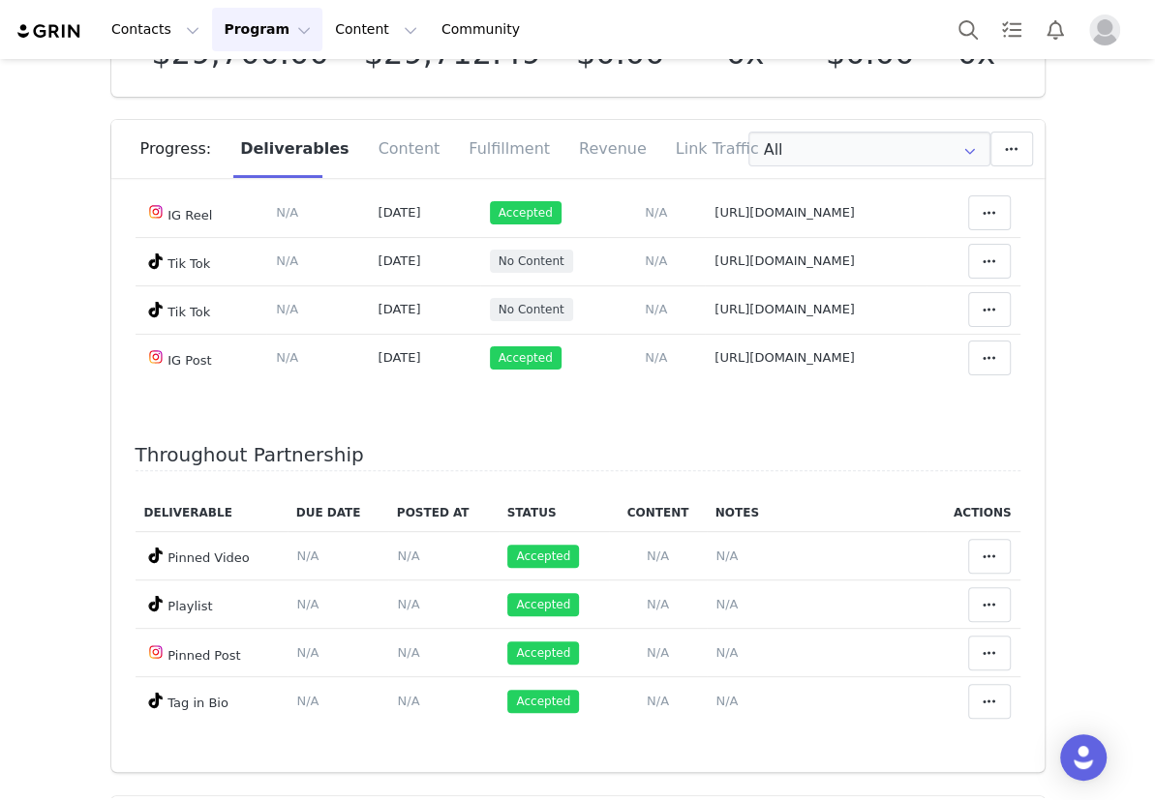
click at [985, 182] on button at bounding box center [989, 164] width 43 height 35
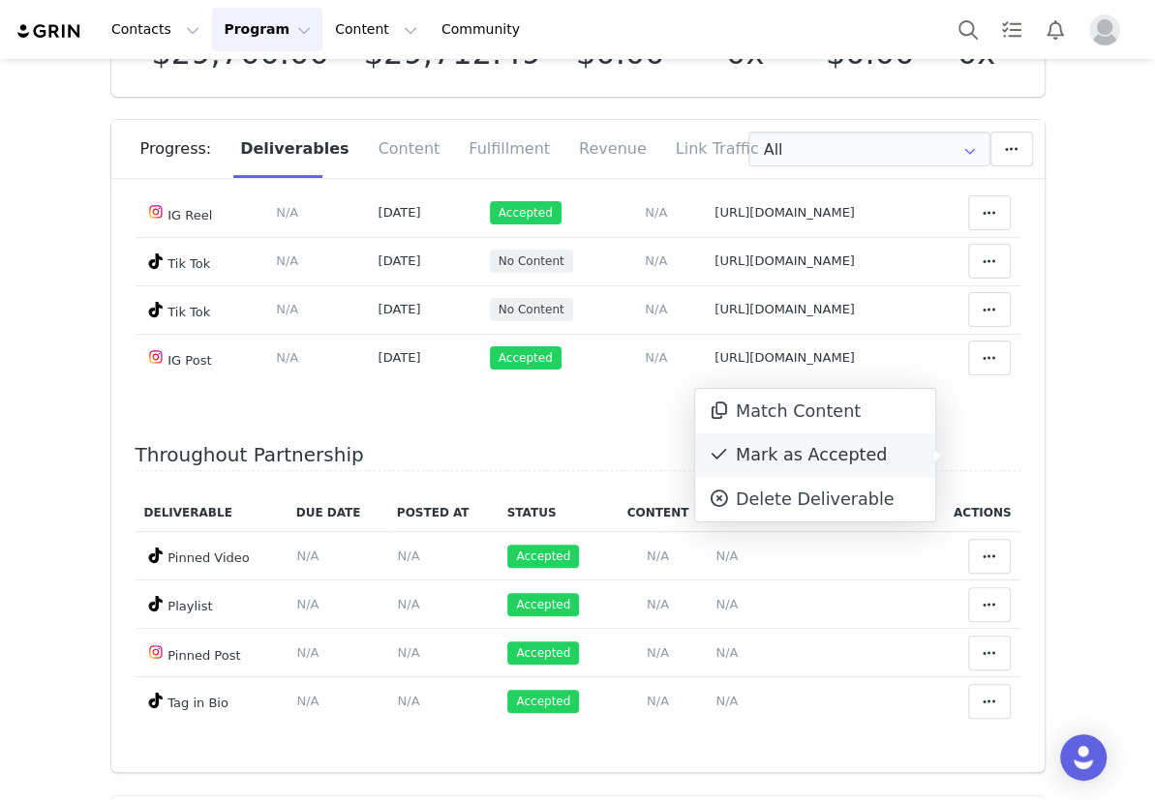
click at [868, 452] on div "Mark as Accepted" at bounding box center [815, 456] width 240 height 45
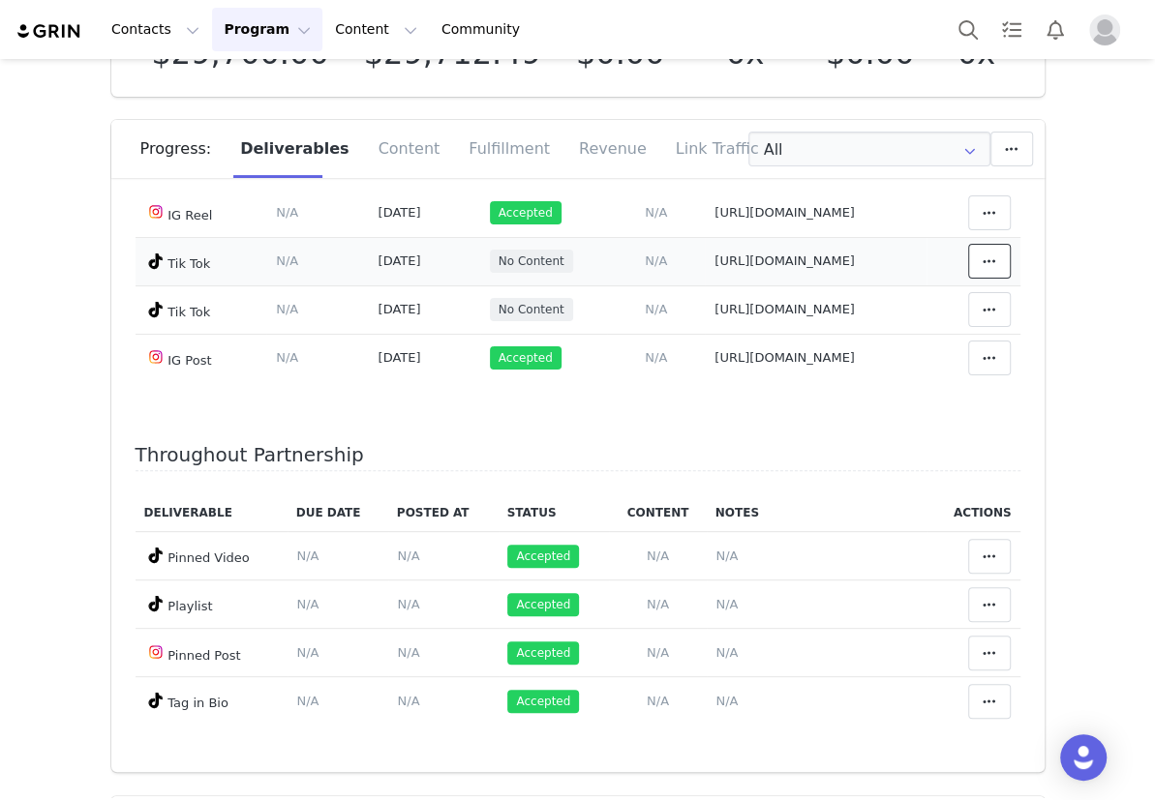
click at [981, 279] on button at bounding box center [989, 261] width 43 height 35
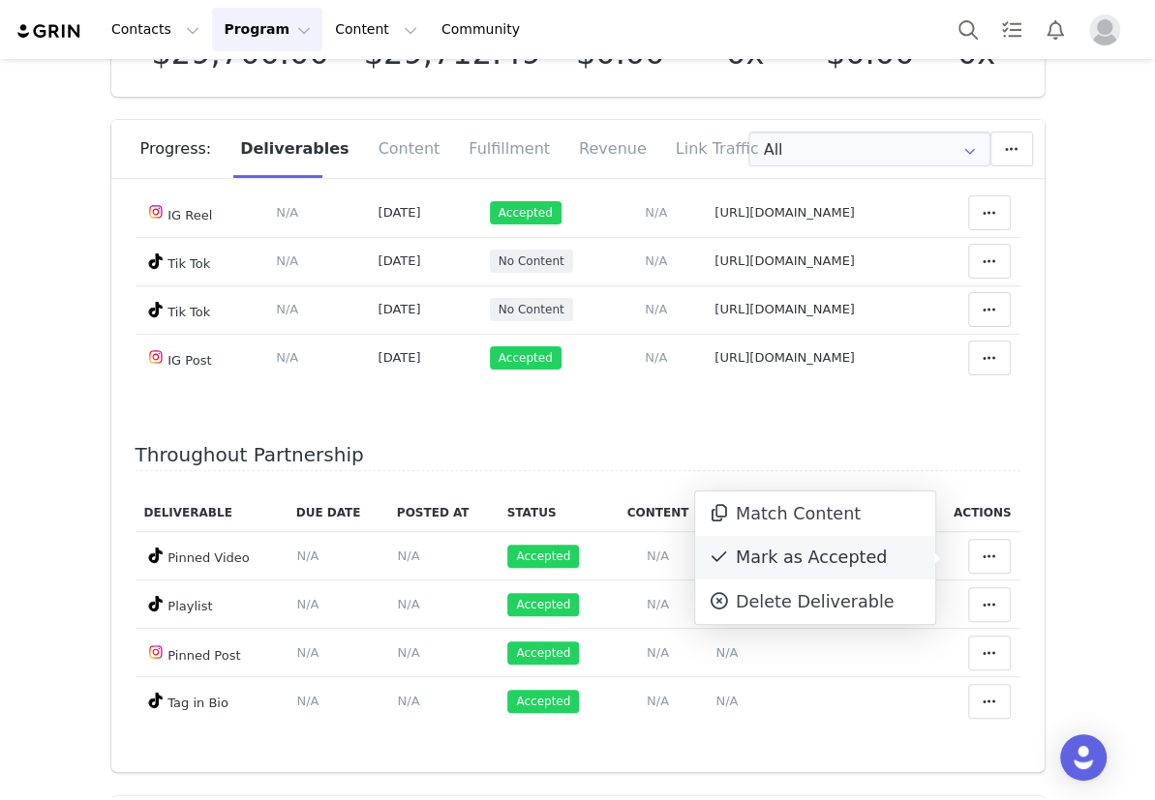
click at [859, 543] on div "Mark as Accepted" at bounding box center [815, 558] width 240 height 45
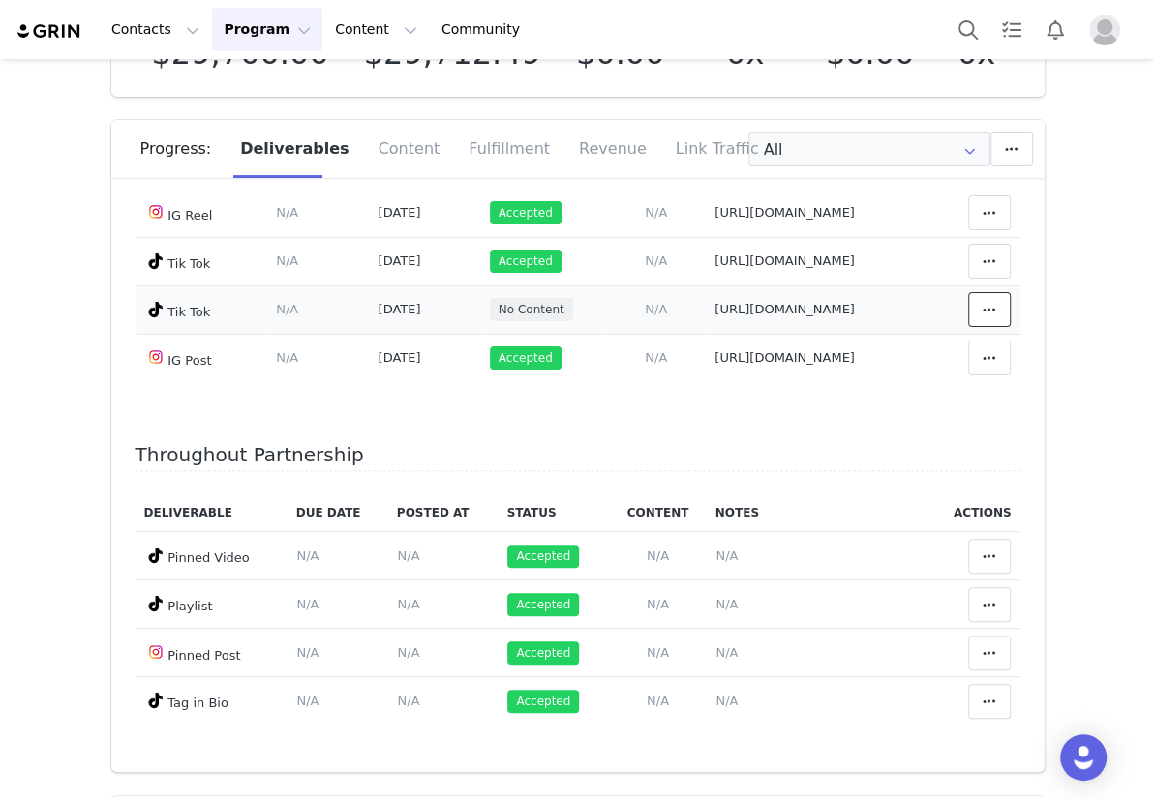
click at [978, 321] on span at bounding box center [989, 309] width 23 height 23
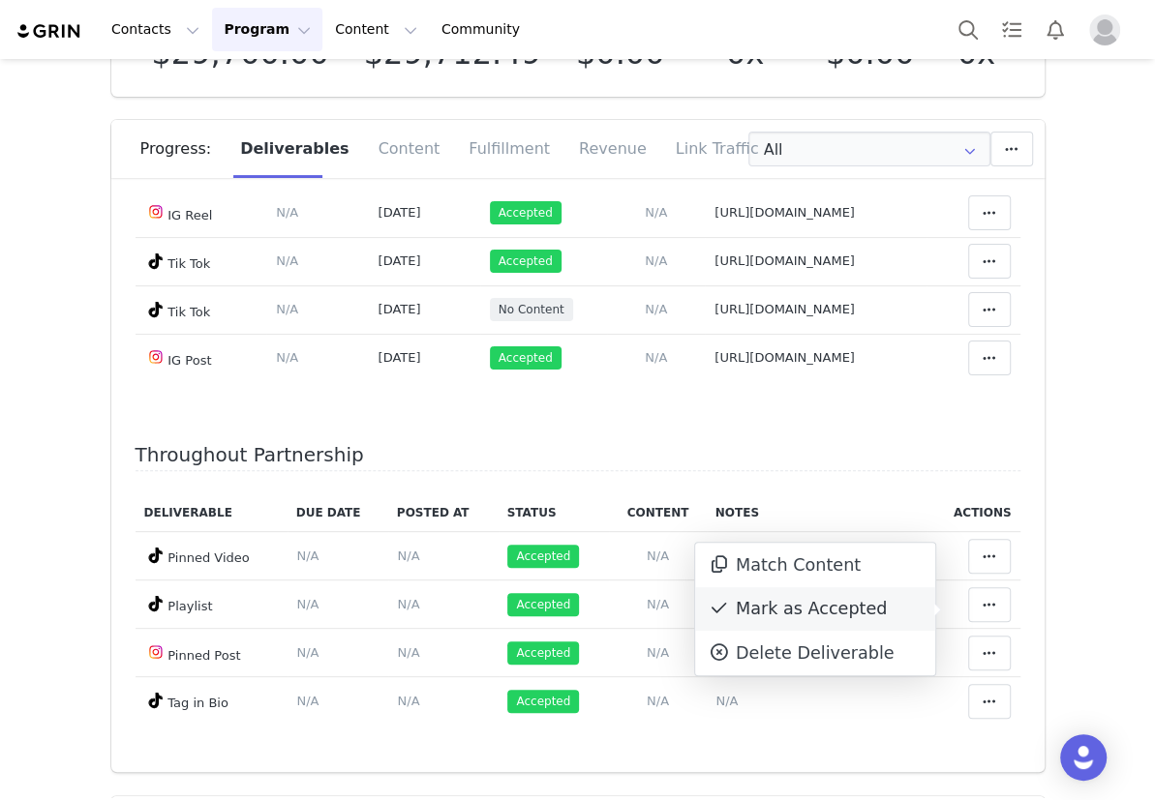
click at [870, 605] on div "Mark as Accepted" at bounding box center [815, 610] width 240 height 45
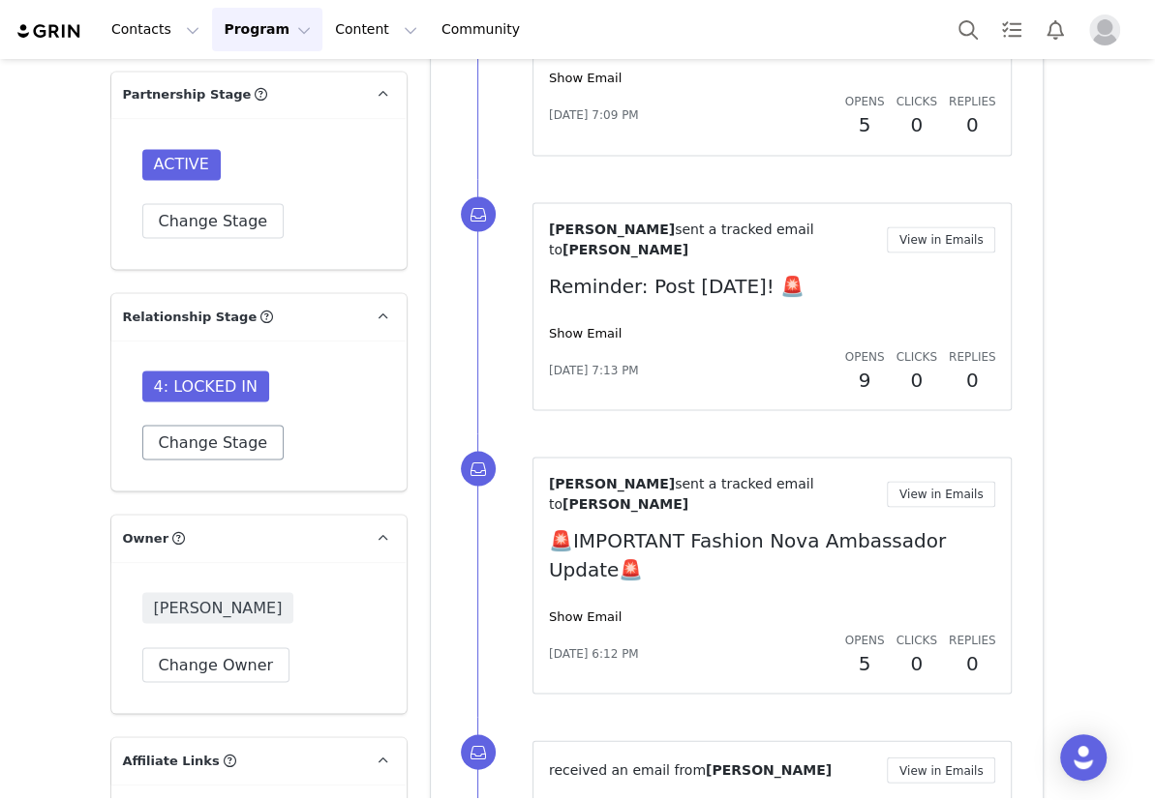
scroll to position [1848, 0]
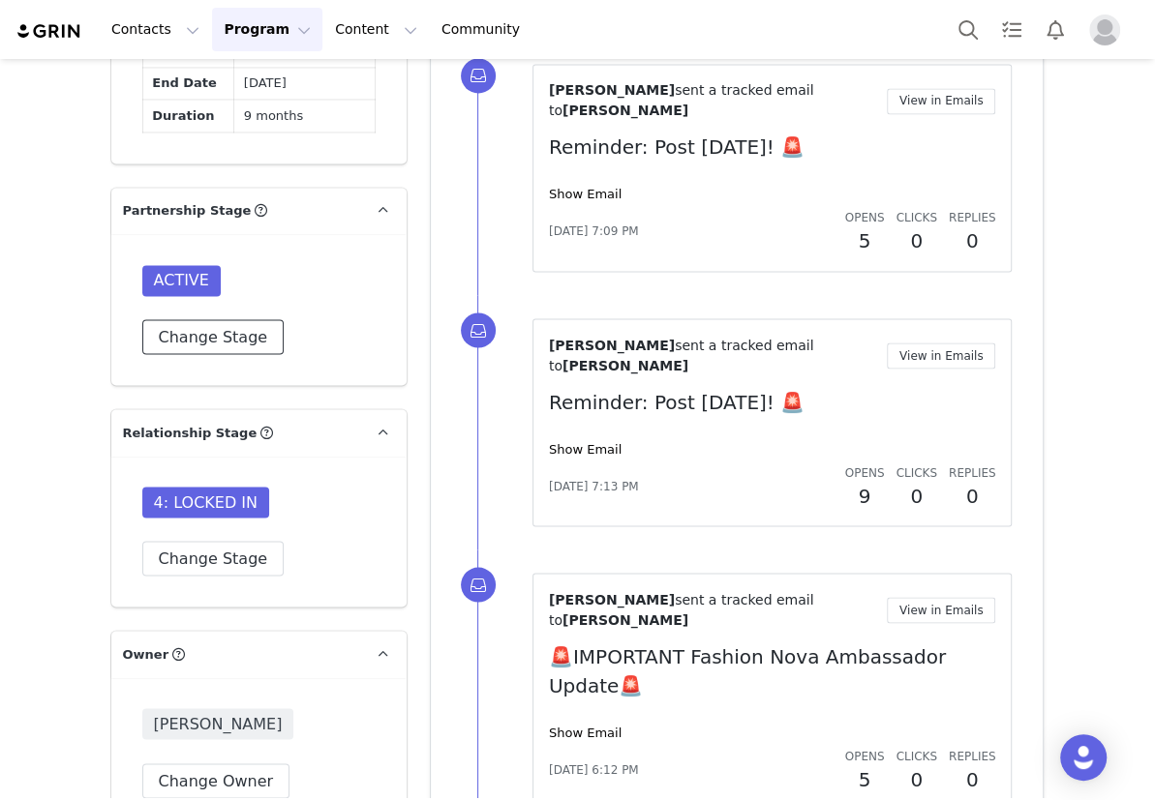
click at [196, 319] on button "Change Stage" at bounding box center [213, 336] width 142 height 35
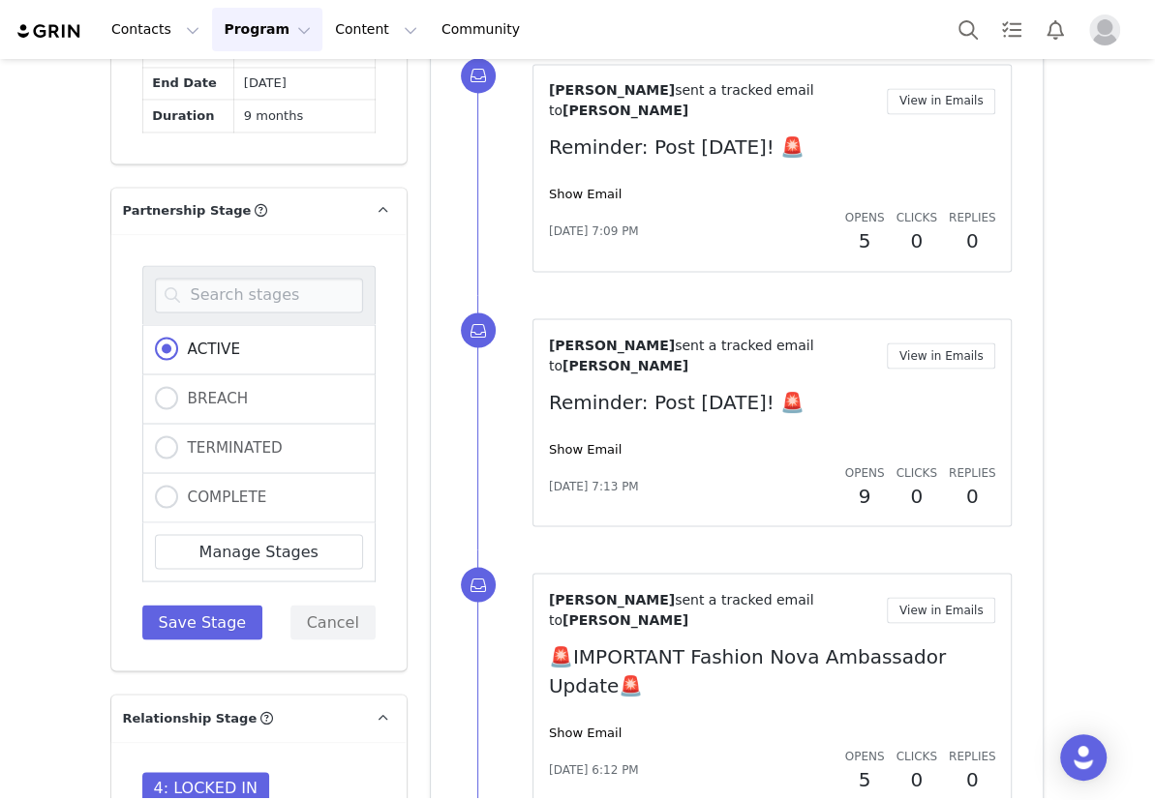
click at [278, 473] on div "COMPLETE" at bounding box center [258, 497] width 233 height 49
click at [261, 473] on div "COMPLETE" at bounding box center [258, 497] width 233 height 49
click at [236, 488] on span "COMPLETE" at bounding box center [222, 496] width 89 height 17
click at [178, 485] on input "COMPLETE" at bounding box center [166, 497] width 23 height 25
radio input "true"
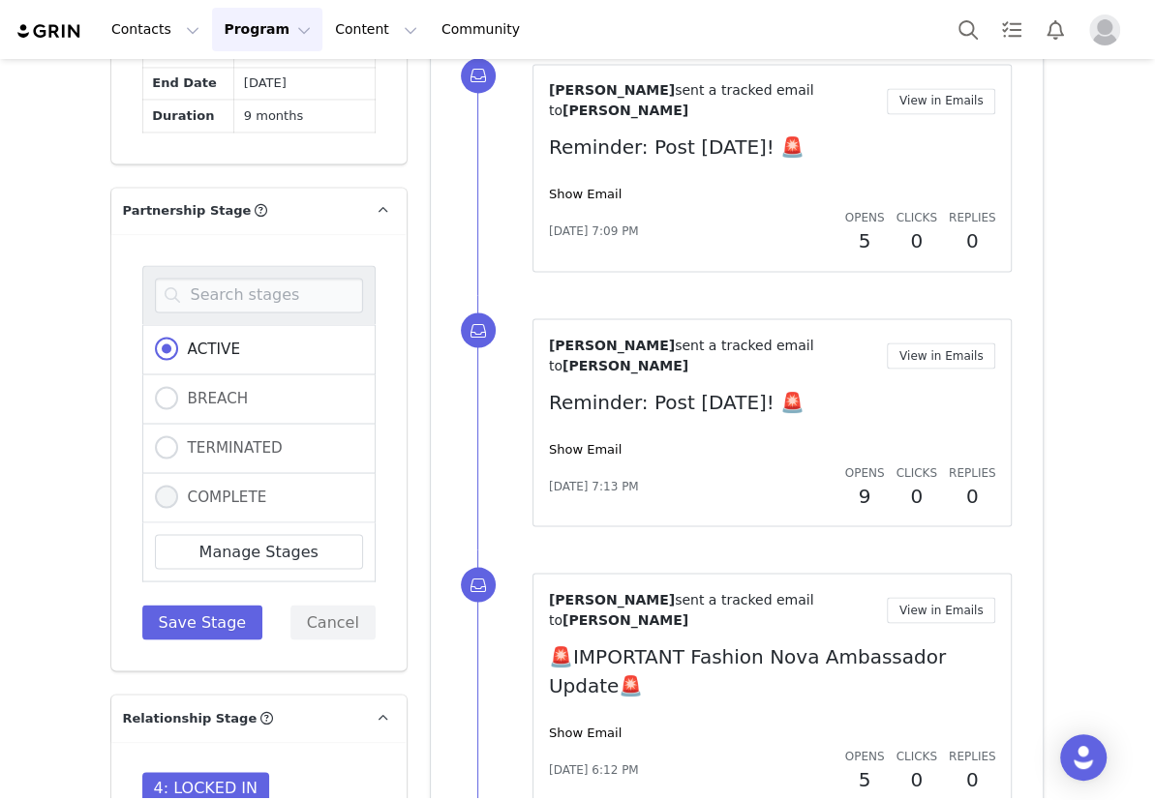
radio input "false"
radio input "true"
click at [193, 605] on button "Save Stage" at bounding box center [202, 622] width 121 height 35
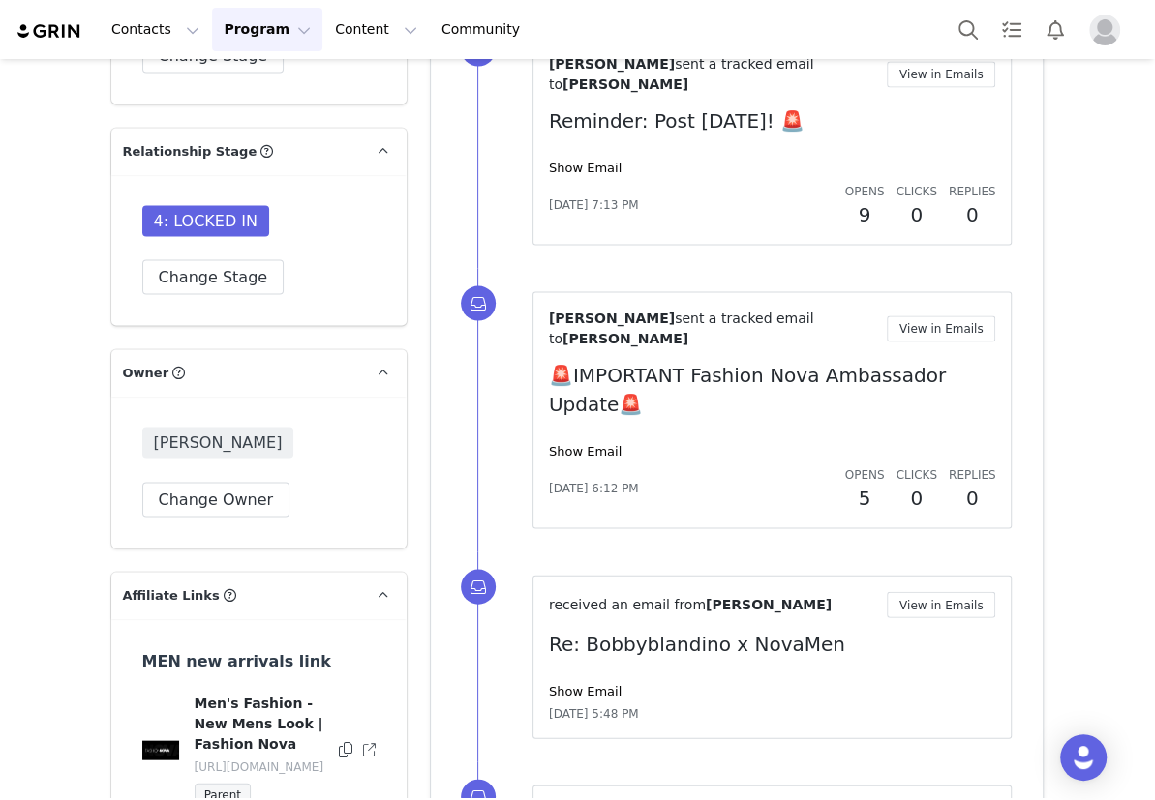
scroll to position [2023, 0]
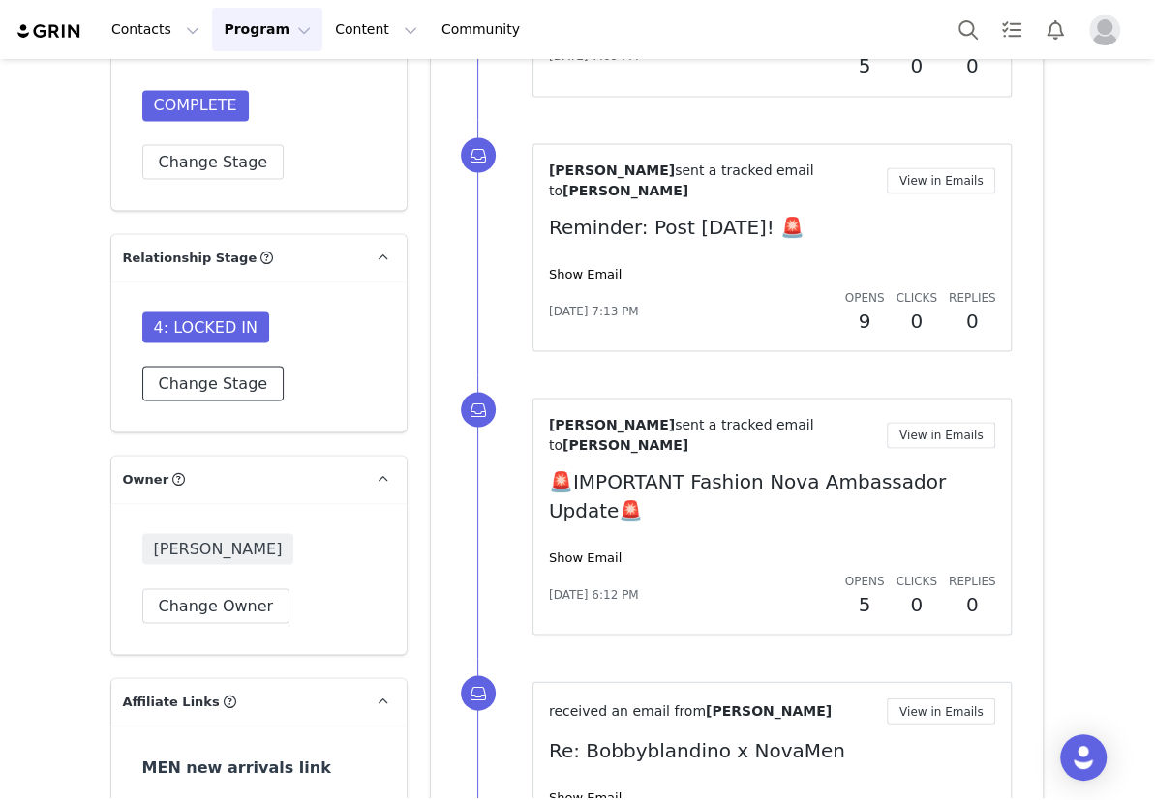
click at [229, 366] on button "Change Stage" at bounding box center [213, 383] width 142 height 35
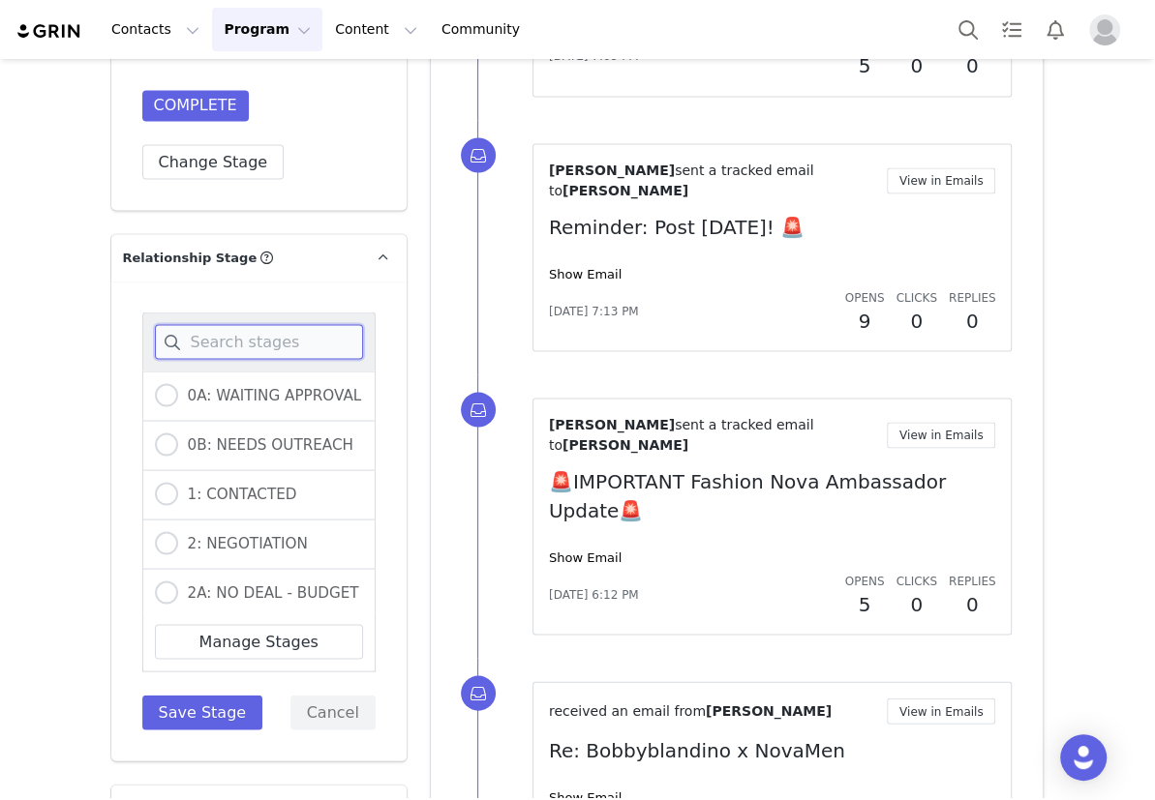
click at [210, 324] on input at bounding box center [259, 341] width 208 height 35
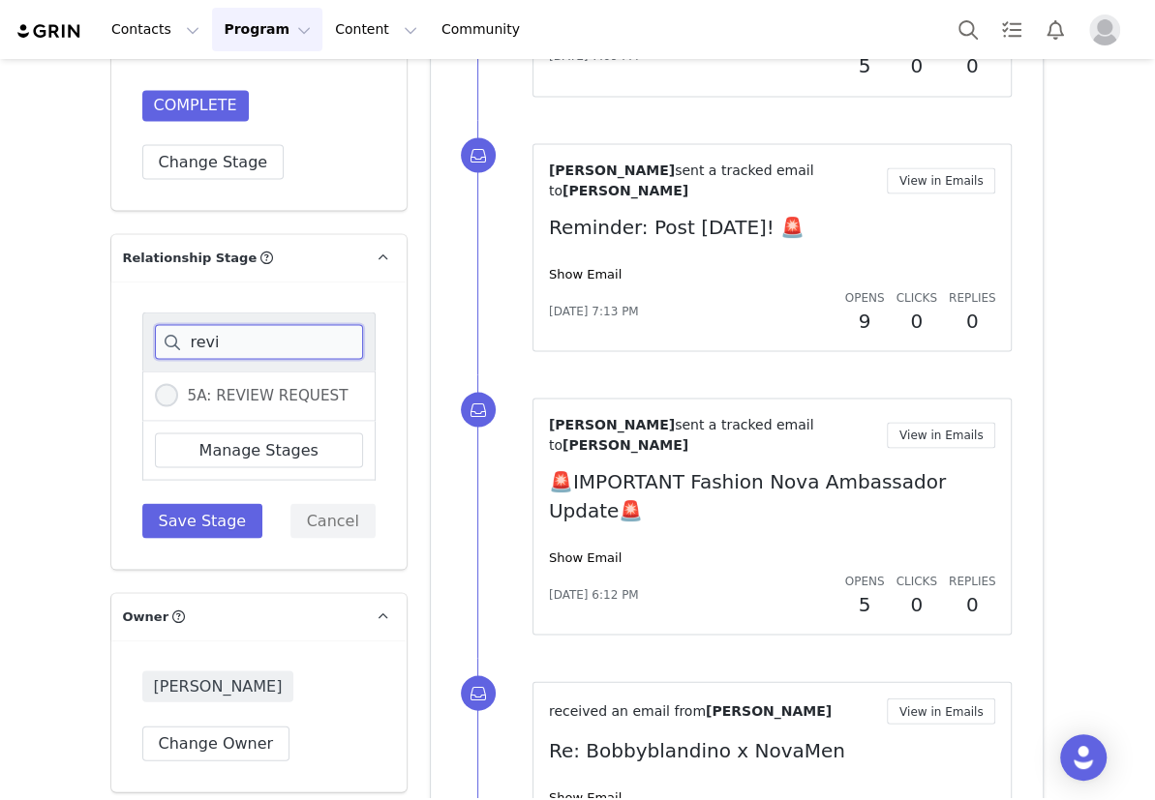
type input "revi"
click at [231, 386] on span "5A: REVIEW REQUEST" at bounding box center [263, 394] width 170 height 17
click at [178, 383] on input "5A: REVIEW REQUEST" at bounding box center [166, 395] width 23 height 25
radio input "true"
click at [170, 503] on button "Save Stage" at bounding box center [202, 520] width 121 height 35
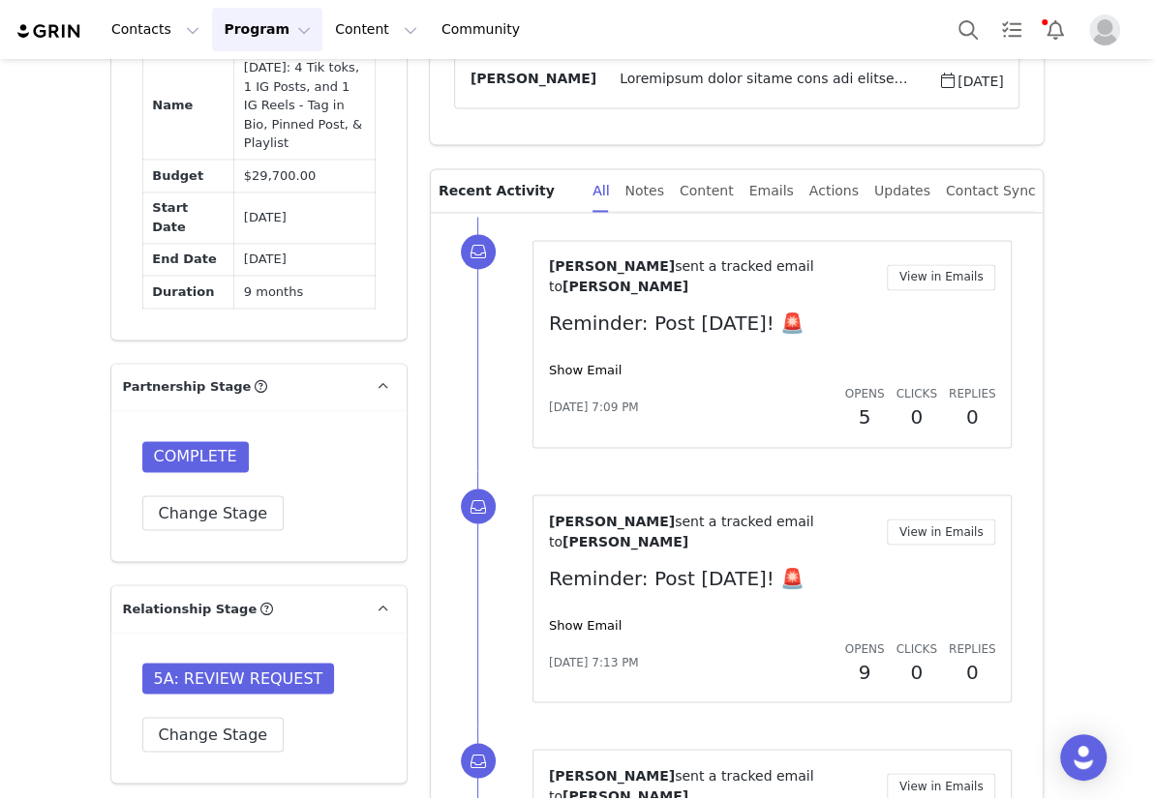
scroll to position [1584, 0]
